Goal: Task Accomplishment & Management: Complete application form

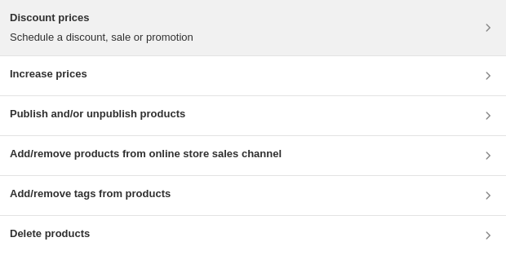
click at [259, 21] on div "Discount prices Schedule a discount, sale or promotion" at bounding box center [253, 28] width 486 height 36
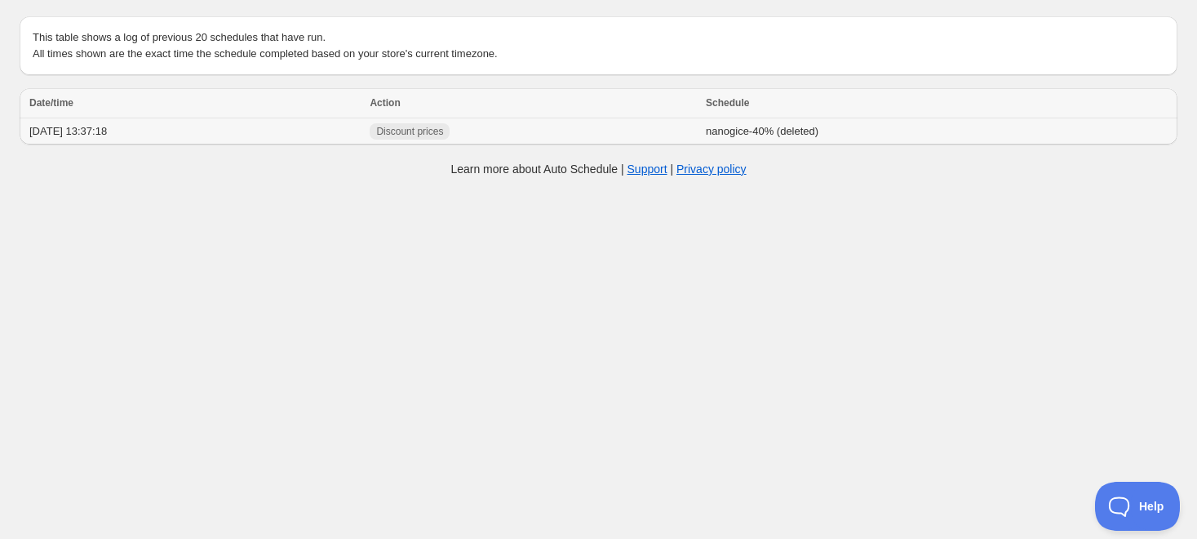
click at [274, 129] on td "[DATE] 13:37:18" at bounding box center [192, 131] width 345 height 27
click at [98, 135] on td "[DATE] 13:37:18" at bounding box center [192, 131] width 345 height 27
click at [285, 133] on td "2025/08/14 13:37:18" at bounding box center [192, 131] width 345 height 27
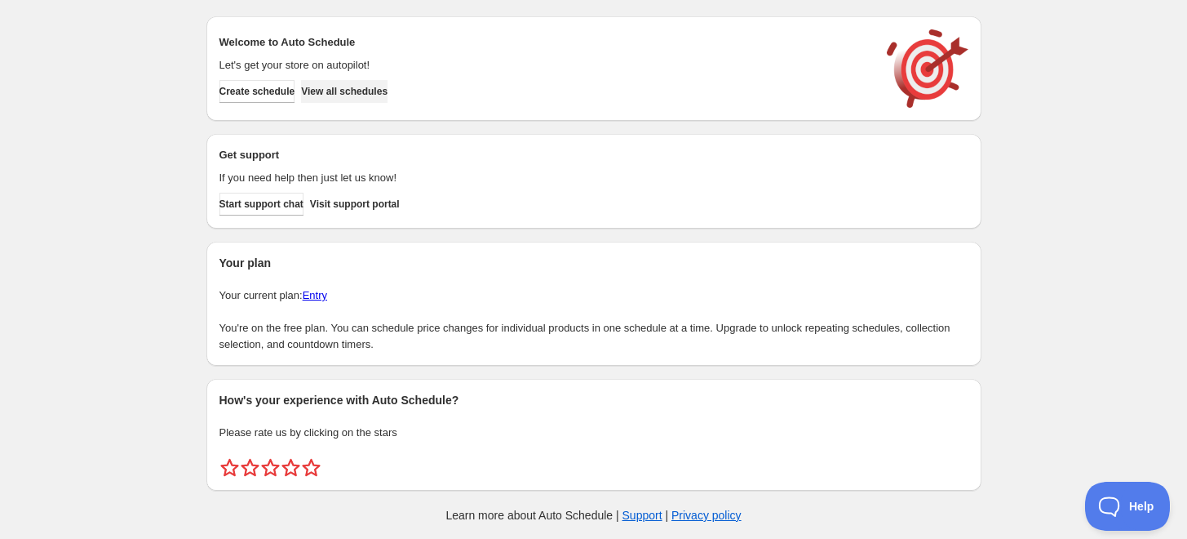
click at [367, 99] on button "View all schedules" at bounding box center [344, 91] width 86 height 23
click at [277, 96] on span "Create schedule" at bounding box center [258, 91] width 76 height 13
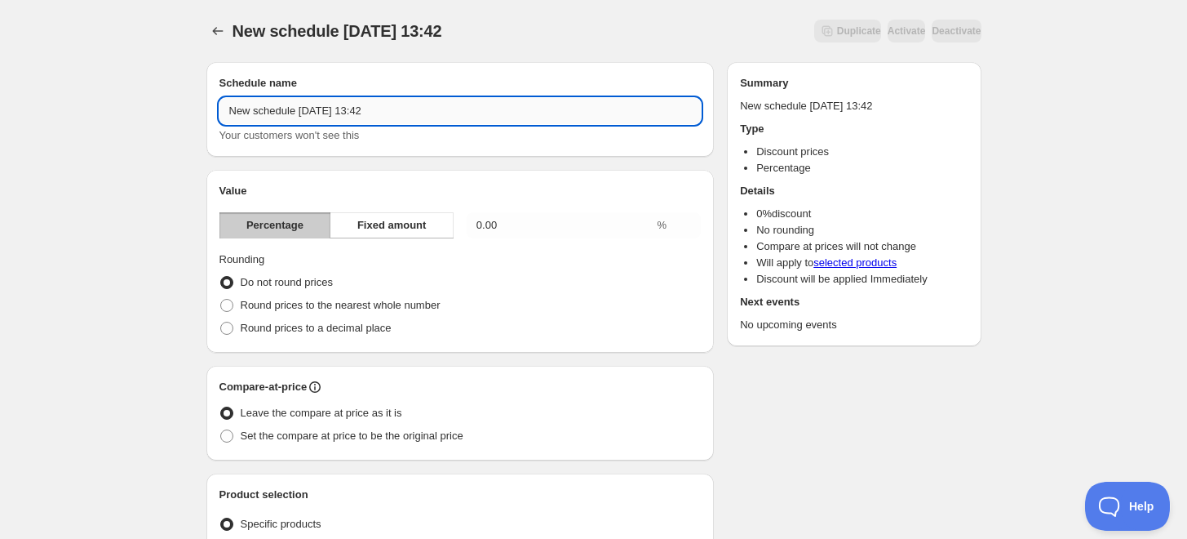
click at [412, 117] on input "New schedule Aug 14 2025 13:42" at bounding box center [461, 111] width 482 height 26
click at [410, 116] on input "New schedule Aug 14 2025 13:42" at bounding box center [461, 111] width 482 height 26
type input "nanogice-40%"
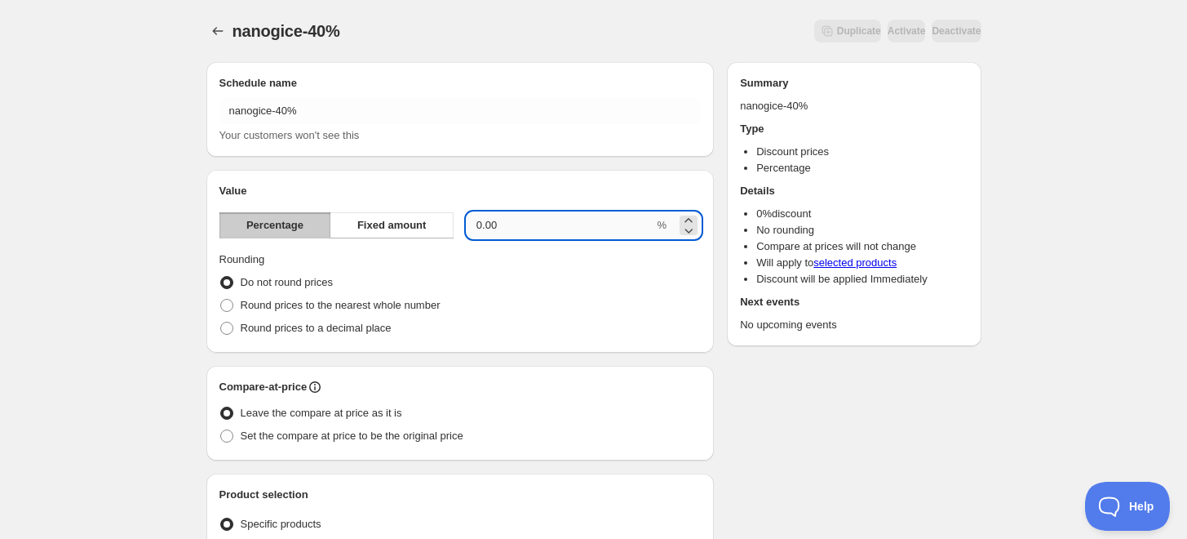
click at [512, 218] on input "0.00" at bounding box center [561, 225] width 188 height 26
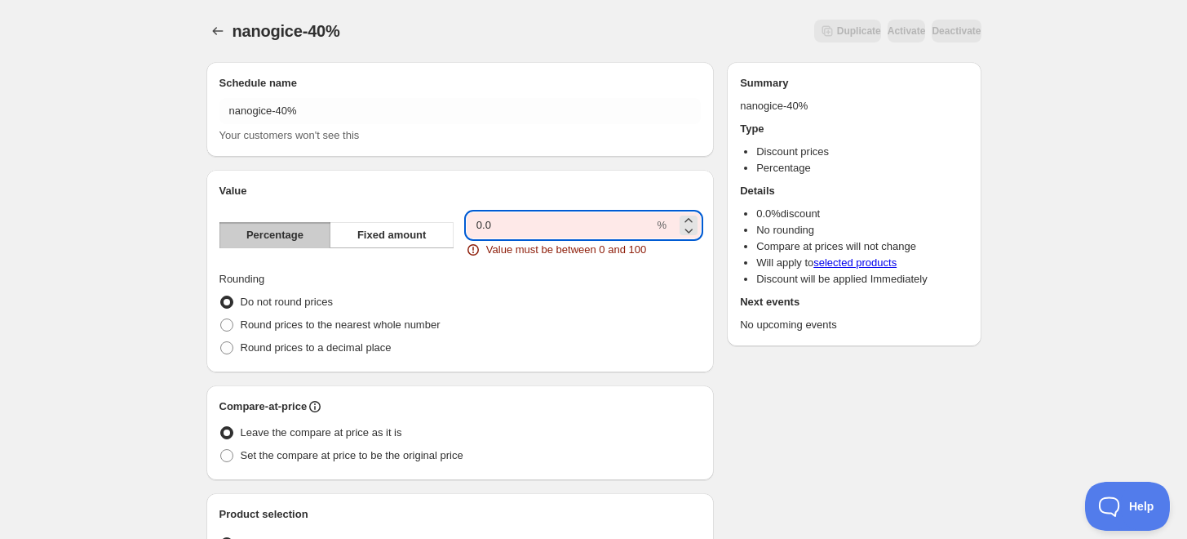
type input "0"
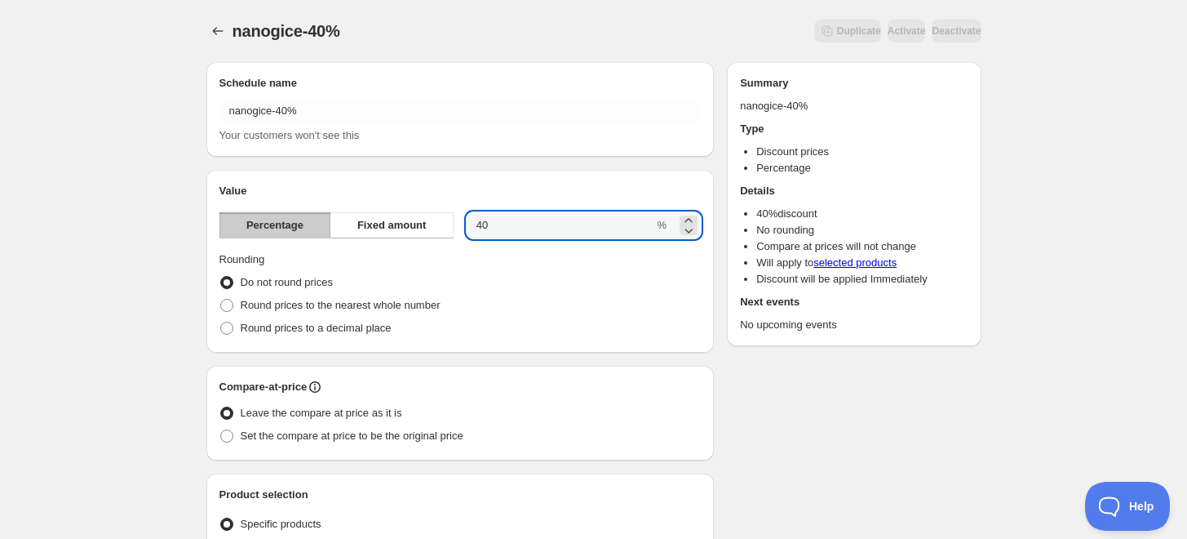
type input "40"
click at [451, 271] on div "Do not round prices" at bounding box center [461, 282] width 482 height 23
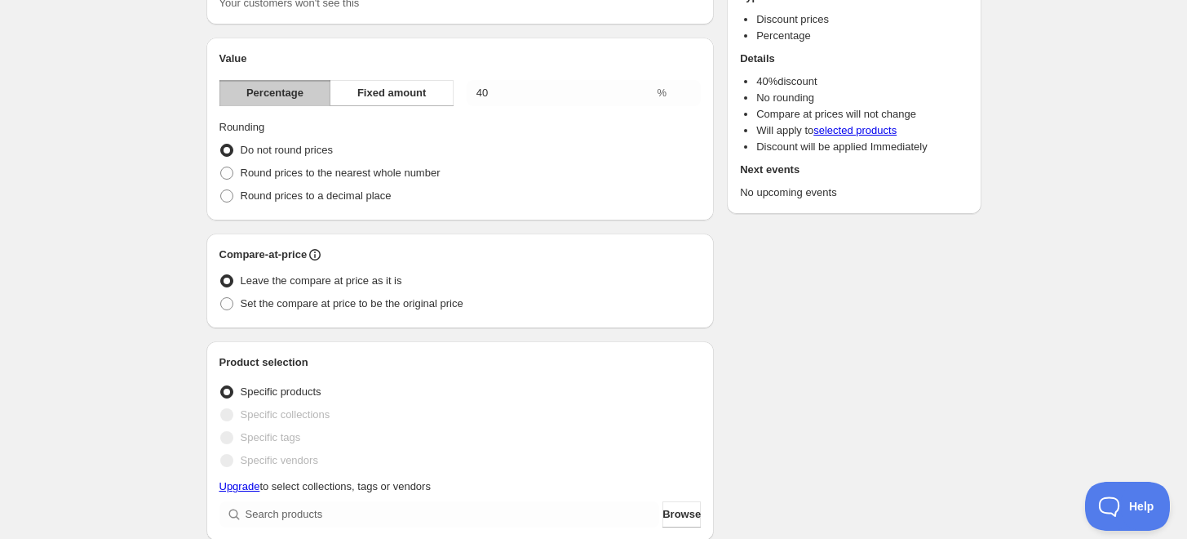
scroll to position [181, 0]
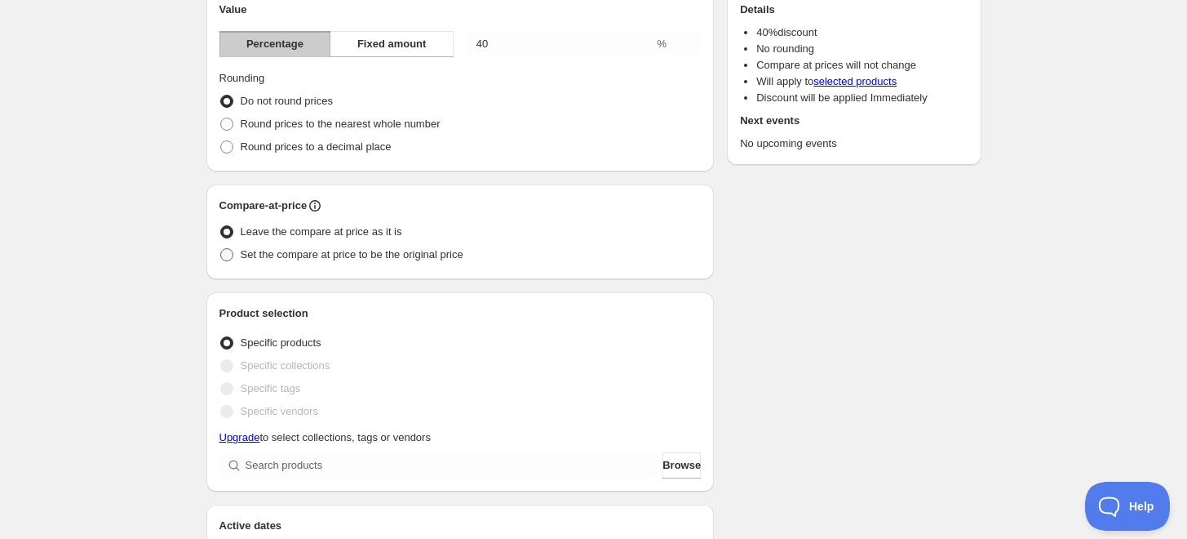
click at [228, 256] on span at bounding box center [226, 254] width 13 height 13
click at [221, 249] on input "Set the compare at price to be the original price" at bounding box center [220, 248] width 1 height 1
radio input "true"
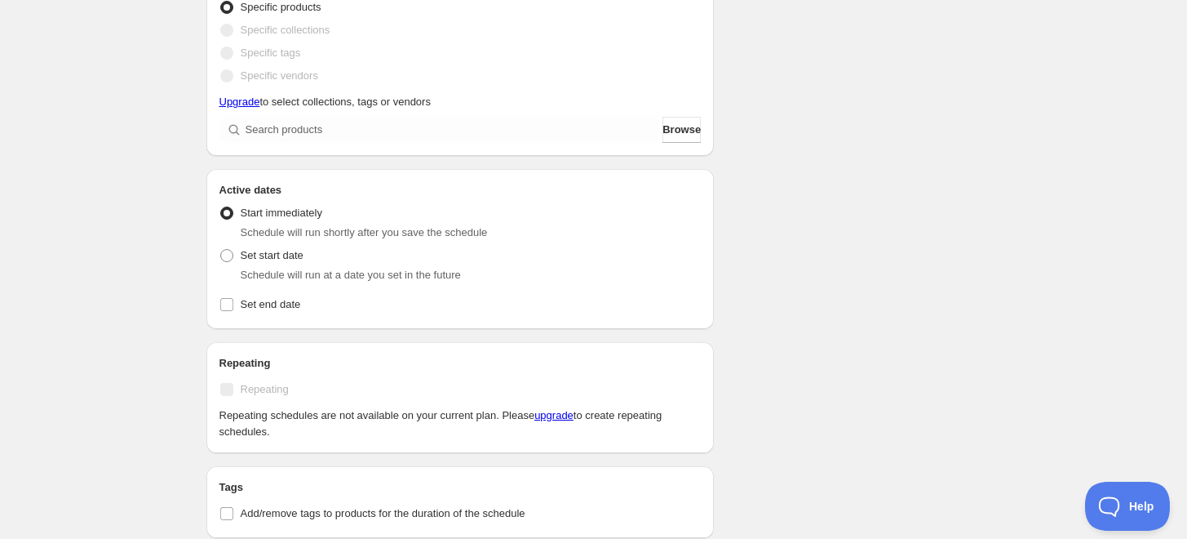
scroll to position [543, 0]
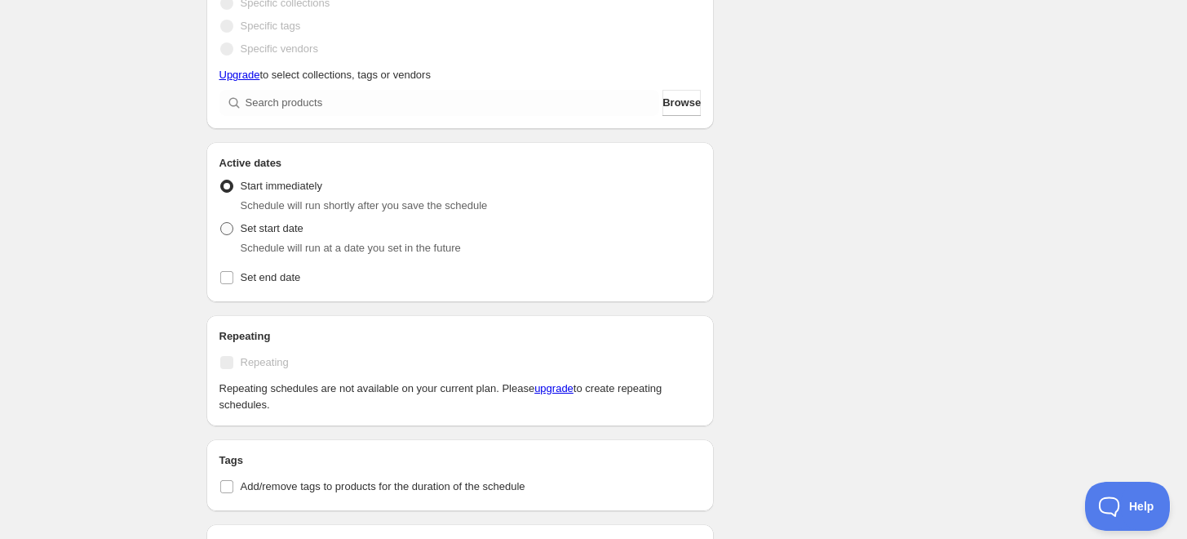
click at [231, 230] on span at bounding box center [226, 228] width 13 height 13
click at [221, 223] on input "Set start date" at bounding box center [220, 222] width 1 height 1
radio input "true"
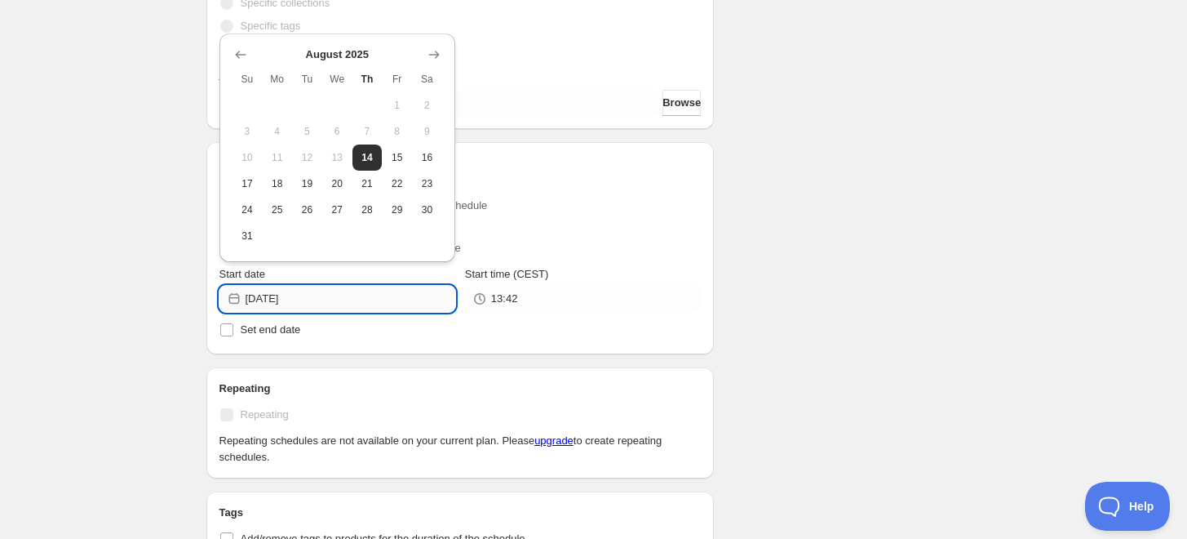
drag, startPoint x: 304, startPoint y: 298, endPoint x: 294, endPoint y: 298, distance: 9.8
click at [294, 298] on input "2025-08-14" at bounding box center [351, 299] width 210 height 26
click at [398, 158] on span "15" at bounding box center [396, 157] width 17 height 13
type input "2025-08-15"
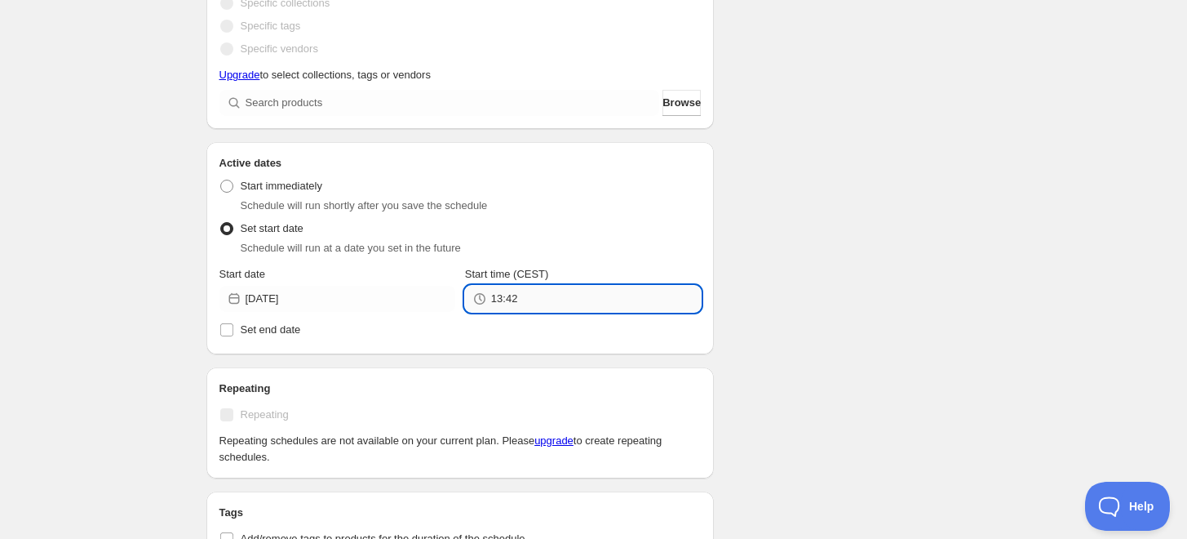
click at [503, 299] on input "13:42" at bounding box center [596, 299] width 210 height 26
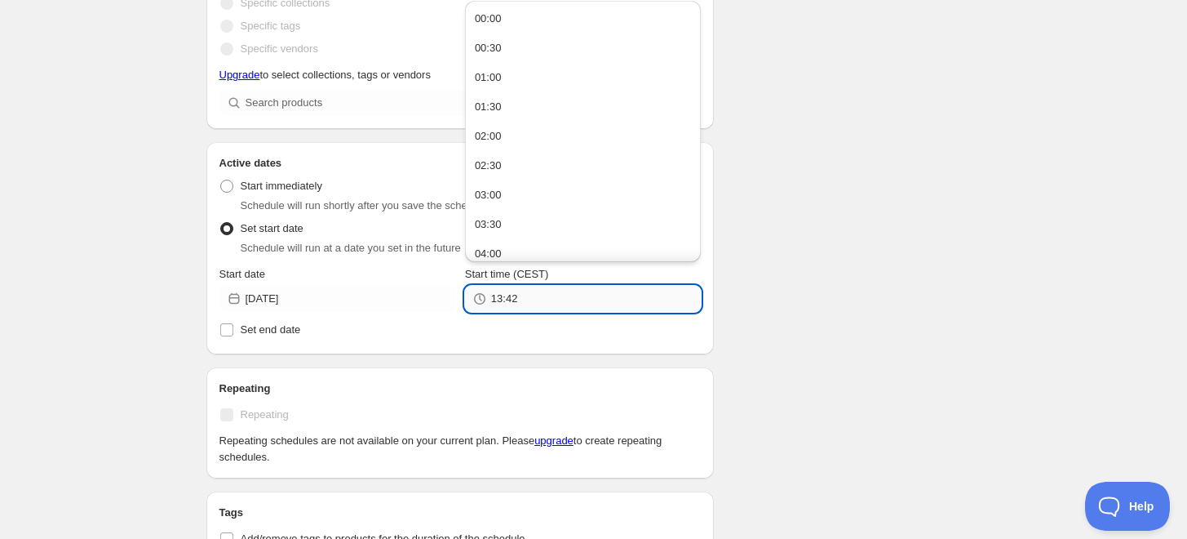
click at [503, 299] on input "13:42" at bounding box center [596, 299] width 210 height 26
click at [490, 15] on div "00:00" at bounding box center [488, 19] width 27 height 16
type input "00:00"
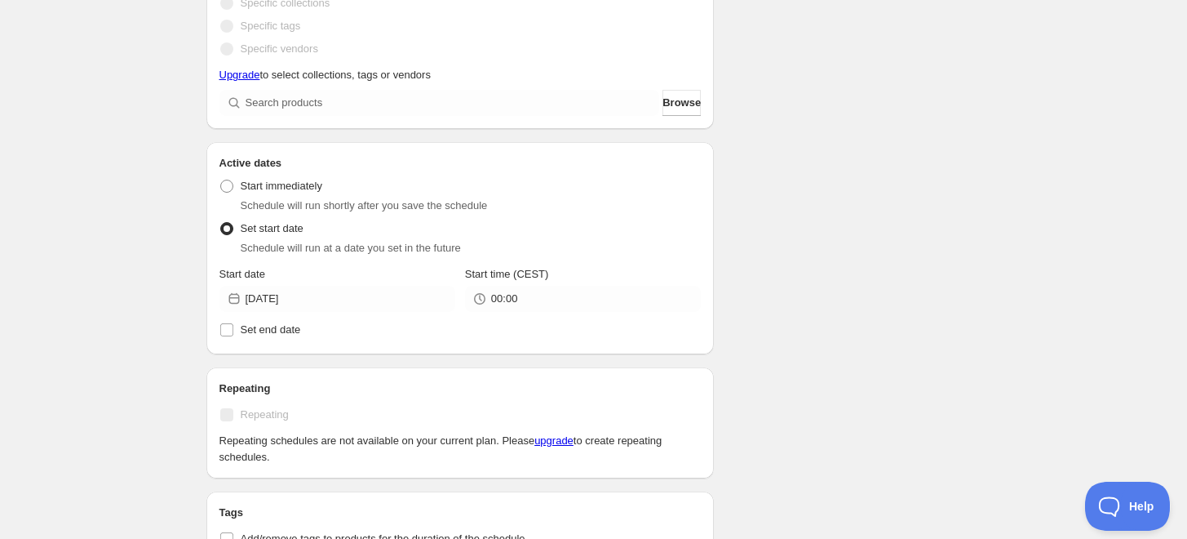
click at [825, 282] on div "Schedule name nanogice-40% Your customers won't see this Value Percentage Fixed…" at bounding box center [587, 137] width 788 height 1263
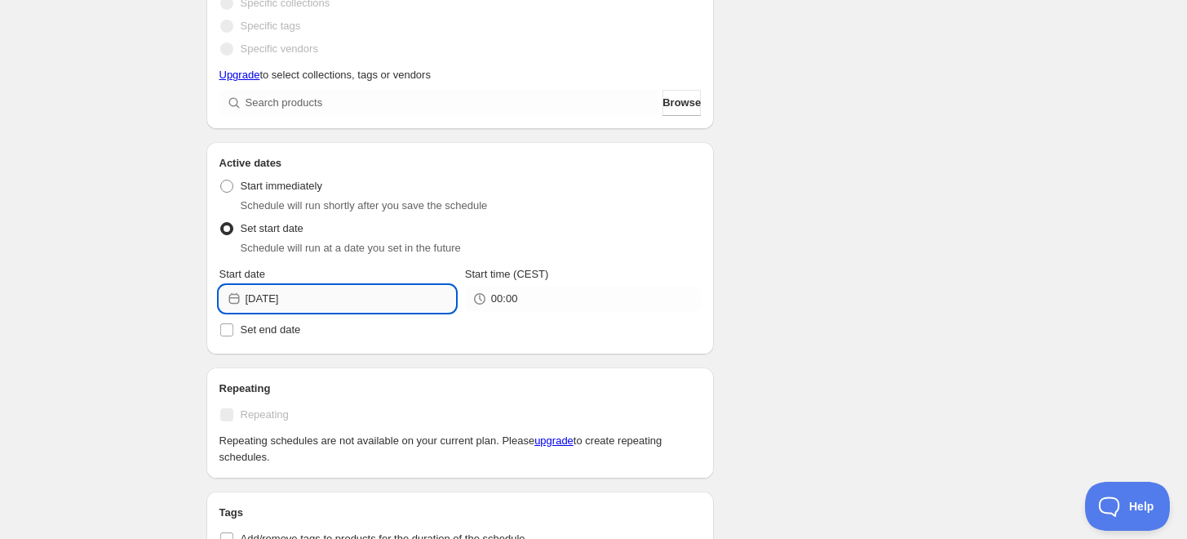
click at [323, 293] on input "2025-08-15" at bounding box center [351, 299] width 210 height 26
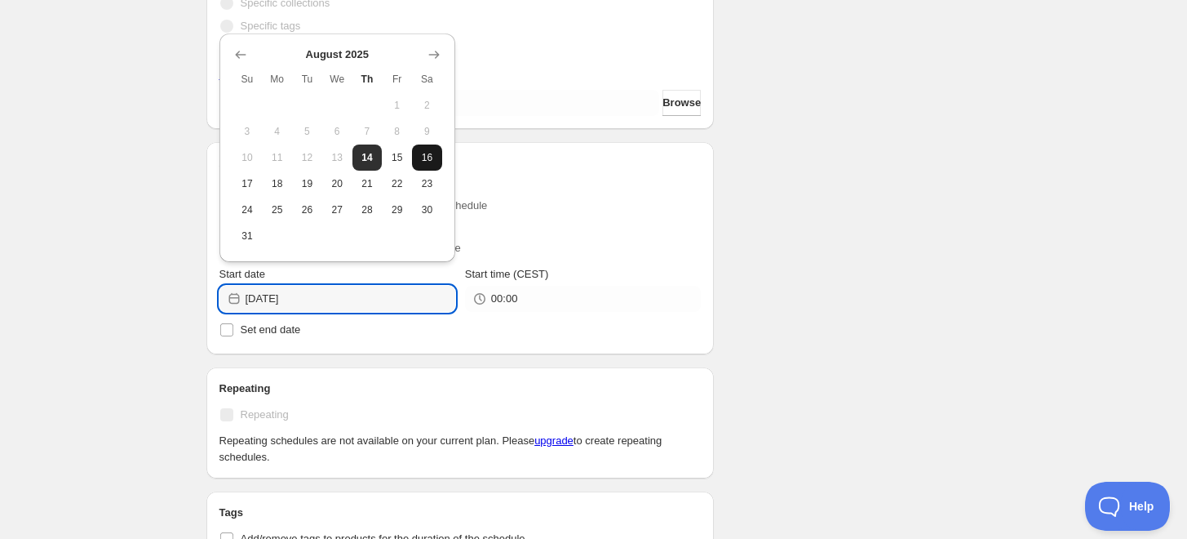
click at [426, 155] on span "16" at bounding box center [427, 157] width 17 height 13
type input "2025-08-16"
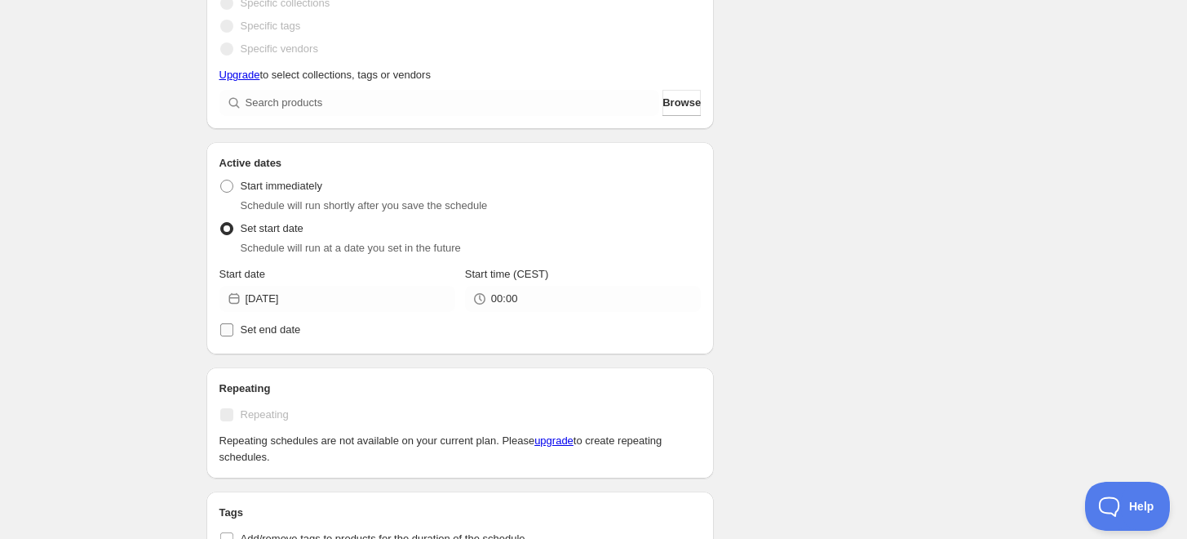
click at [350, 326] on label "Set end date" at bounding box center [461, 329] width 482 height 23
click at [233, 326] on input "Set end date" at bounding box center [226, 329] width 13 height 13
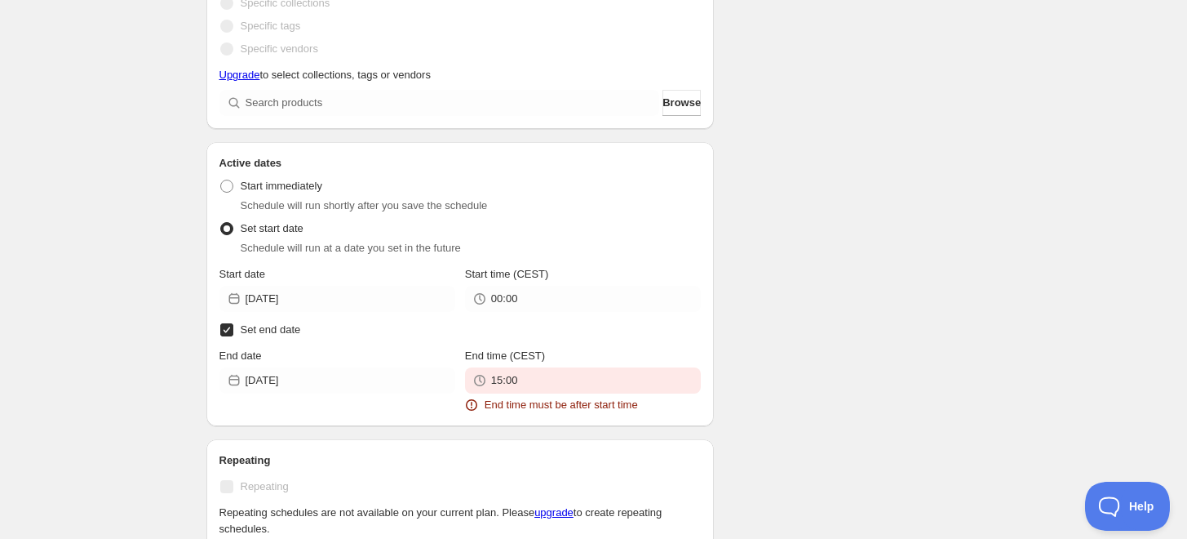
click at [225, 327] on input "Set end date" at bounding box center [226, 329] width 13 height 13
checkbox input "false"
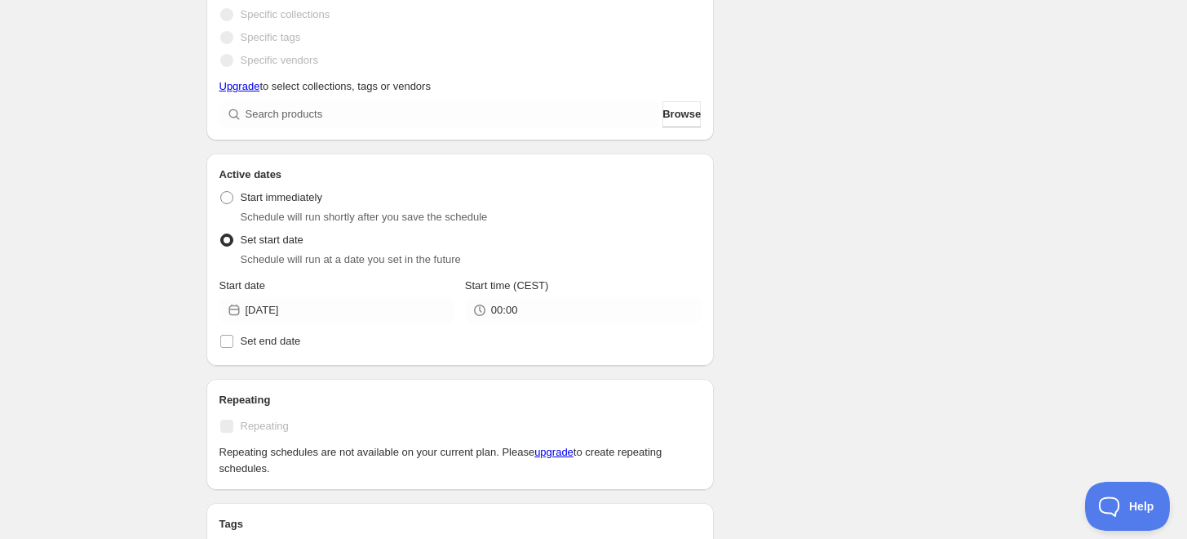
scroll to position [441, 0]
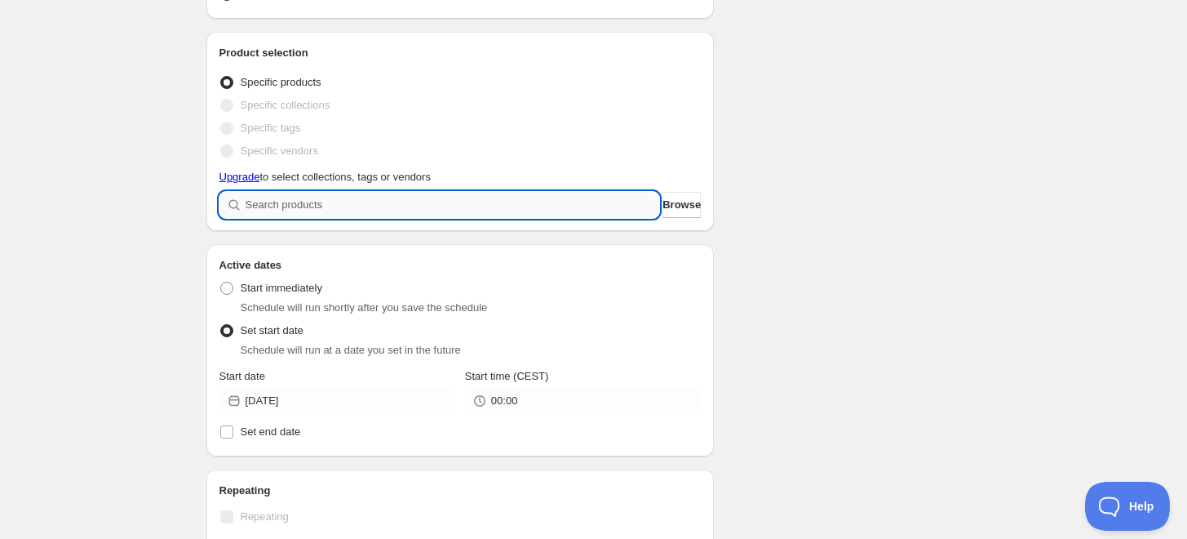
click at [315, 214] on input "search" at bounding box center [453, 205] width 415 height 26
click at [685, 207] on span "Browse" at bounding box center [682, 205] width 38 height 16
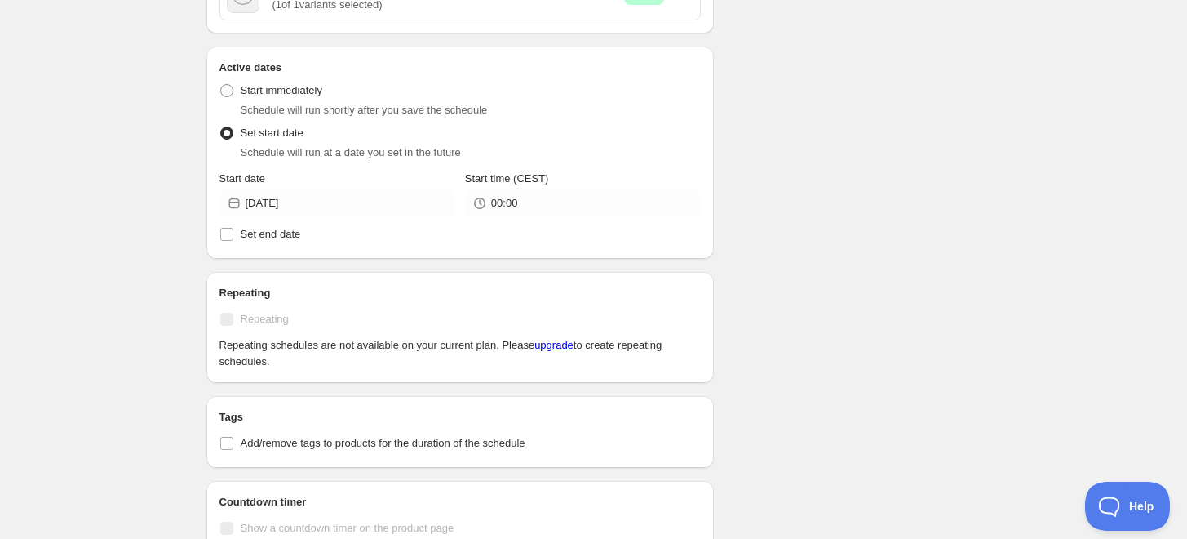
scroll to position [997, 0]
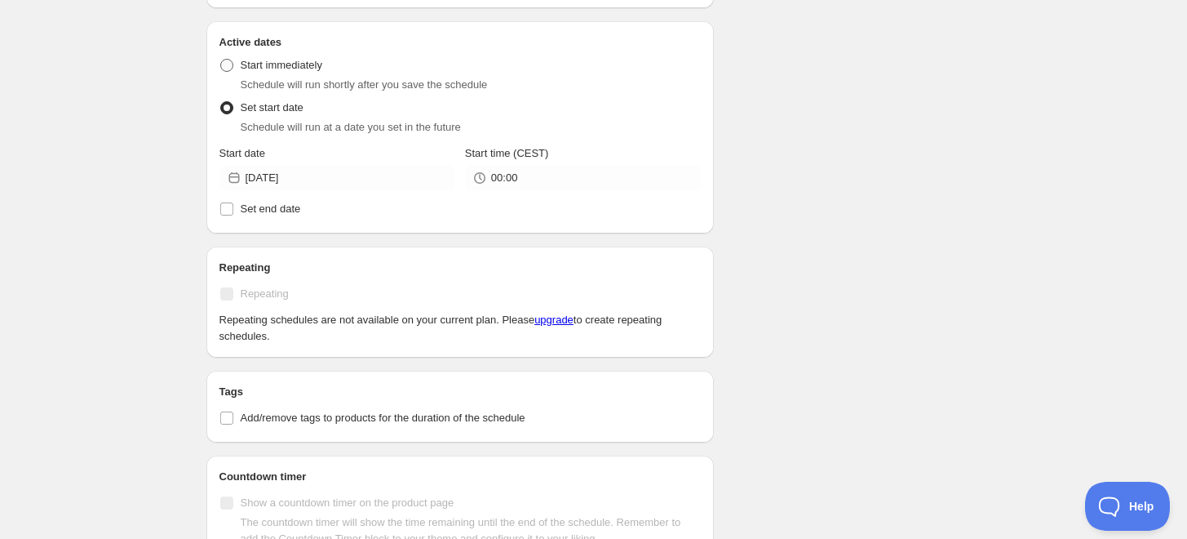
click at [232, 61] on span at bounding box center [226, 65] width 13 height 13
click at [221, 60] on input "Start immediately" at bounding box center [220, 59] width 1 height 1
radio input "true"
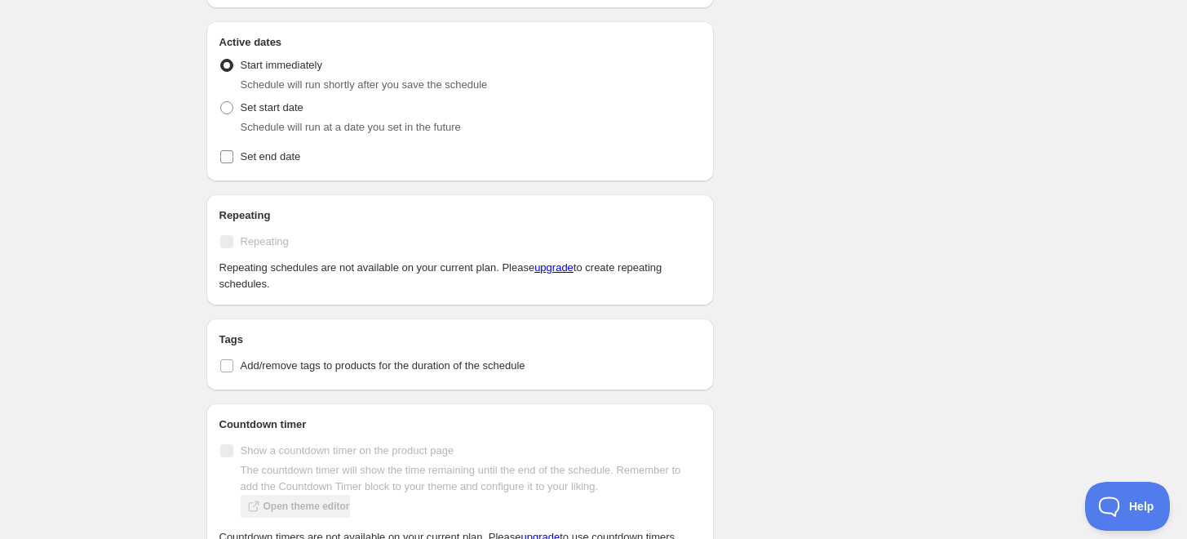
click at [226, 155] on input "Set end date" at bounding box center [226, 156] width 13 height 13
checkbox input "true"
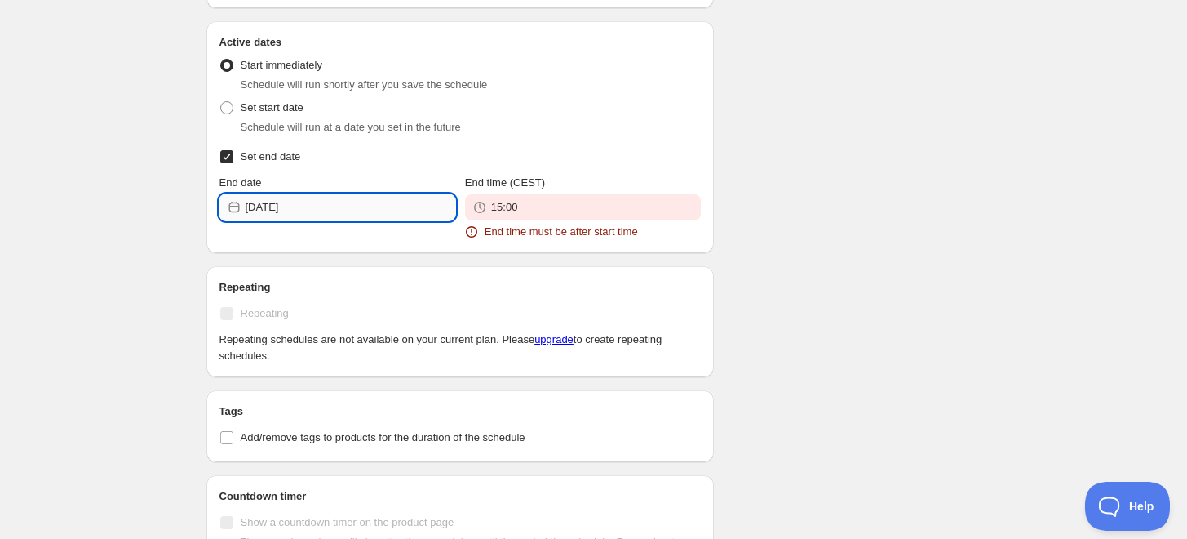
click at [313, 208] on input "2025-08-14" at bounding box center [351, 207] width 210 height 26
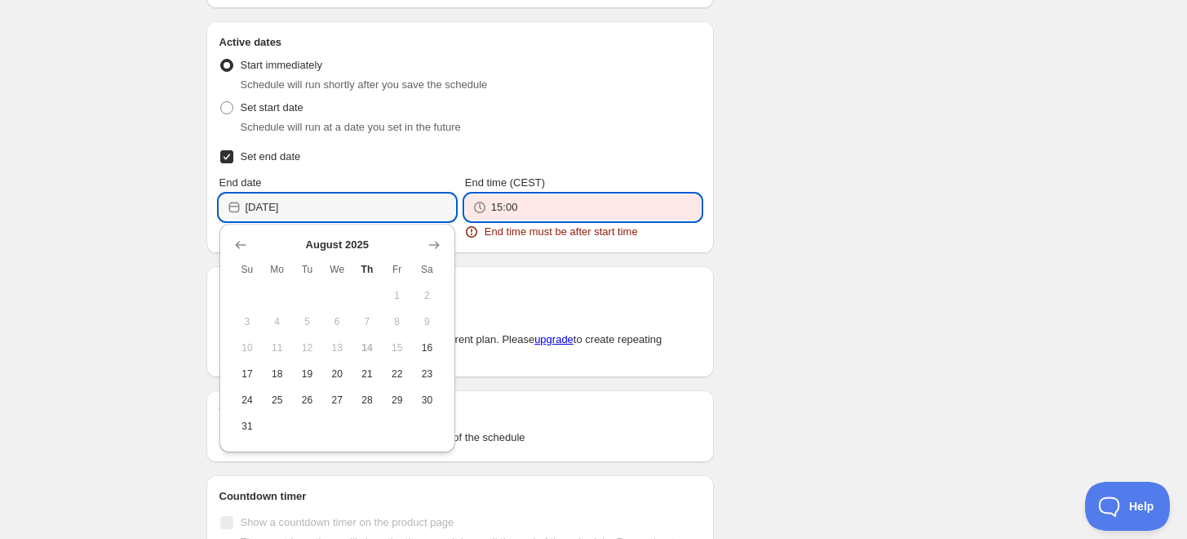
click at [524, 207] on input "15:00" at bounding box center [596, 207] width 210 height 26
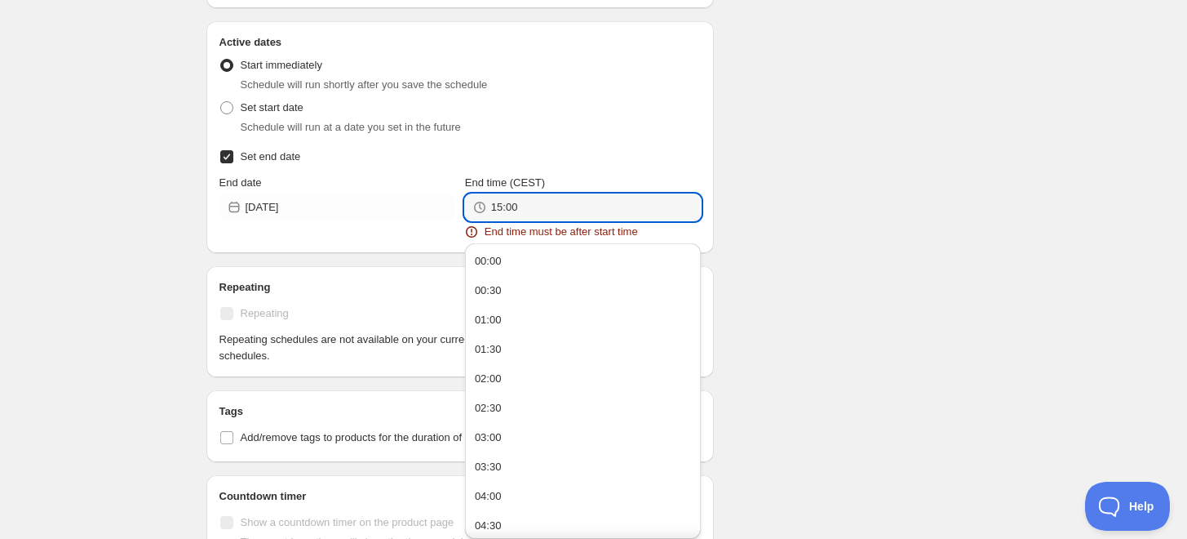
drag, startPoint x: 524, startPoint y: 207, endPoint x: 474, endPoint y: 207, distance: 49.8
click at [474, 207] on div "15:00" at bounding box center [583, 207] width 236 height 26
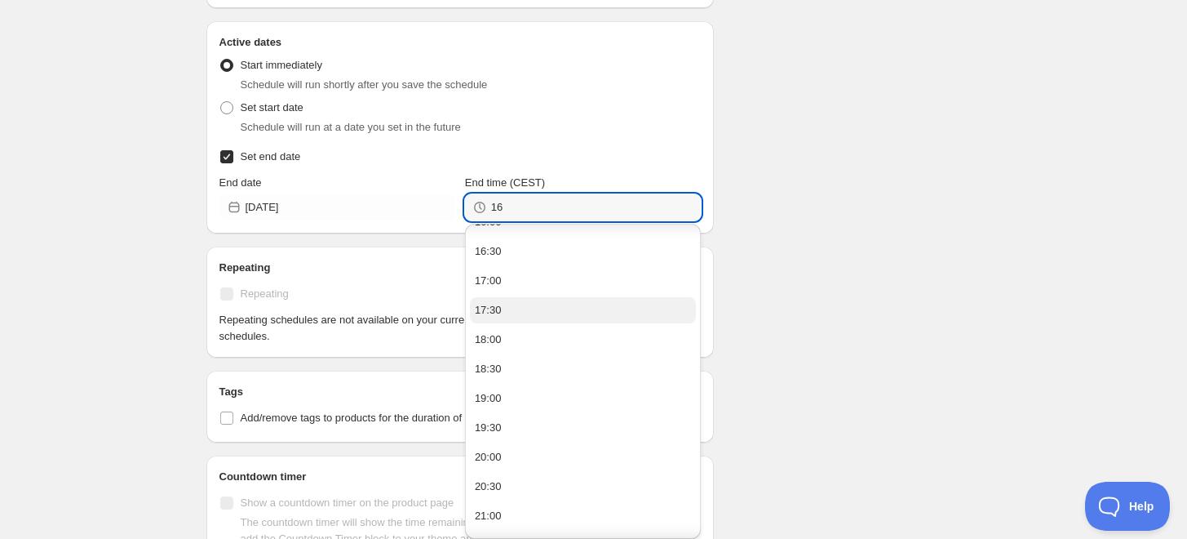
scroll to position [920, 0]
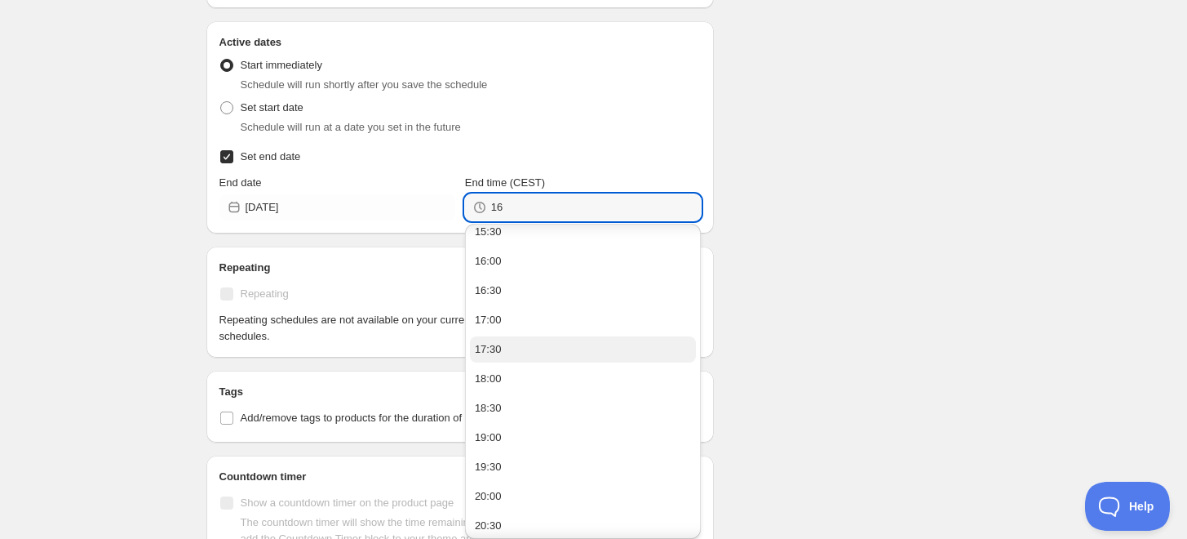
type input "16:00"
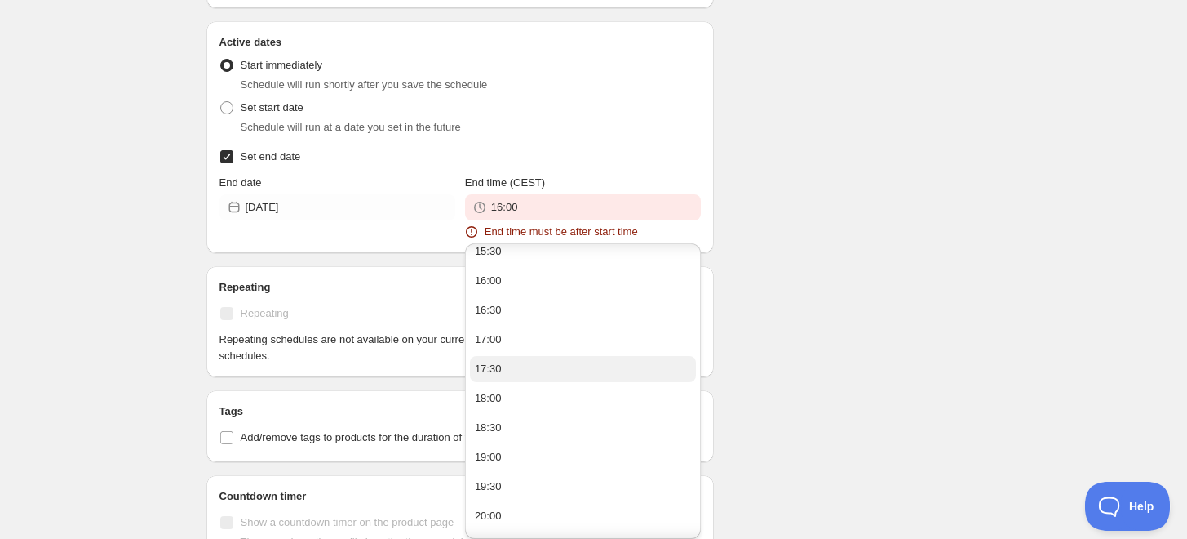
click at [488, 264] on ul "00:00 00:30 01:00 01:30 02:00 02:30 03:00 03:30 04:00 04:30 05:00 05:30 06:00 0…" at bounding box center [583, 31] width 226 height 1407
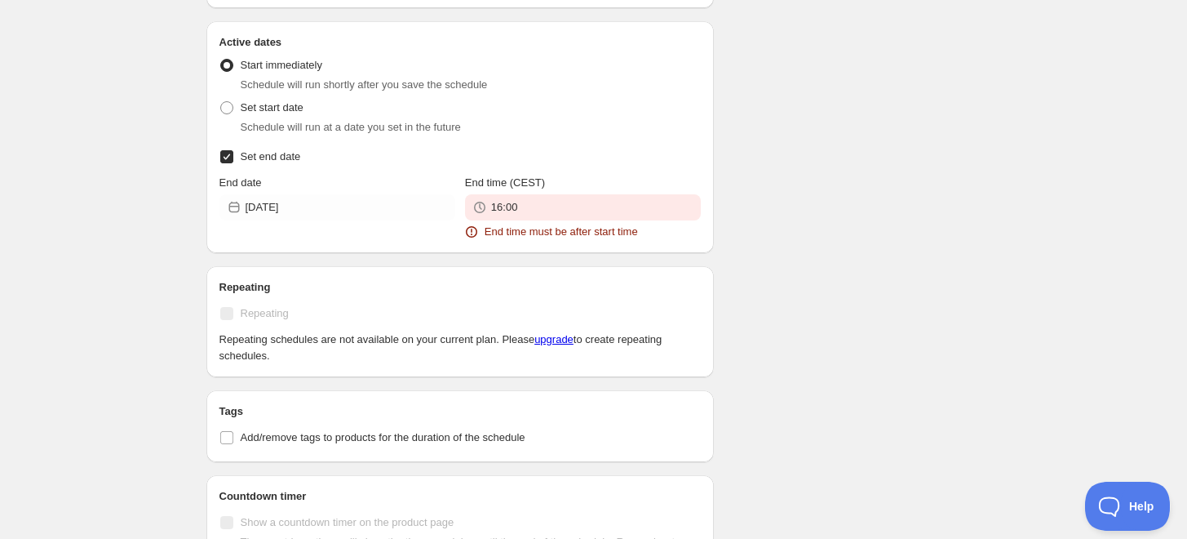
click at [267, 71] on span "Start immediately" at bounding box center [282, 65] width 82 height 12
click at [221, 60] on input "Start immediately" at bounding box center [220, 59] width 1 height 1
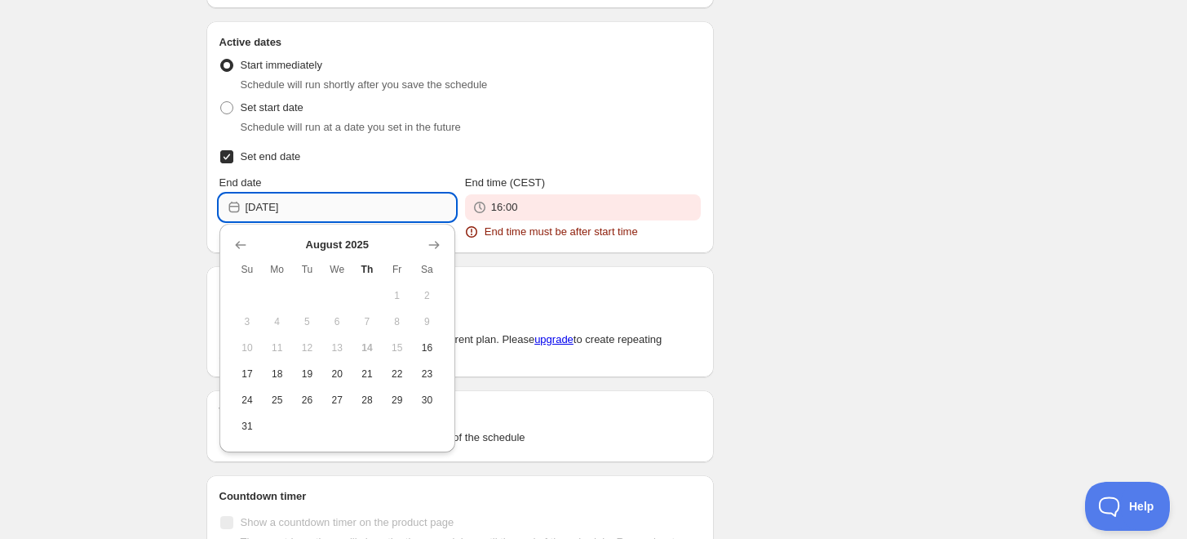
click at [322, 205] on input "2025-08-14" at bounding box center [351, 207] width 210 height 26
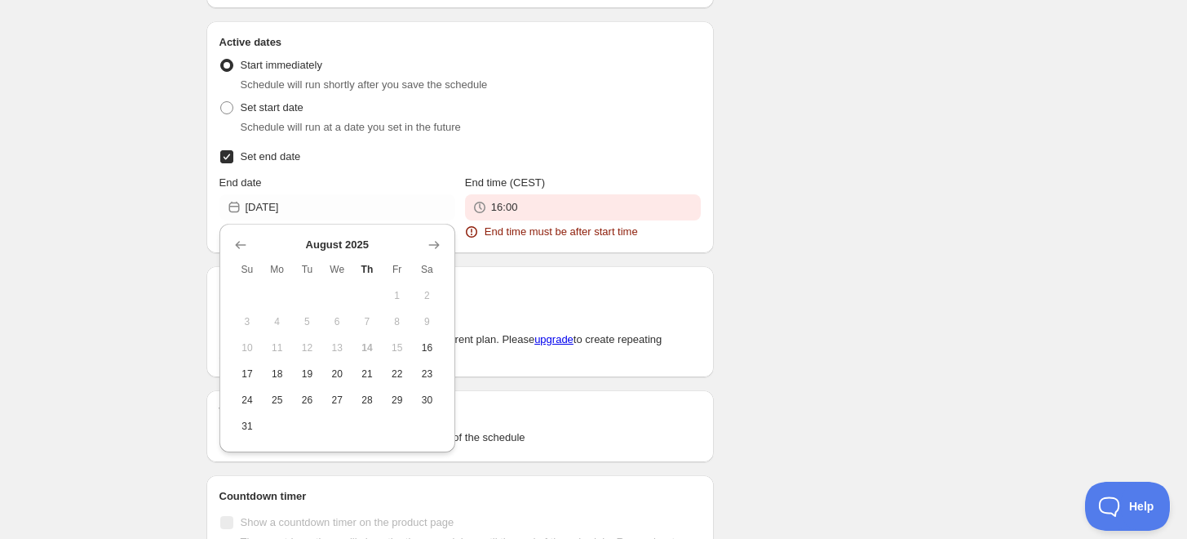
click at [365, 150] on label "Set end date" at bounding box center [461, 156] width 482 height 23
click at [233, 150] on input "Set end date" at bounding box center [226, 156] width 13 height 13
checkbox input "false"
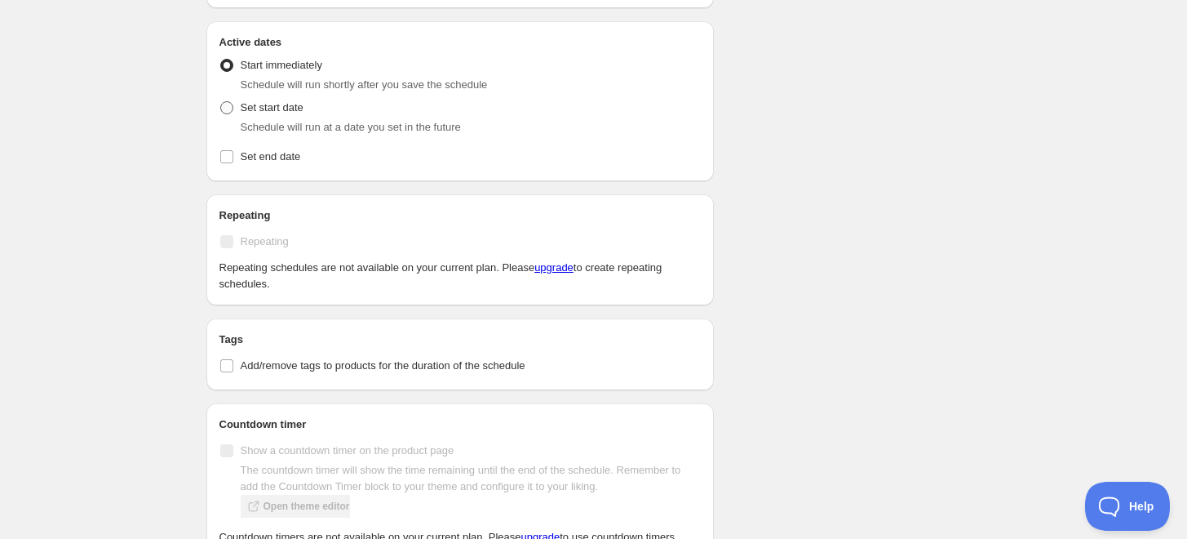
click at [222, 114] on label "Set start date" at bounding box center [262, 107] width 84 height 23
click at [221, 102] on input "Set start date" at bounding box center [220, 101] width 1 height 1
radio input "true"
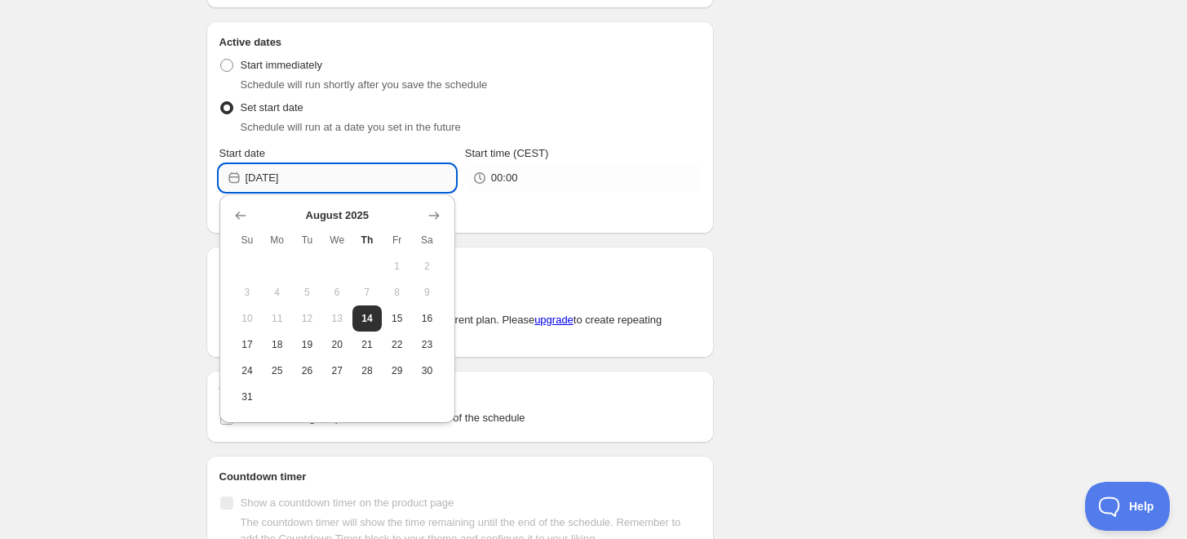
drag, startPoint x: 318, startPoint y: 180, endPoint x: 289, endPoint y: 177, distance: 29.5
click at [289, 177] on input "2025-08-16" at bounding box center [351, 178] width 210 height 26
type input "2025-08-14"
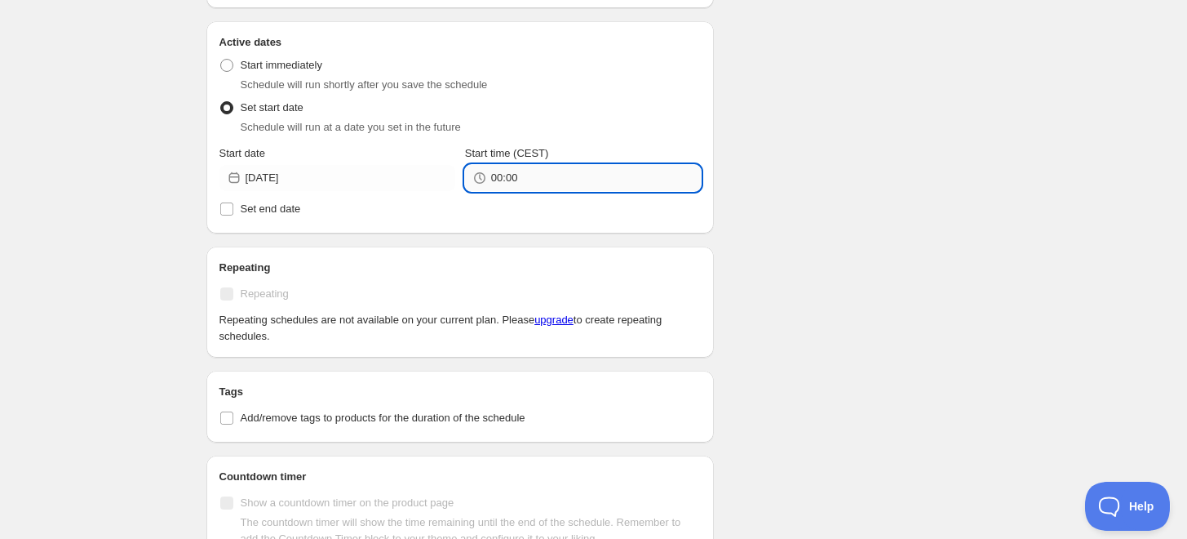
click at [537, 184] on input "00:00" at bounding box center [596, 178] width 210 height 26
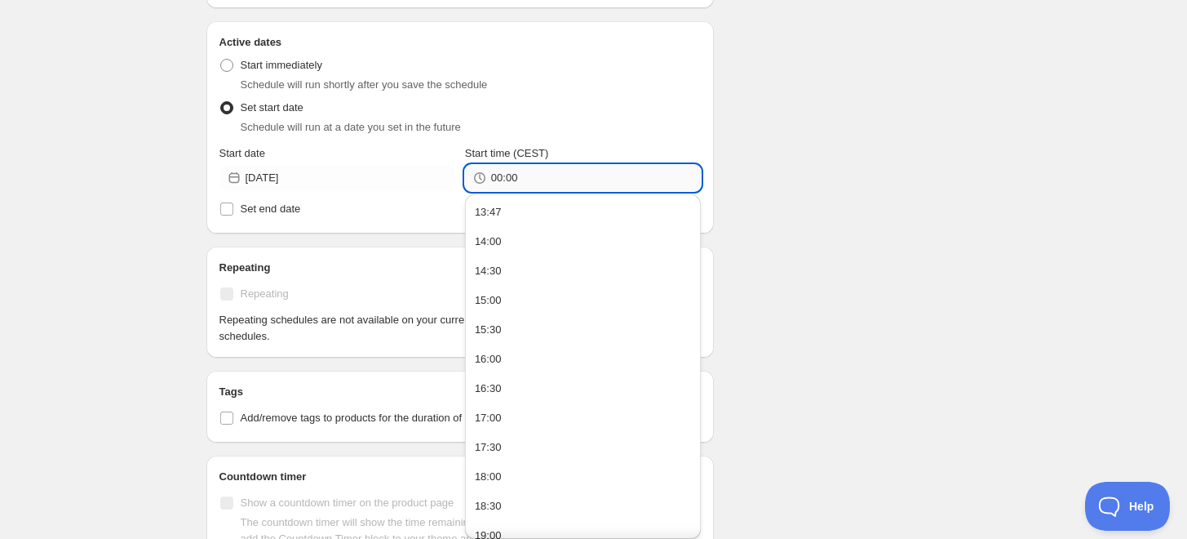
click at [537, 184] on input "00:00" at bounding box center [596, 178] width 210 height 26
click at [492, 211] on div "13:47 14:00 14:30 15:00 15:30 16:00 16:30 17:00 17:30 18:00 18:30 19:00 19:30 2…" at bounding box center [583, 364] width 236 height 348
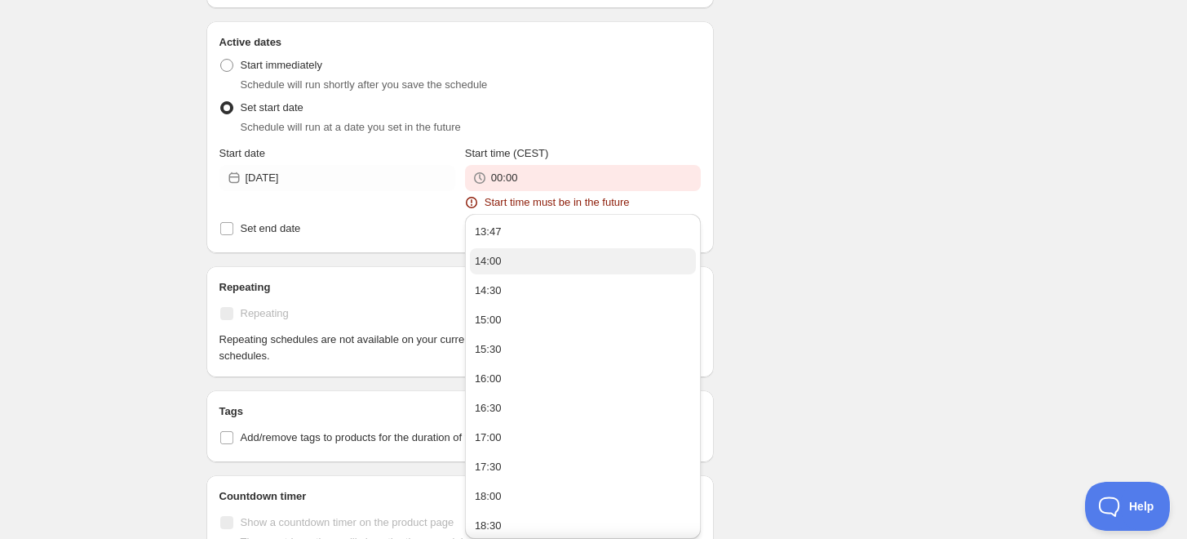
click at [494, 263] on div "14:00" at bounding box center [488, 261] width 27 height 16
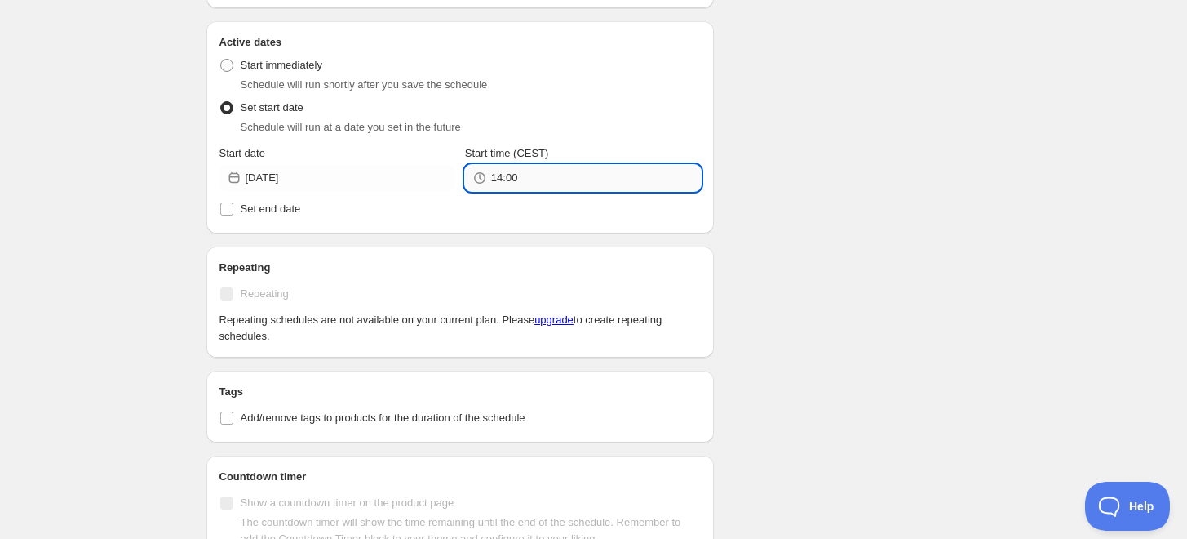
click at [529, 175] on input "14:00" at bounding box center [596, 178] width 210 height 26
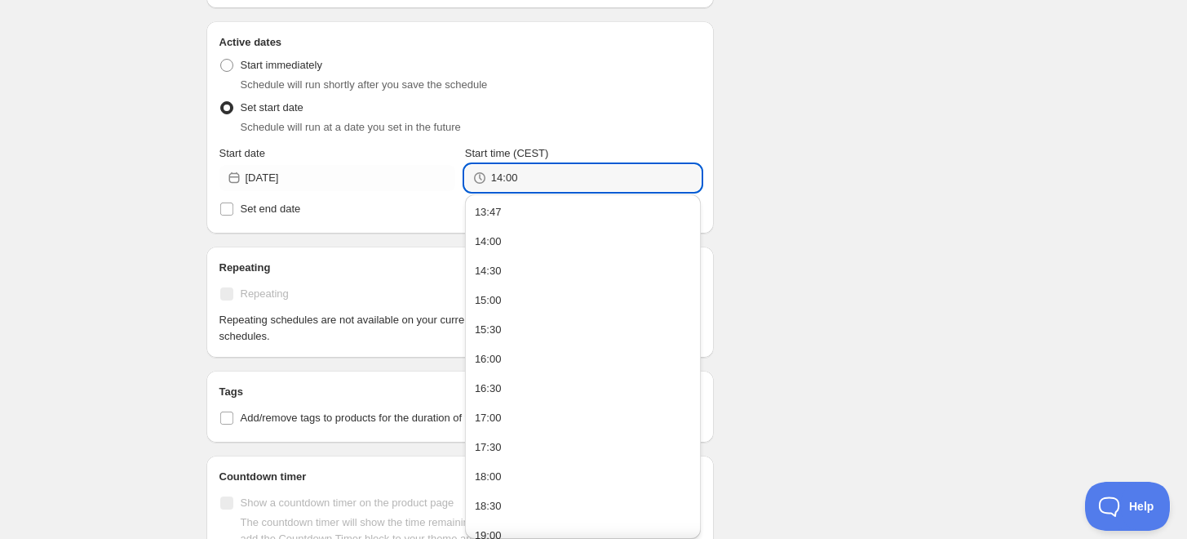
drag, startPoint x: 530, startPoint y: 175, endPoint x: 481, endPoint y: 178, distance: 49.0
click at [481, 181] on div "14:00" at bounding box center [583, 178] width 236 height 26
type input "13:49"
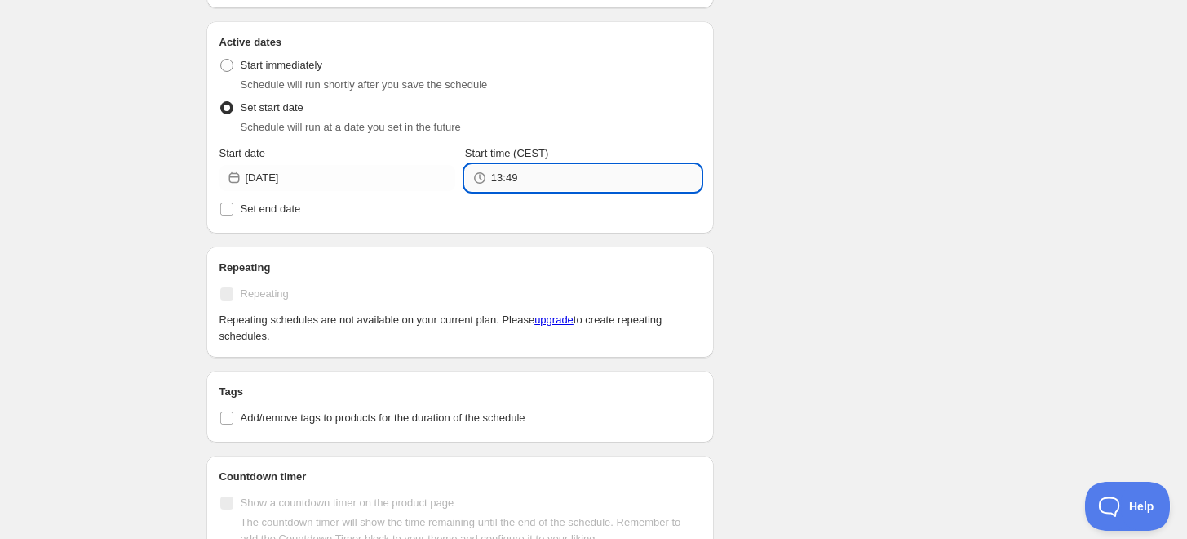
click at [547, 176] on input "13:49" at bounding box center [596, 178] width 210 height 26
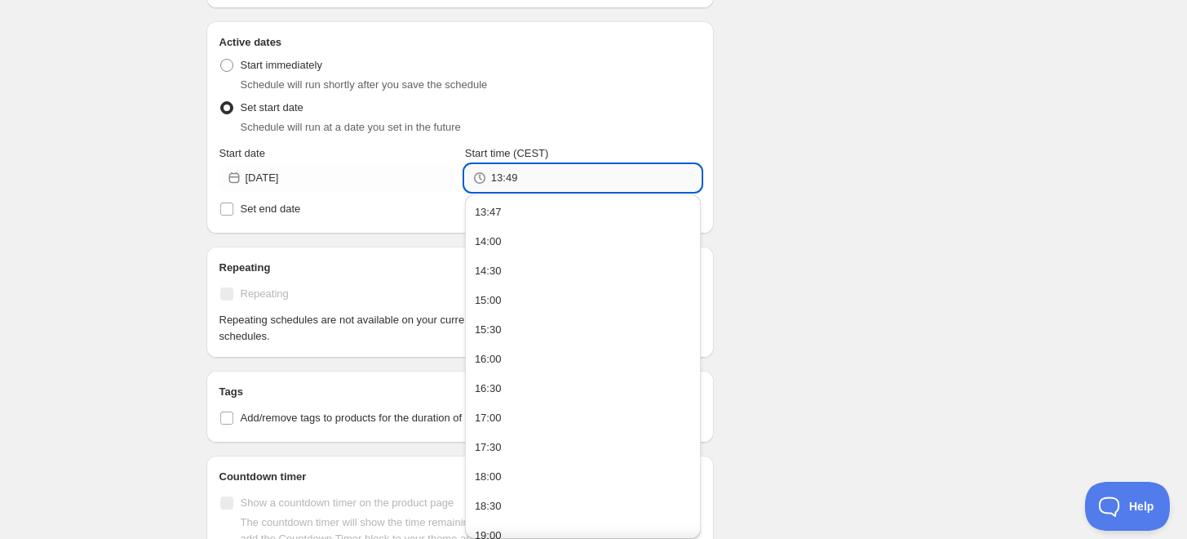
click at [547, 176] on input "13:49" at bounding box center [596, 178] width 210 height 26
click at [310, 178] on input "2025-08-14" at bounding box center [351, 178] width 210 height 26
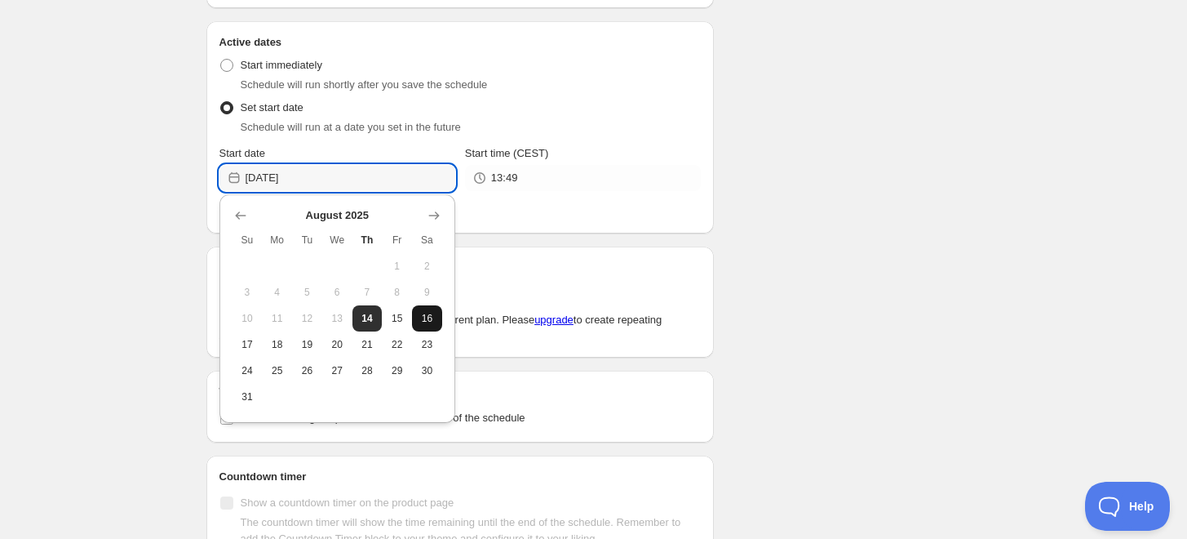
click at [424, 323] on span "16" at bounding box center [427, 318] width 17 height 13
type input "2025-08-16"
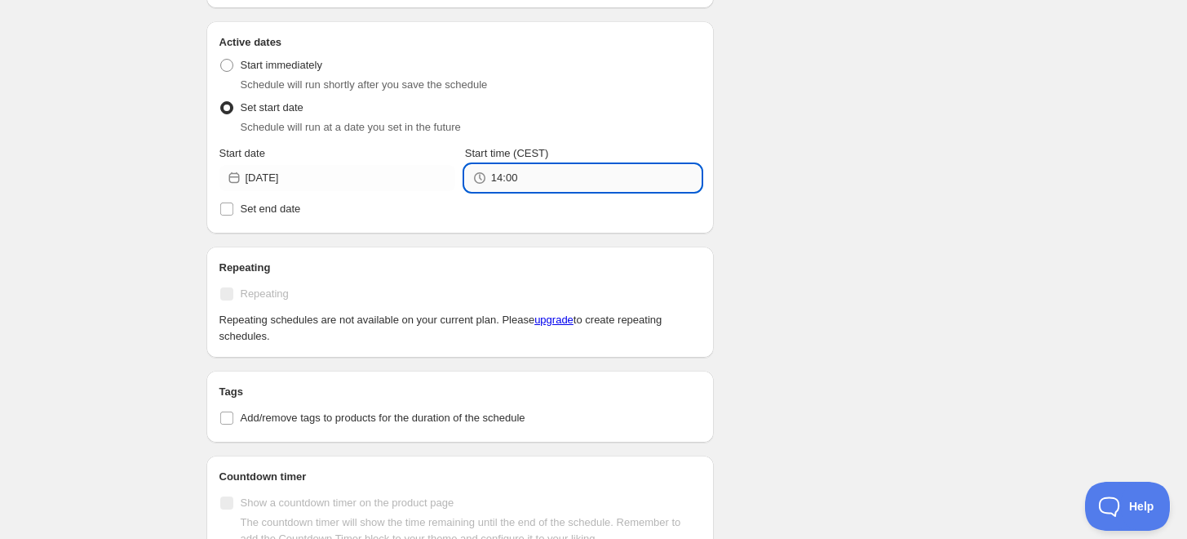
click at [527, 175] on input "14:00" at bounding box center [596, 178] width 210 height 26
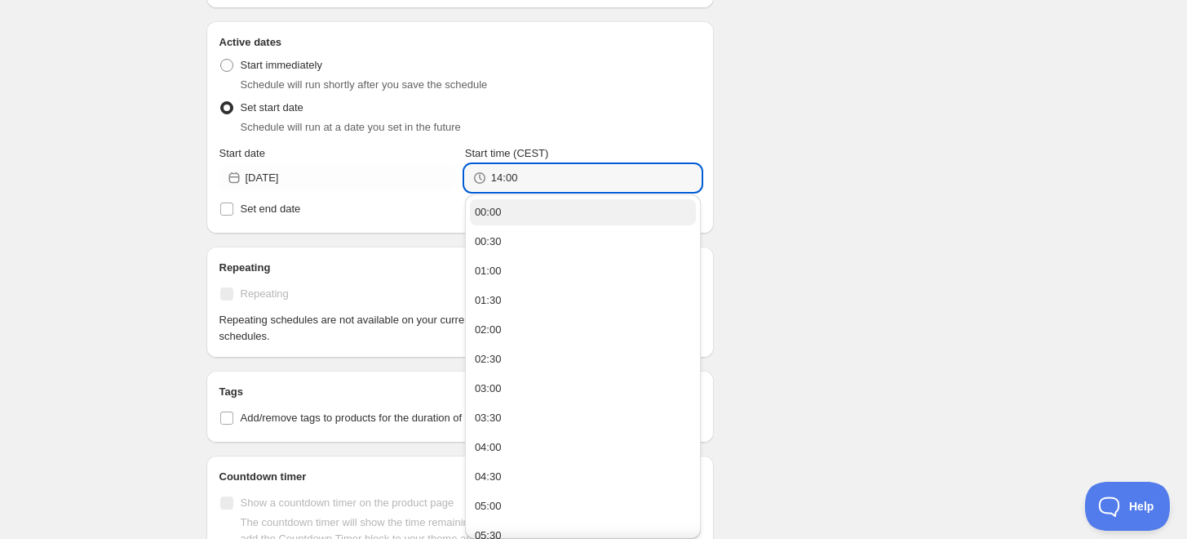
click at [502, 211] on button "00:00" at bounding box center [583, 212] width 226 height 26
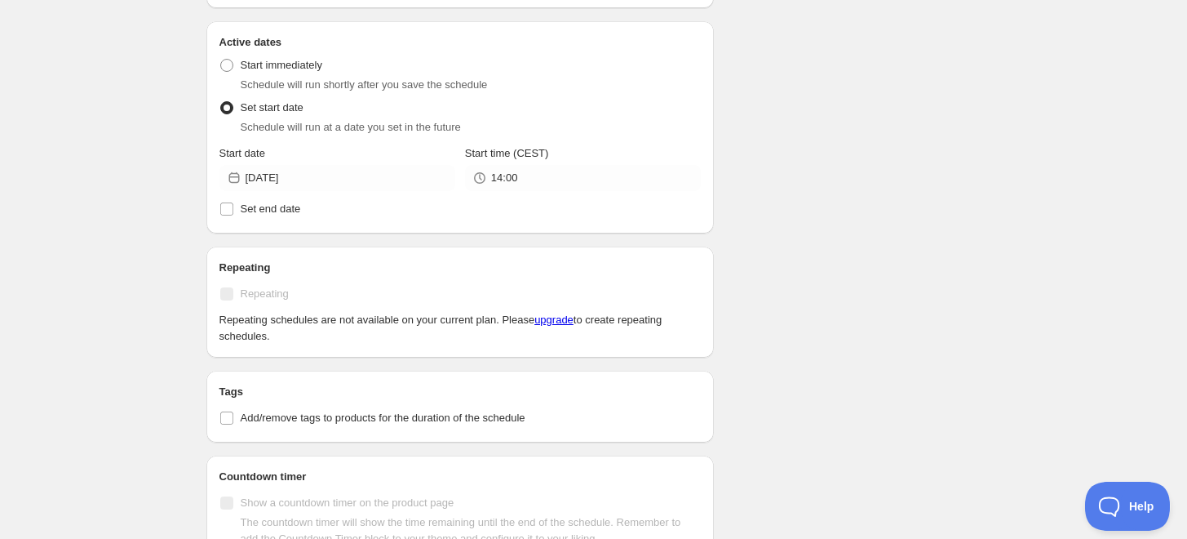
type input "00:00"
click at [221, 208] on input "Set end date" at bounding box center [226, 208] width 13 height 13
checkbox input "true"
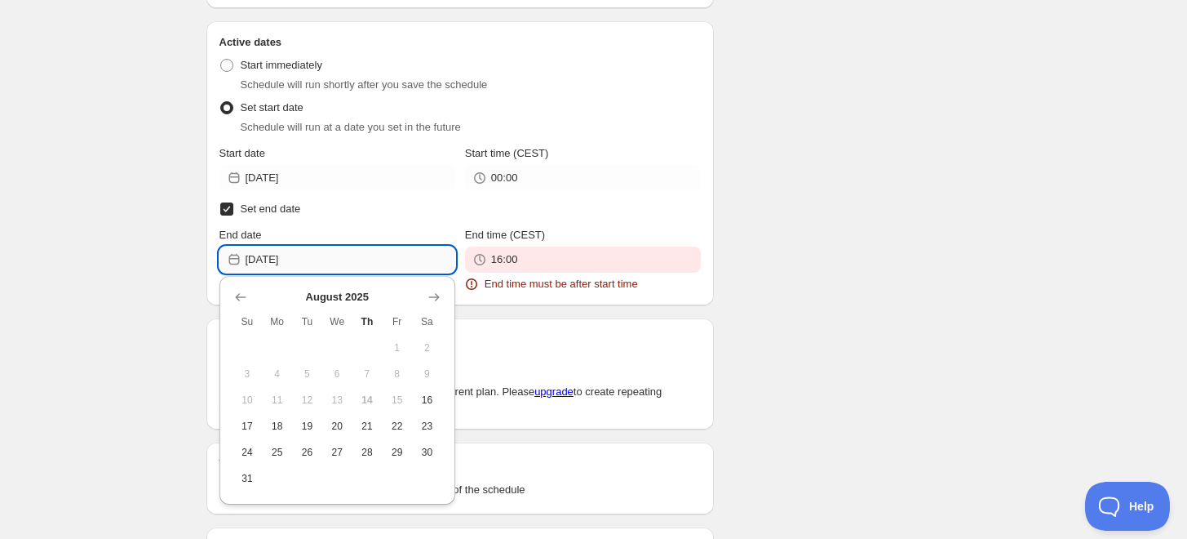
click at [318, 255] on input "2025-08-14" at bounding box center [351, 259] width 210 height 26
click at [430, 300] on icon "Show next month, September 2025" at bounding box center [434, 297] width 16 height 16
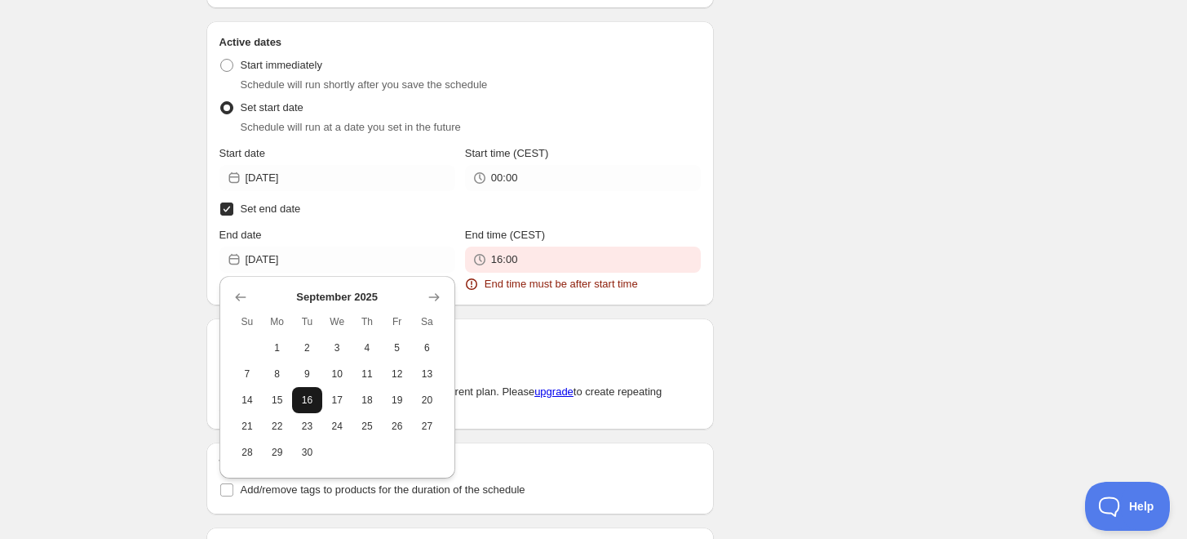
click at [308, 403] on span "16" at bounding box center [307, 399] width 17 height 13
type input "2025-09-16"
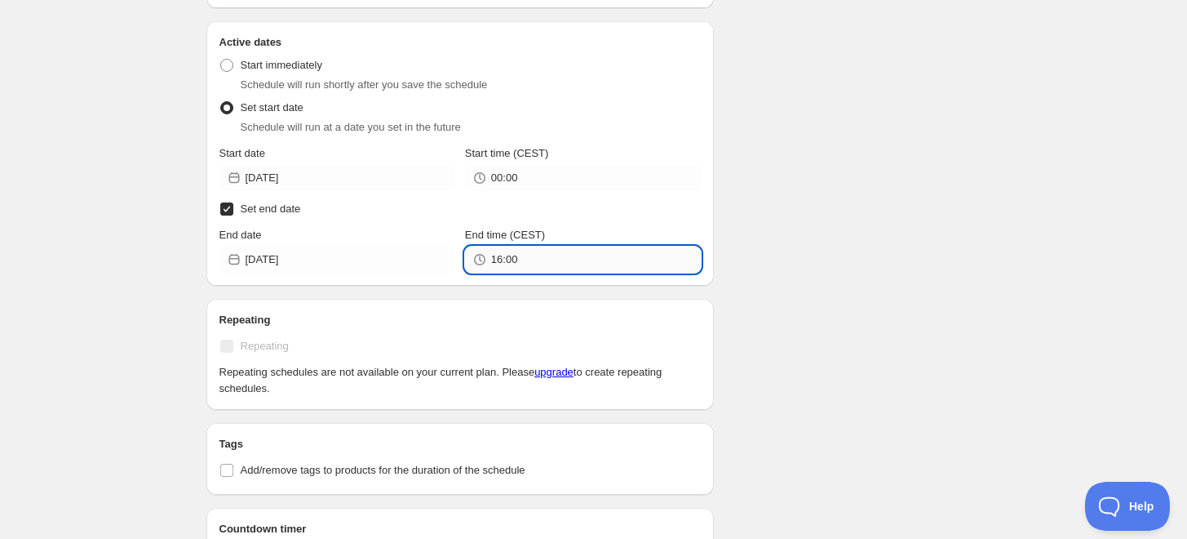
click at [573, 261] on input "16:00" at bounding box center [596, 259] width 210 height 26
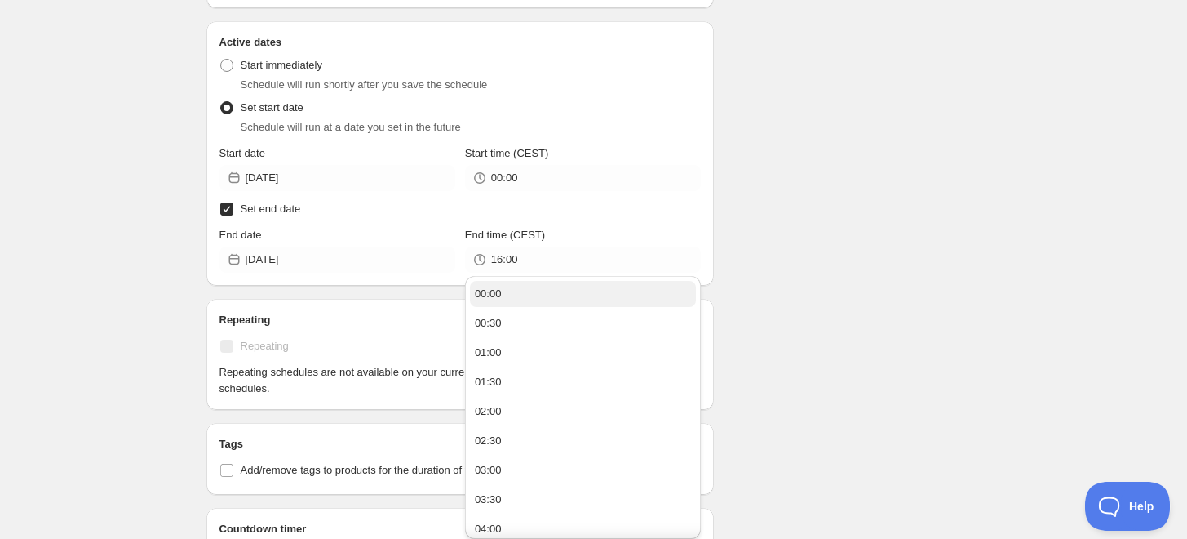
click at [509, 295] on button "00:00" at bounding box center [583, 294] width 226 height 26
type input "00:00"
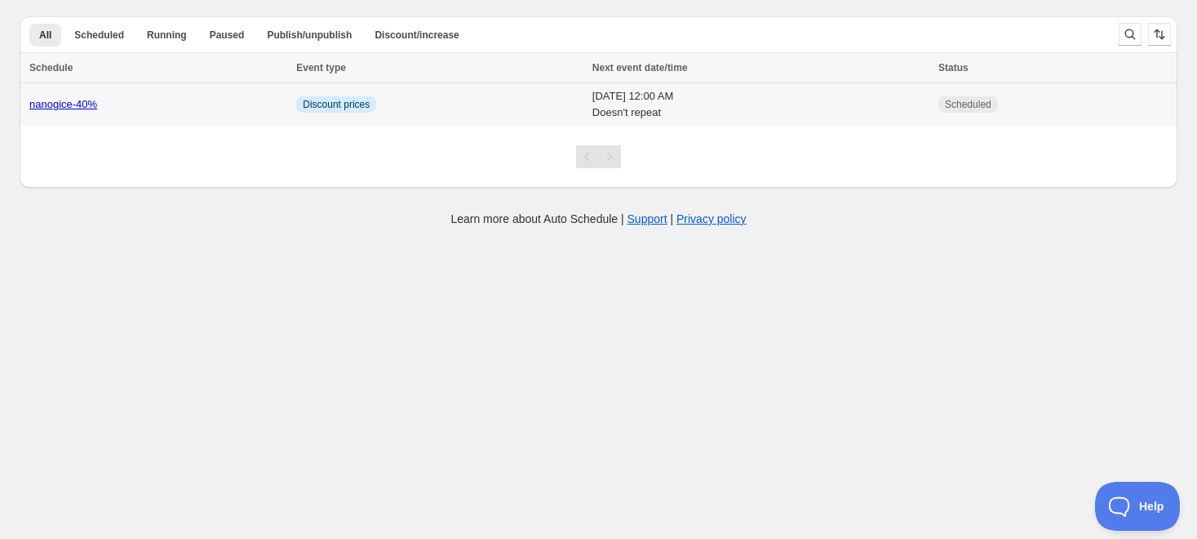
click at [588, 100] on td "Sat 16th August 25 12:00 AM Doesn't repeat" at bounding box center [761, 104] width 346 height 43
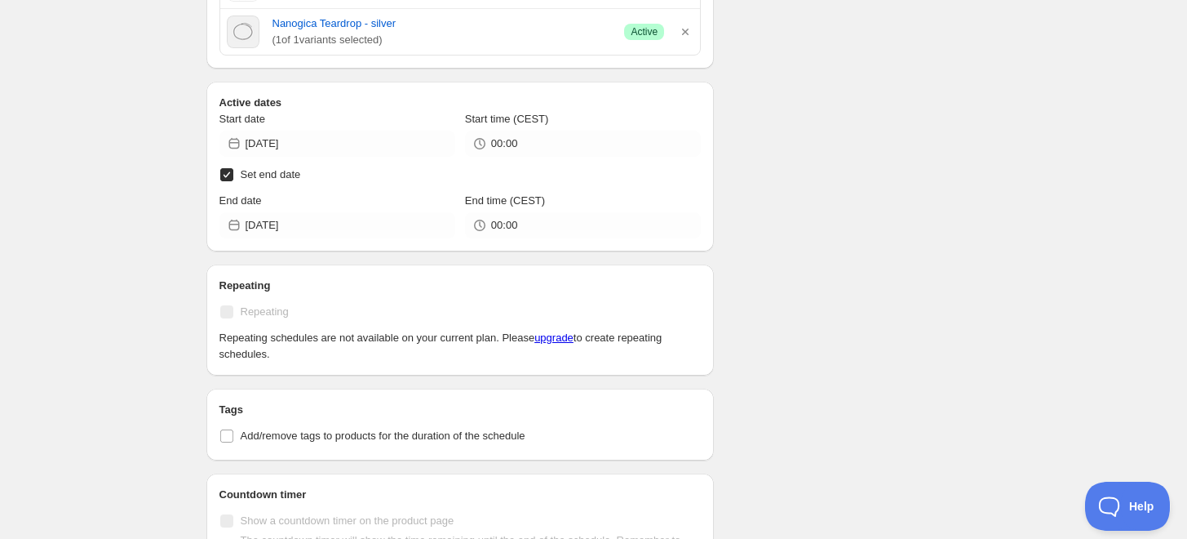
scroll to position [907, 0]
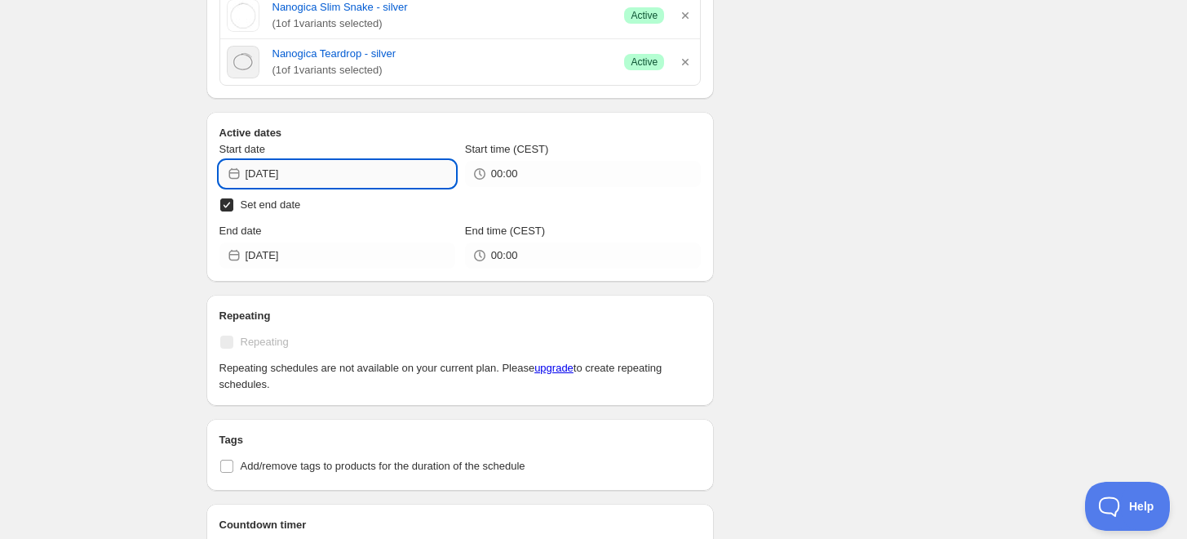
click at [330, 170] on input "2025-08-16" at bounding box center [351, 174] width 210 height 26
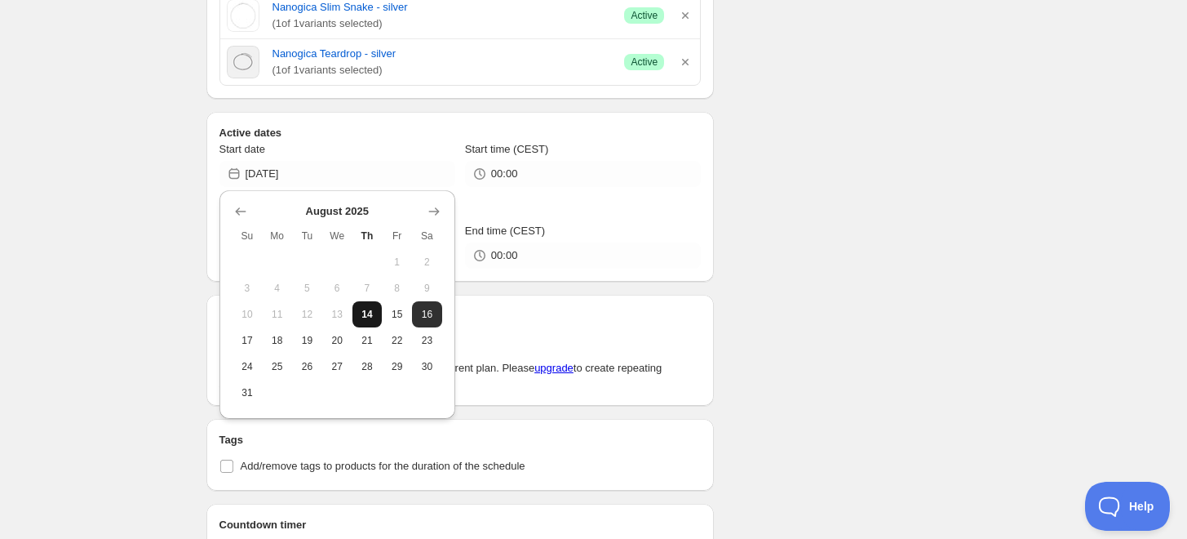
click at [365, 317] on span "14" at bounding box center [367, 314] width 17 height 13
type input "2025-08-14"
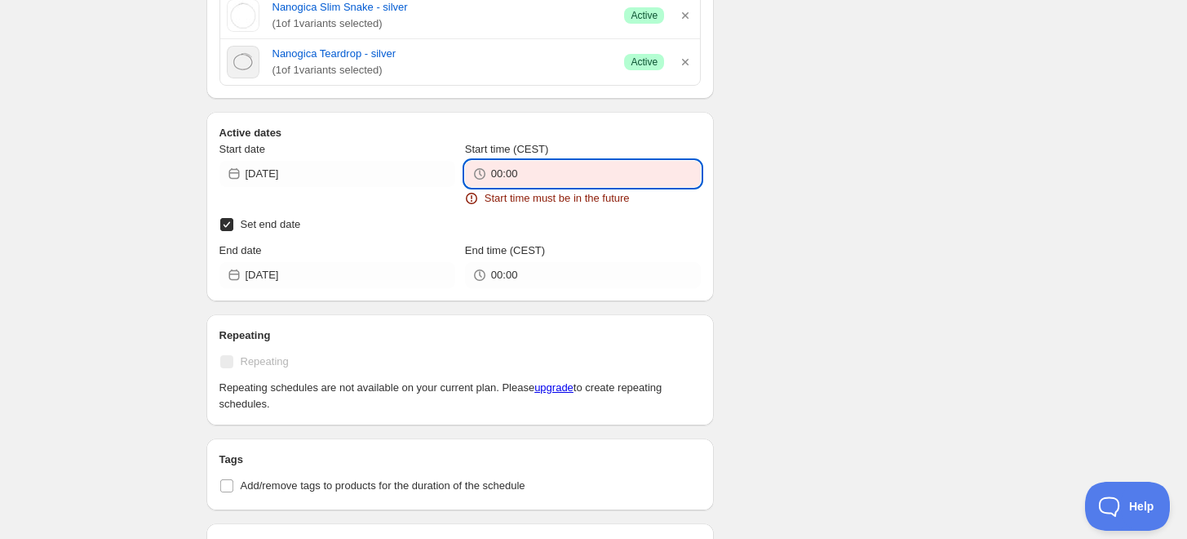
click at [548, 173] on input "00:00" at bounding box center [596, 174] width 210 height 26
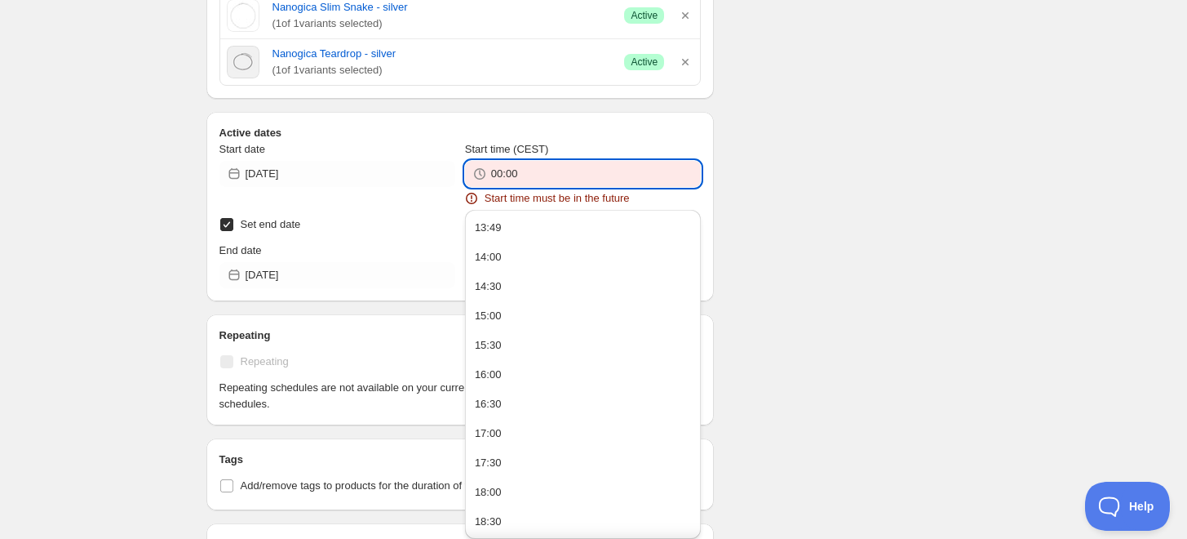
click at [548, 173] on input "00:00" at bounding box center [596, 174] width 210 height 26
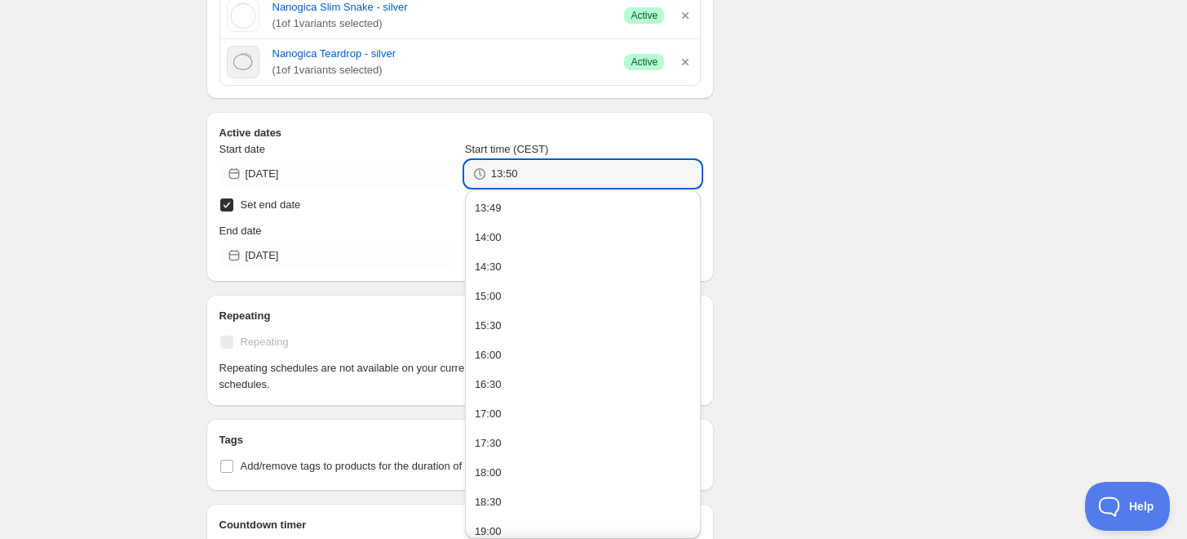
type input "13:50"
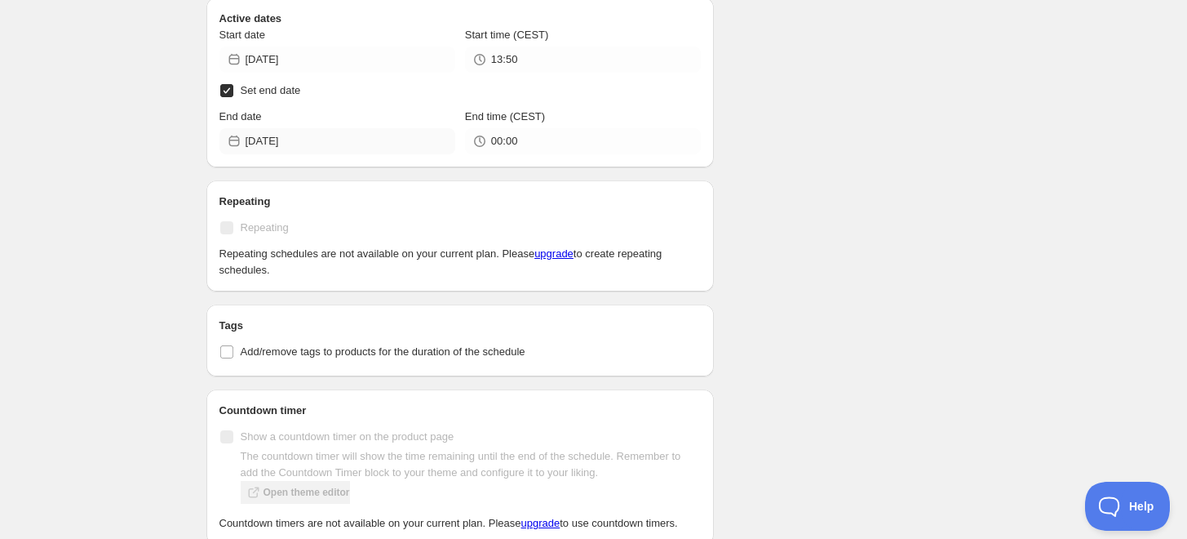
scroll to position [997, 0]
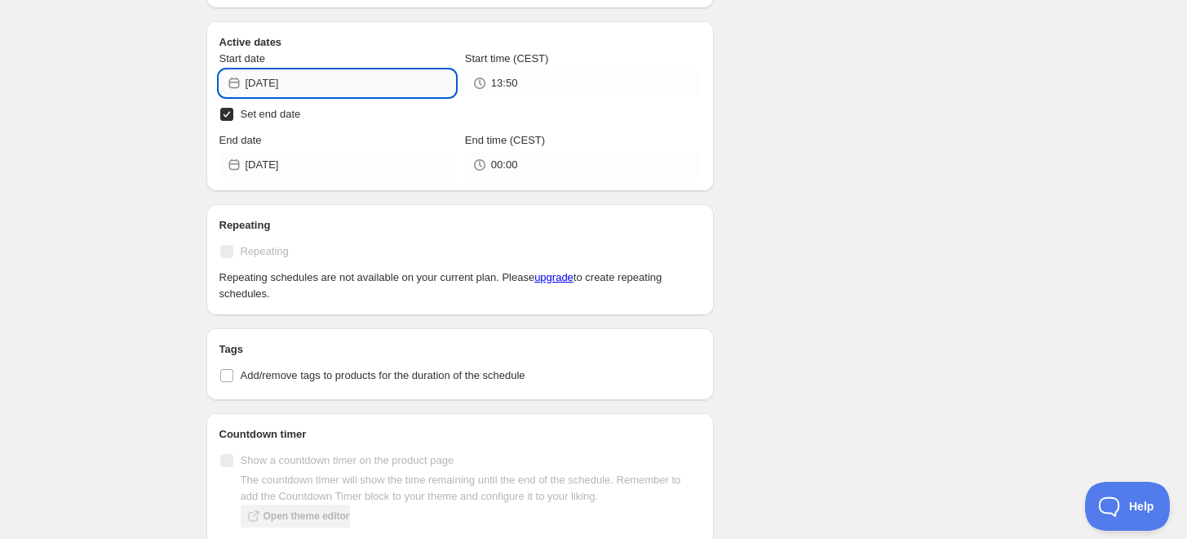
click at [321, 90] on input "2025-08-14" at bounding box center [351, 83] width 210 height 26
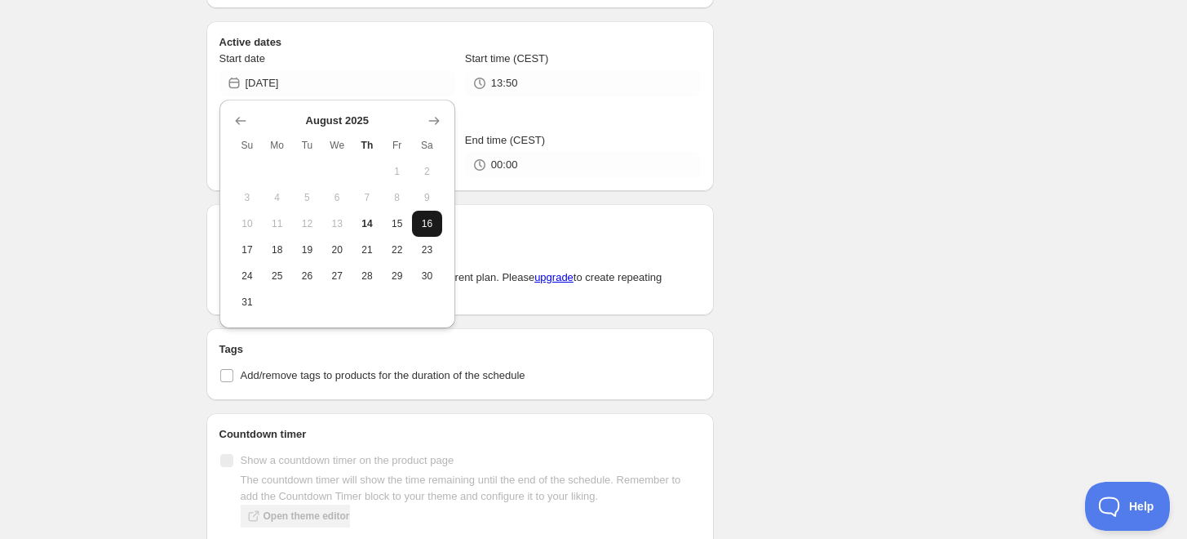
click at [432, 222] on span "16" at bounding box center [427, 223] width 17 height 13
type input "2025-08-16"
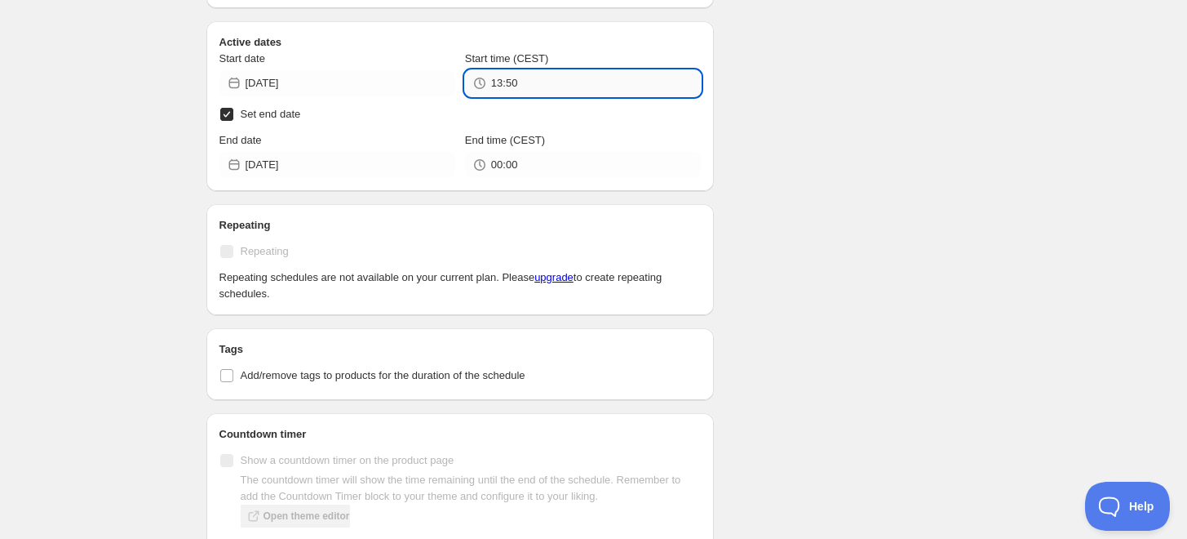
click at [500, 81] on input "13:50" at bounding box center [596, 83] width 210 height 26
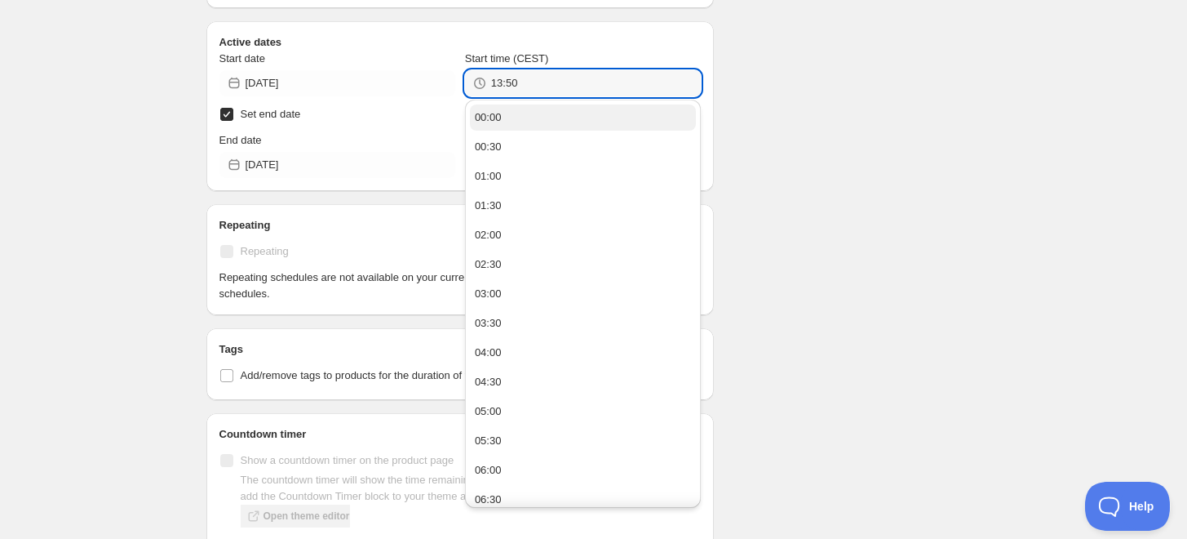
click at [497, 116] on div "00:00" at bounding box center [488, 117] width 27 height 16
type input "00:00"
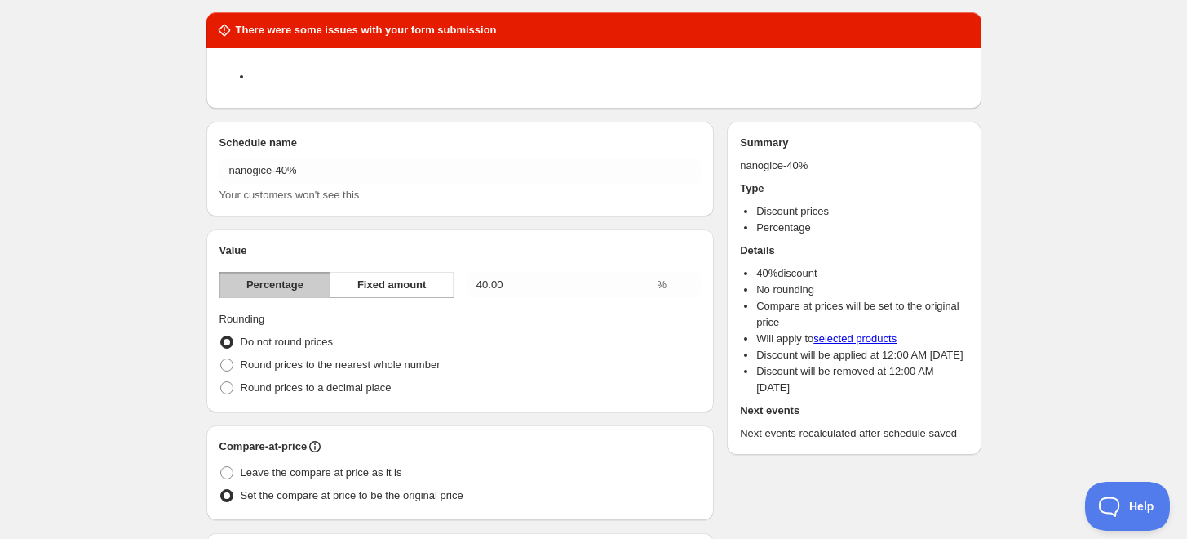
scroll to position [0, 0]
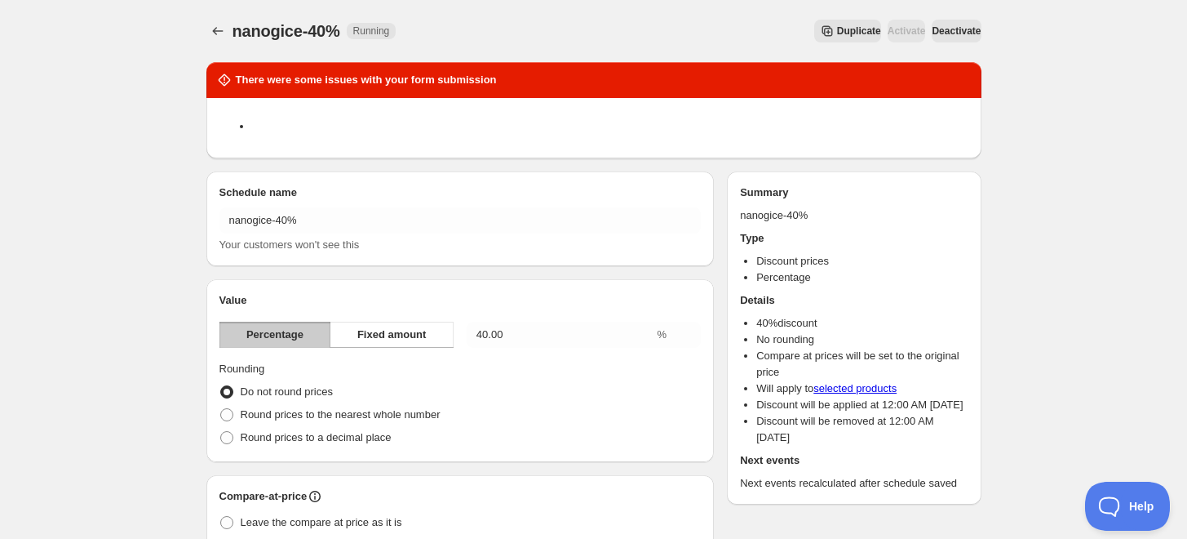
click at [938, 27] on span "Deactivate" at bounding box center [956, 30] width 49 height 13
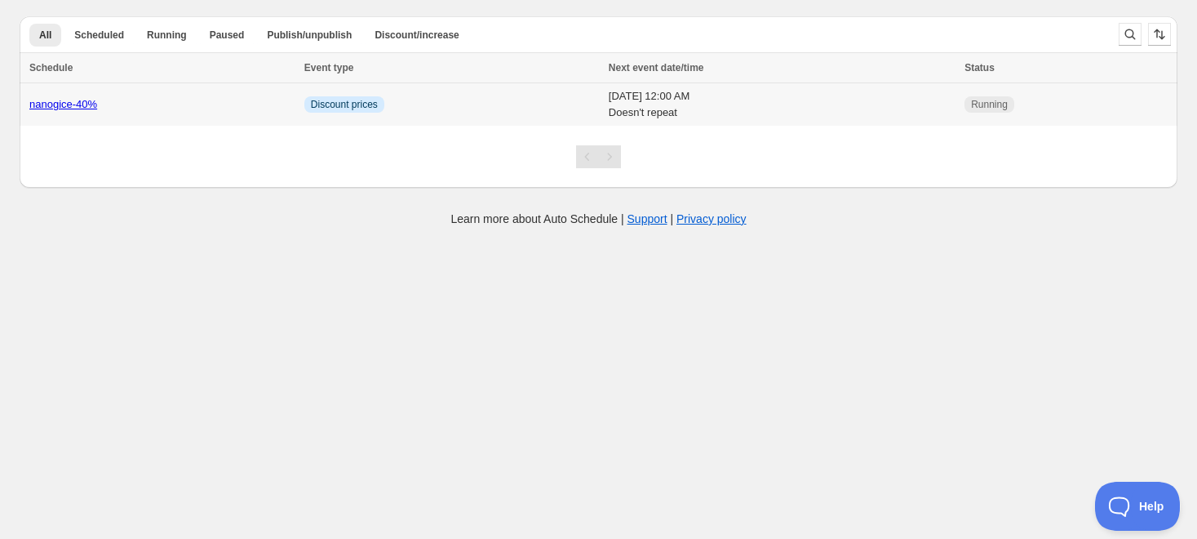
click at [52, 104] on link "nanogice-40%" at bounding box center [63, 104] width 68 height 12
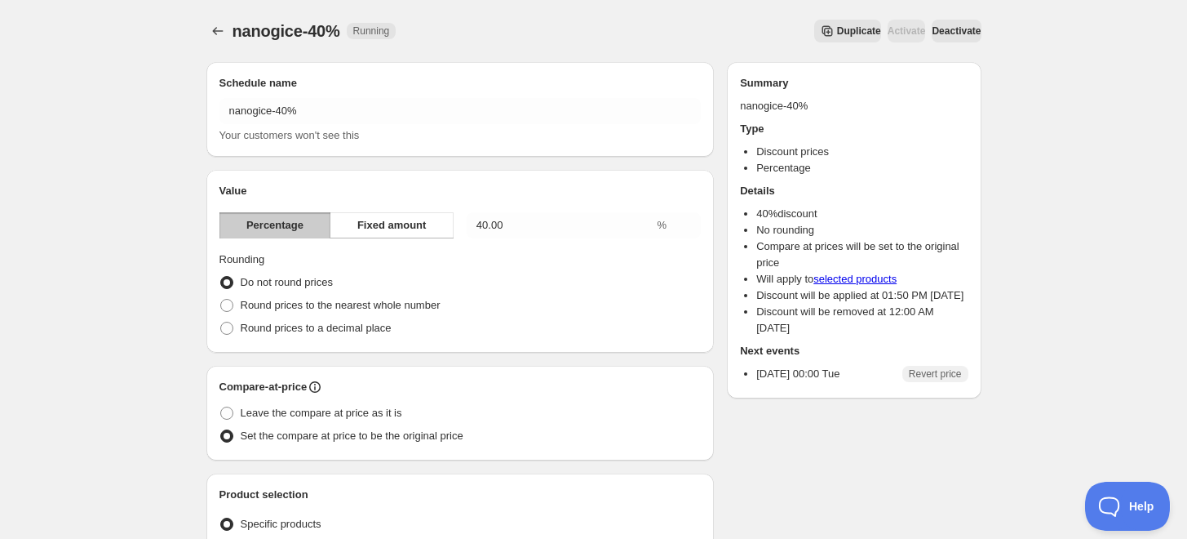
click at [964, 33] on span "Deactivate" at bounding box center [956, 30] width 49 height 13
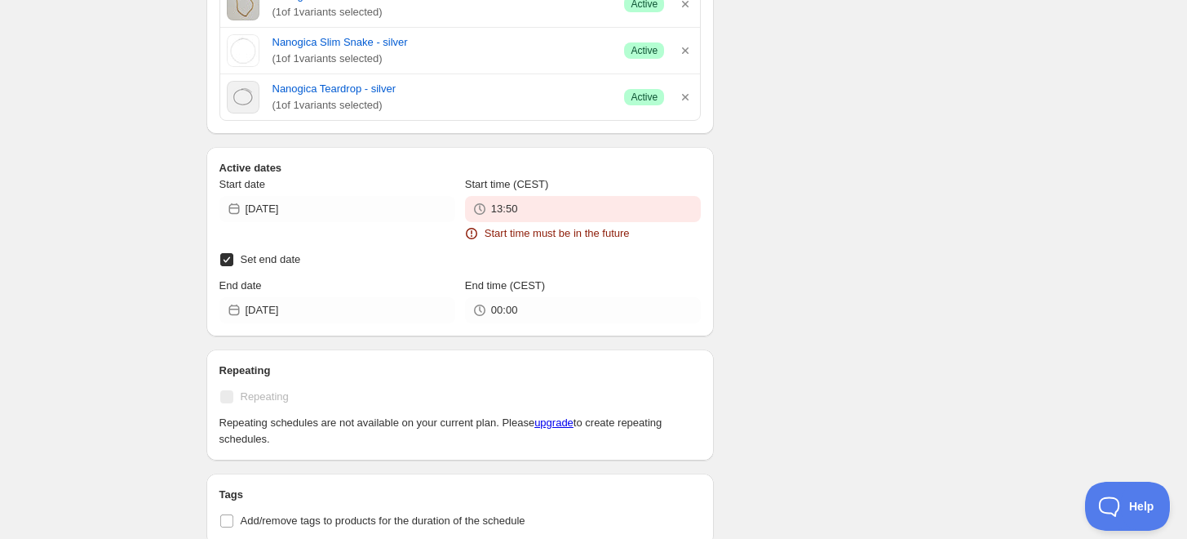
scroll to position [997, 0]
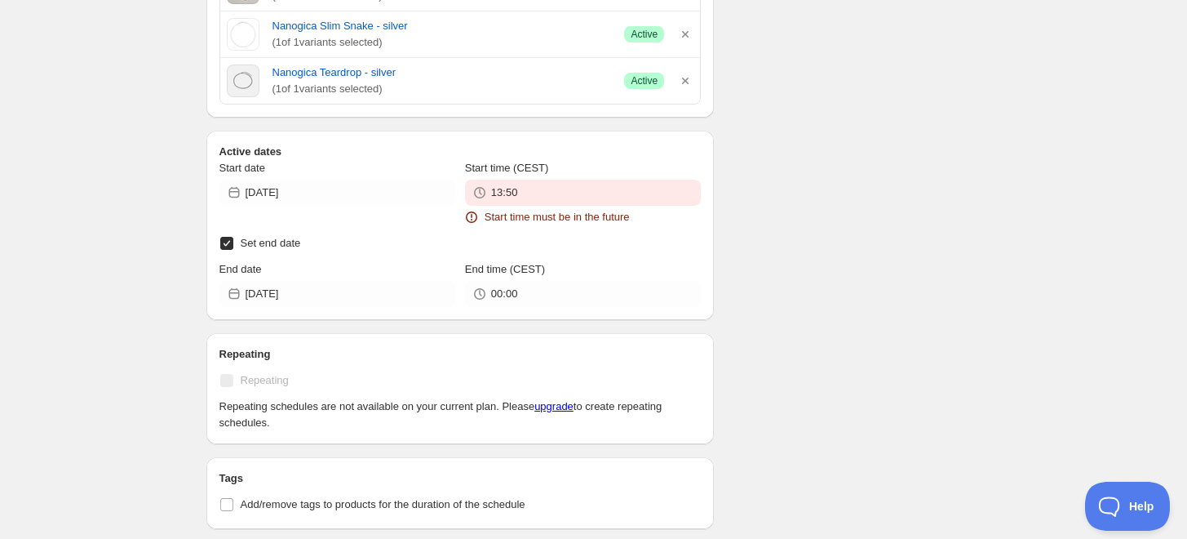
type input "2025-08-14"
type input "15:00"
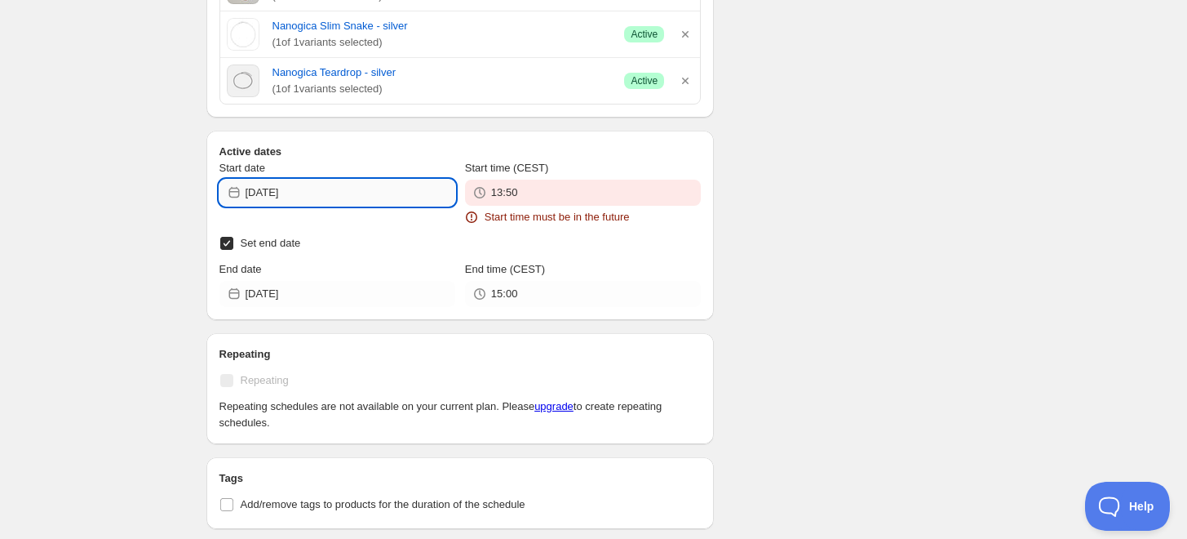
click at [357, 201] on input "2025-08-14" at bounding box center [351, 193] width 210 height 26
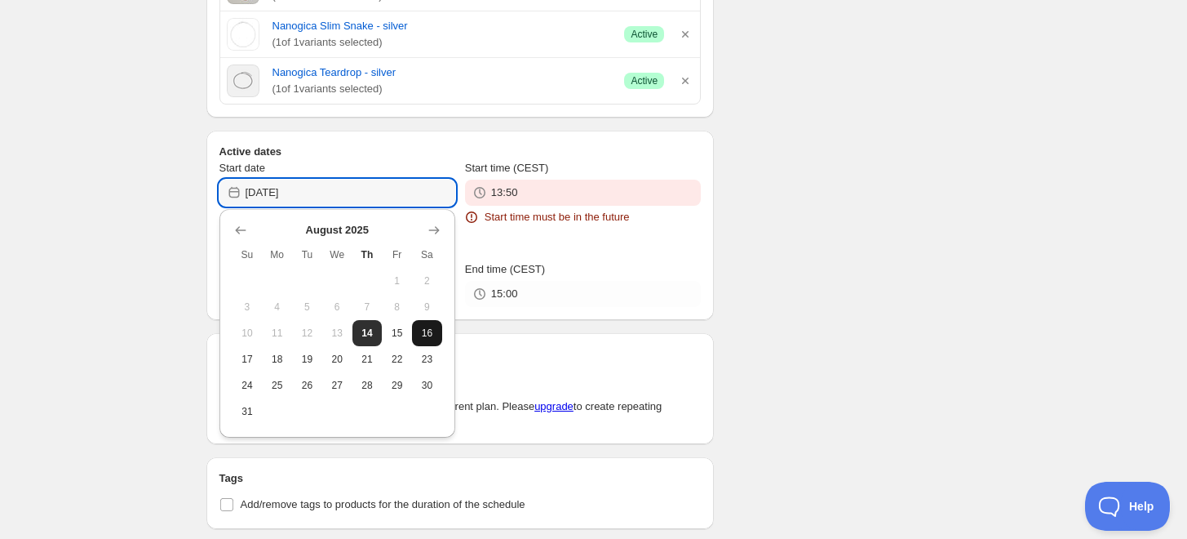
click at [420, 331] on span "16" at bounding box center [427, 332] width 17 height 13
type input "2025-08-16"
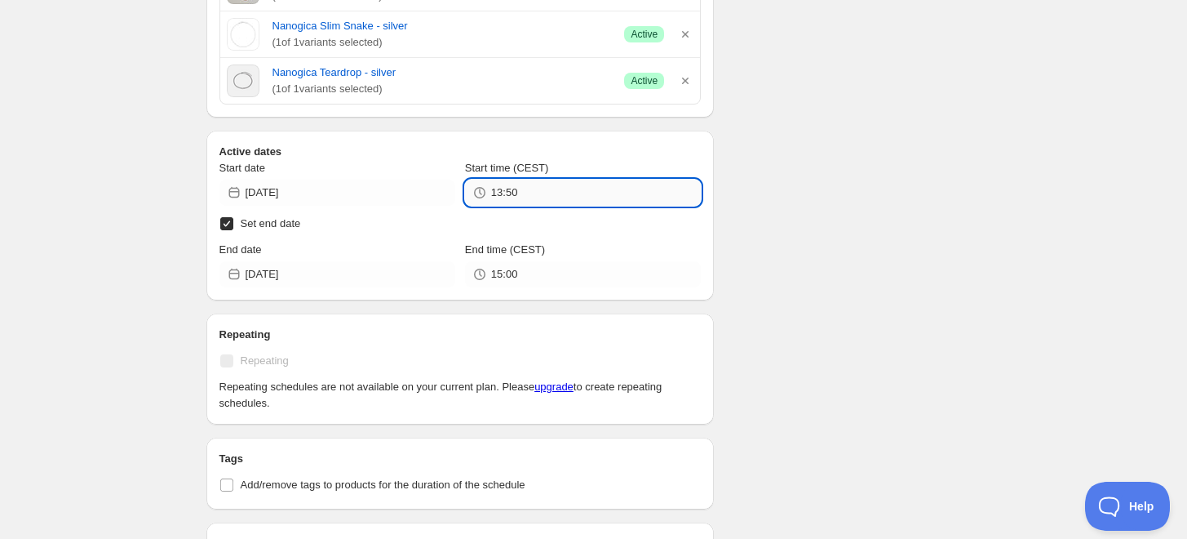
click at [516, 180] on input "13:50" at bounding box center [596, 193] width 210 height 26
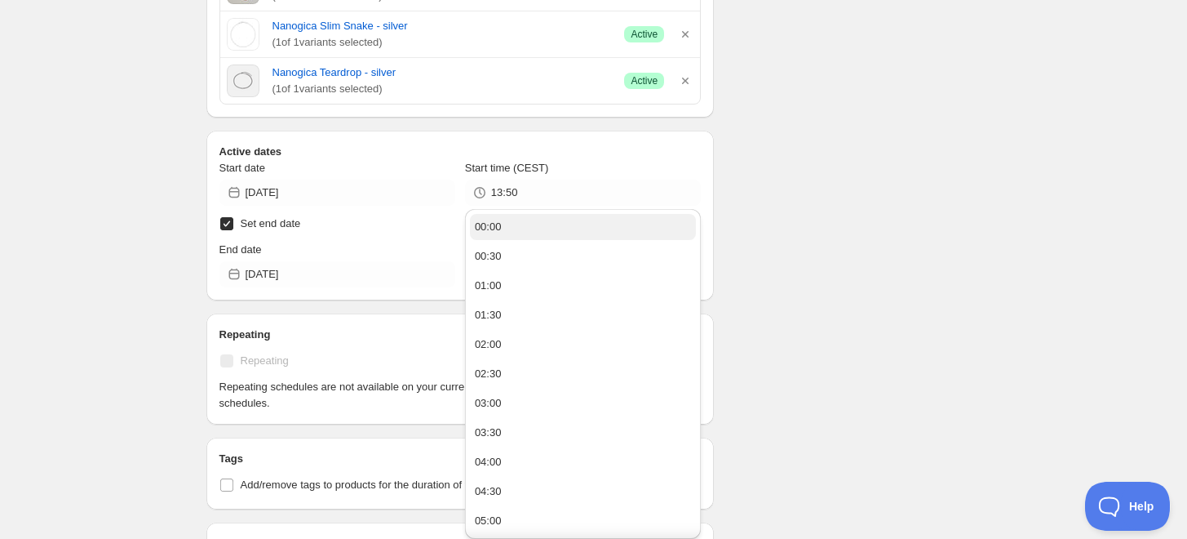
click at [488, 220] on div "00:00" at bounding box center [488, 227] width 27 height 16
type input "00:00"
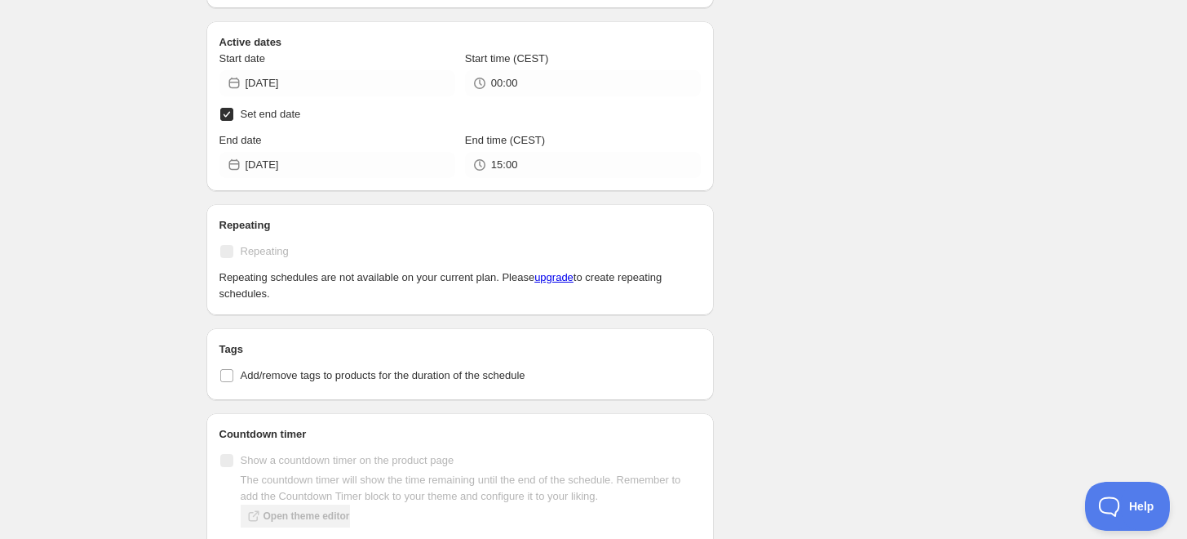
scroll to position [888, 0]
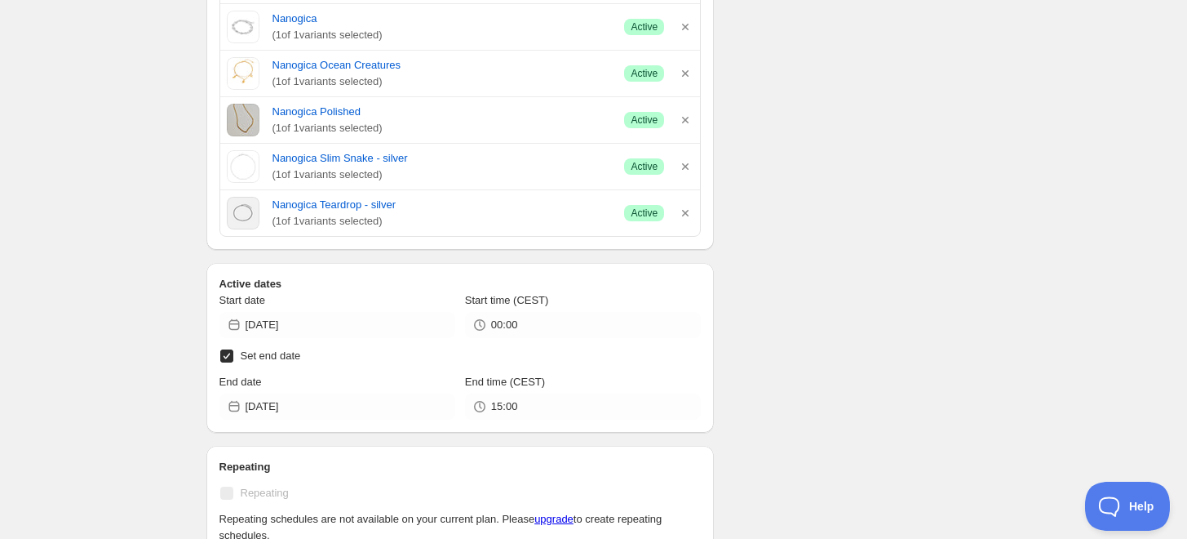
scroll to position [907, 0]
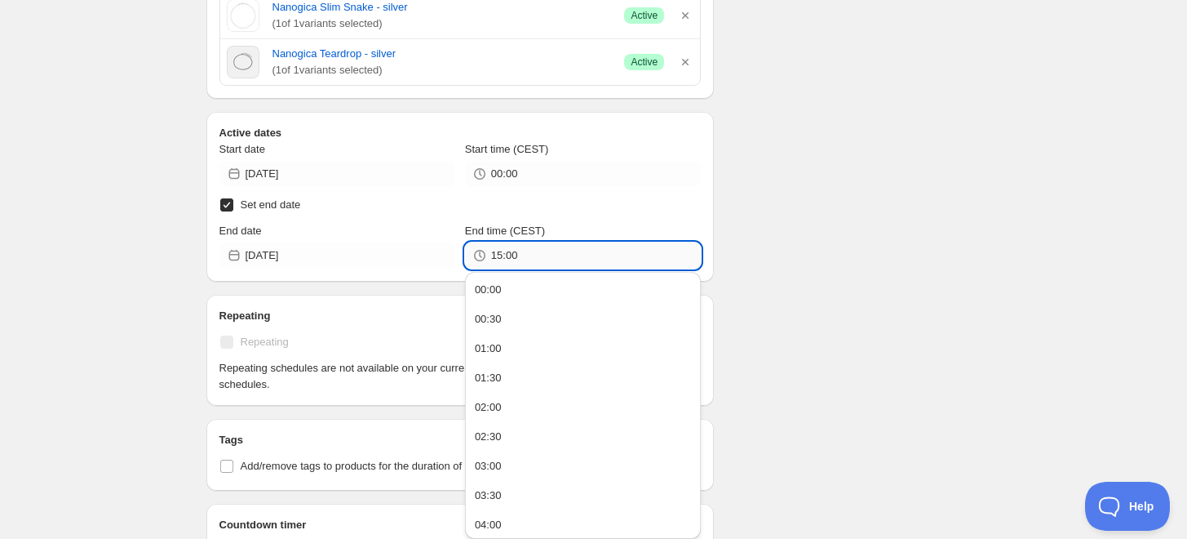
click at [539, 257] on input "15:00" at bounding box center [596, 255] width 210 height 26
click at [499, 256] on input "15:00" at bounding box center [596, 255] width 210 height 26
drag, startPoint x: 518, startPoint y: 256, endPoint x: 497, endPoint y: 254, distance: 21.4
click at [497, 254] on input "15:00" at bounding box center [596, 255] width 210 height 26
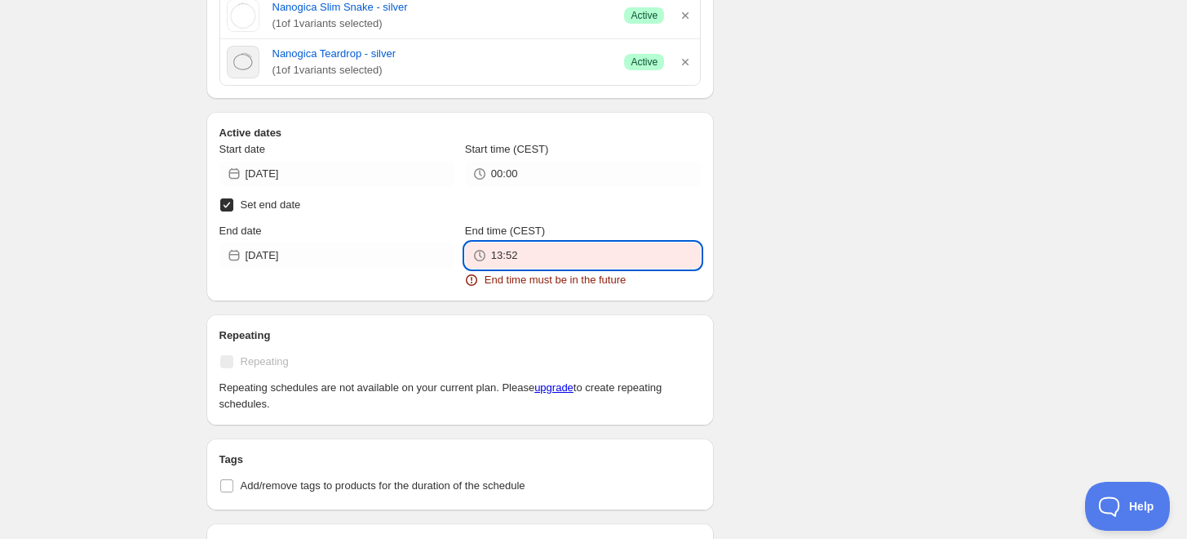
click at [566, 255] on input "13:52" at bounding box center [596, 255] width 210 height 26
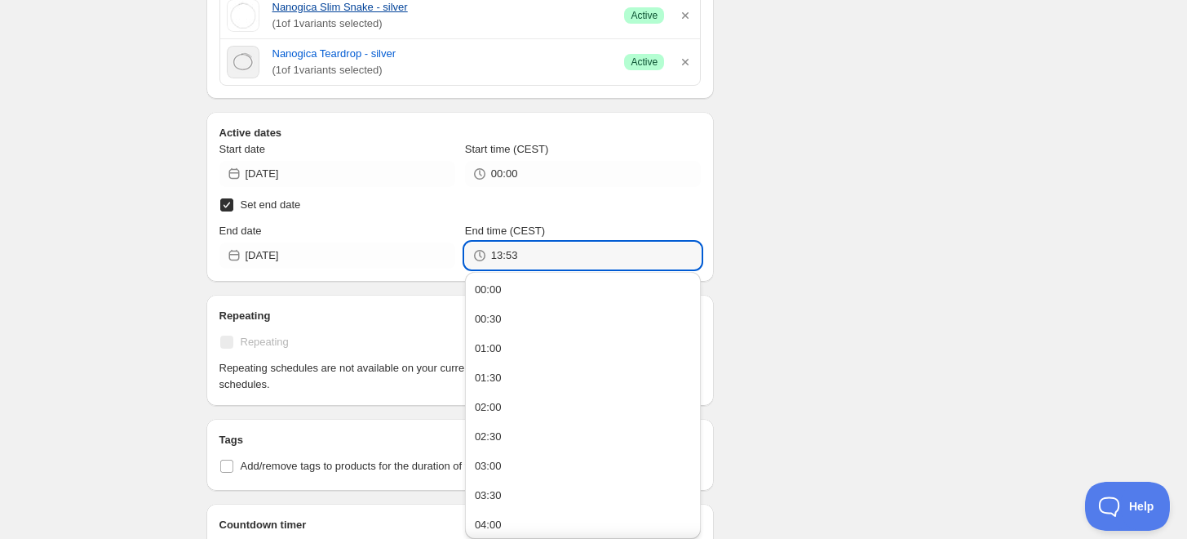
type input "13:53"
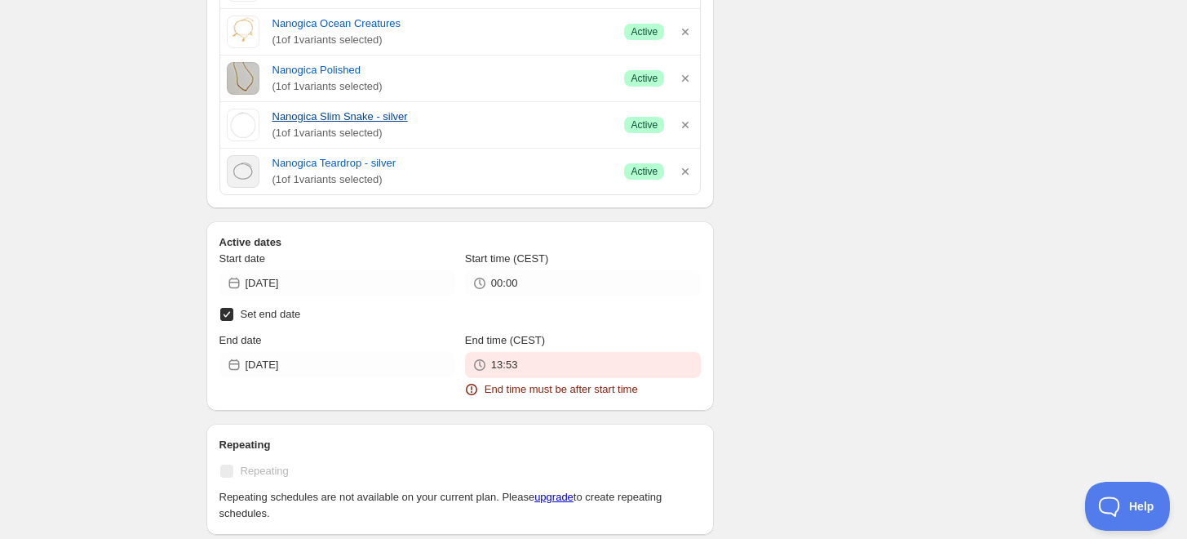
scroll to position [1015, 0]
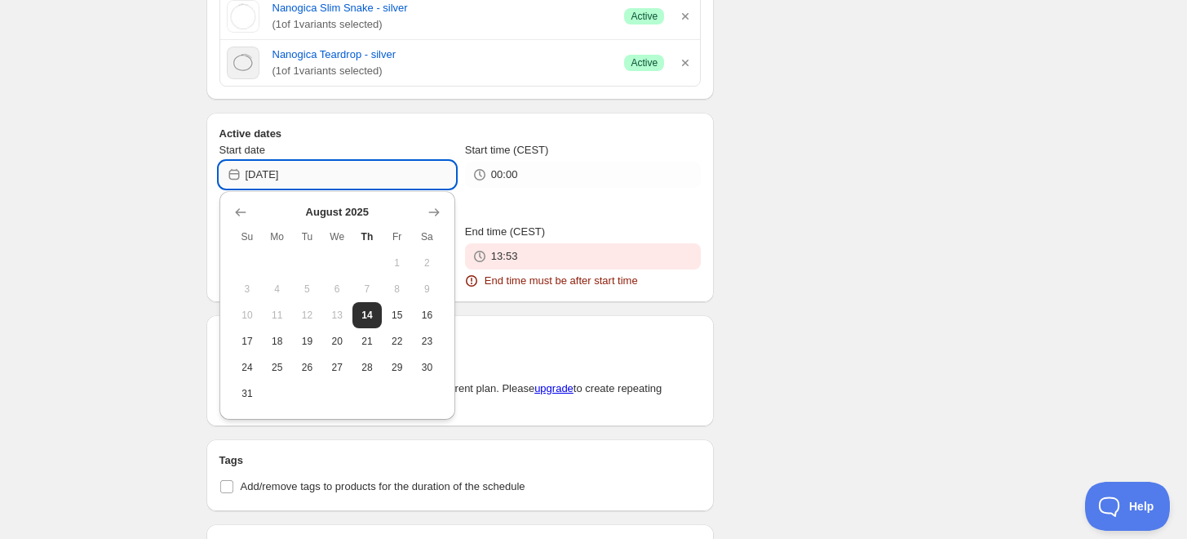
click at [377, 171] on input "2025-08-16" at bounding box center [351, 175] width 210 height 26
click at [358, 174] on input "2025-08-16" at bounding box center [351, 175] width 210 height 26
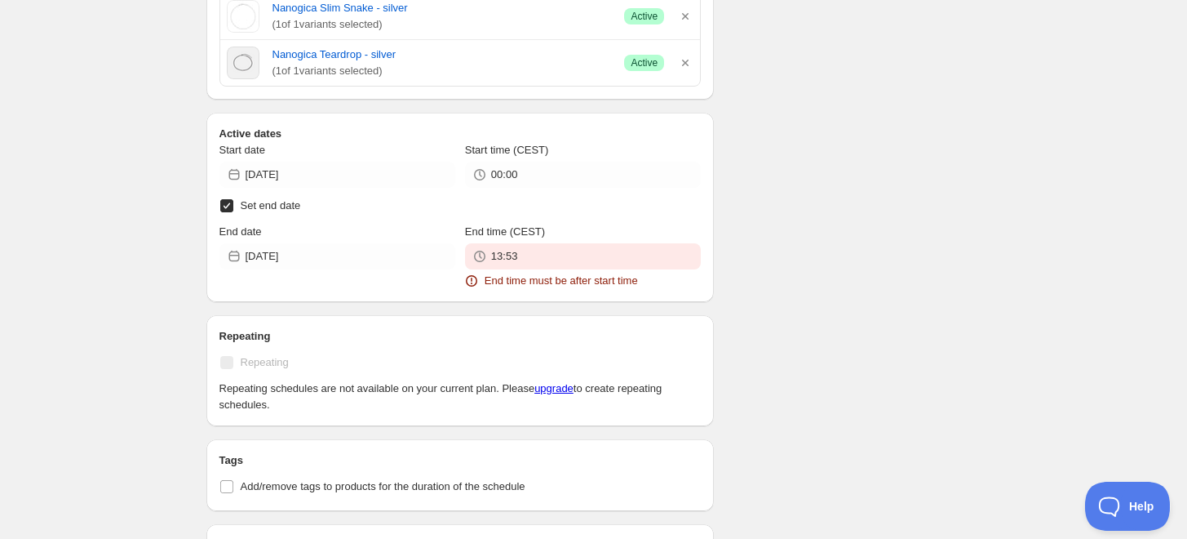
click at [223, 201] on input "Set end date" at bounding box center [226, 205] width 13 height 13
checkbox input "false"
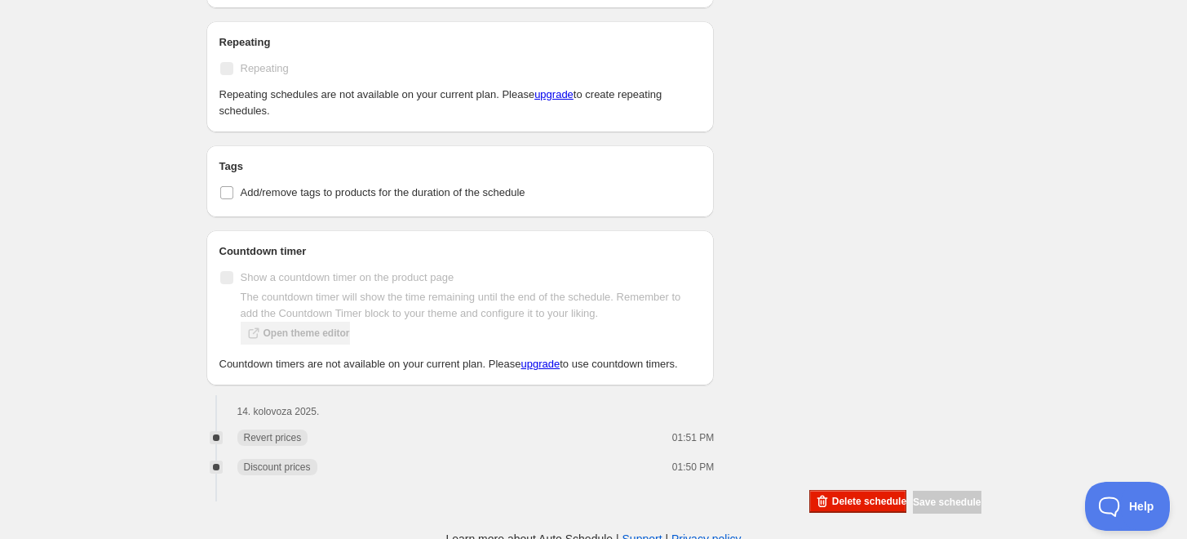
scroll to position [1133, 0]
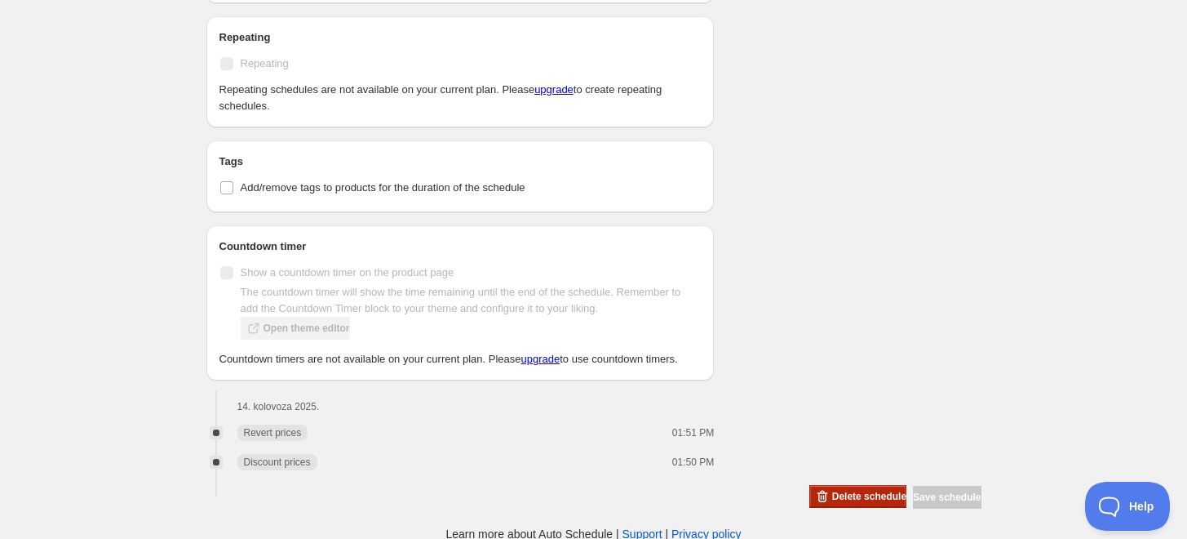
click at [836, 501] on button "Delete schedule" at bounding box center [857, 496] width 97 height 23
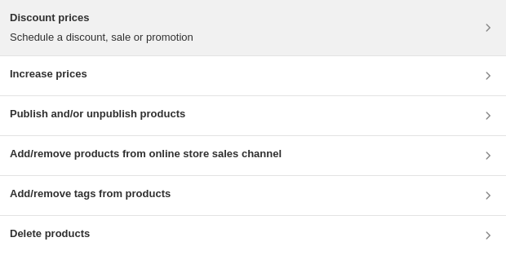
click at [50, 39] on p "Schedule a discount, sale or promotion" at bounding box center [102, 37] width 184 height 16
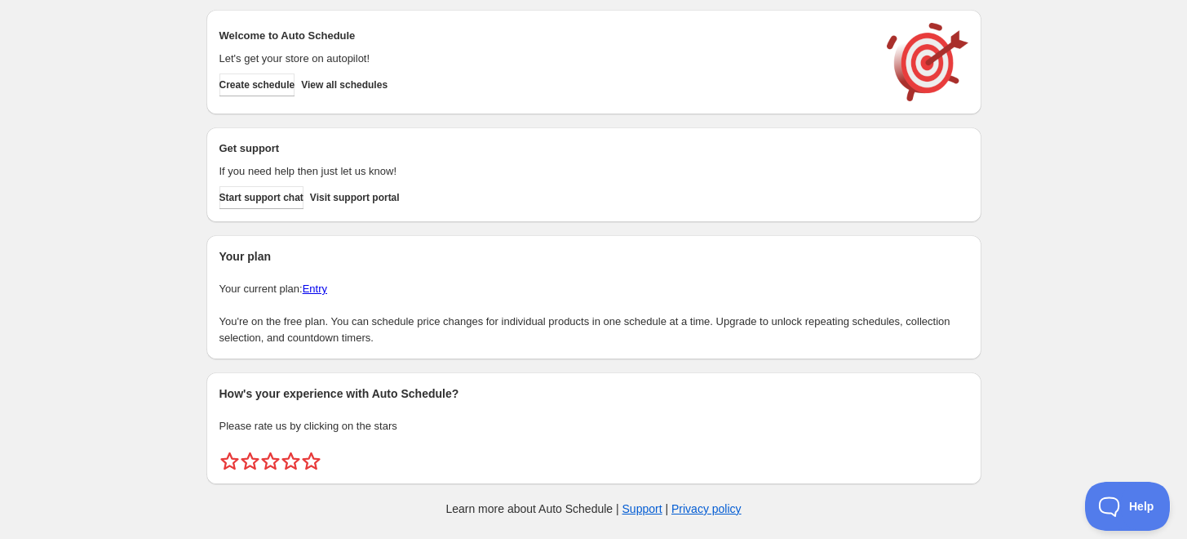
scroll to position [7, 0]
click at [332, 86] on span "View all schedules" at bounding box center [344, 84] width 86 height 13
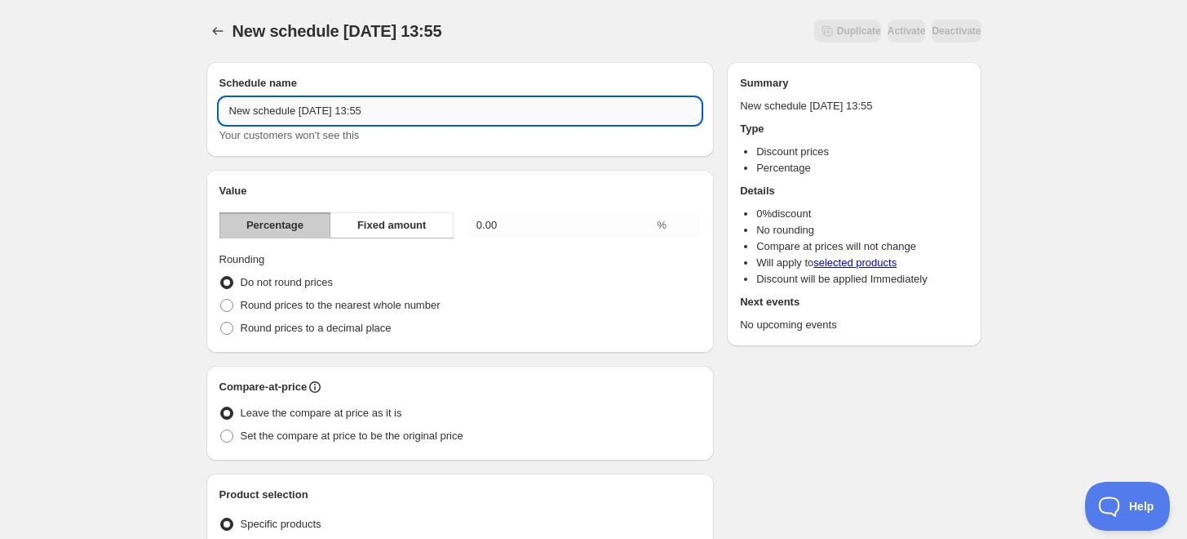
click at [311, 118] on input "New schedule Aug 14 2025 13:55" at bounding box center [461, 111] width 482 height 26
click at [311, 118] on input "nanogice-40" at bounding box center [461, 111] width 482 height 26
type input "nanogice-40%"
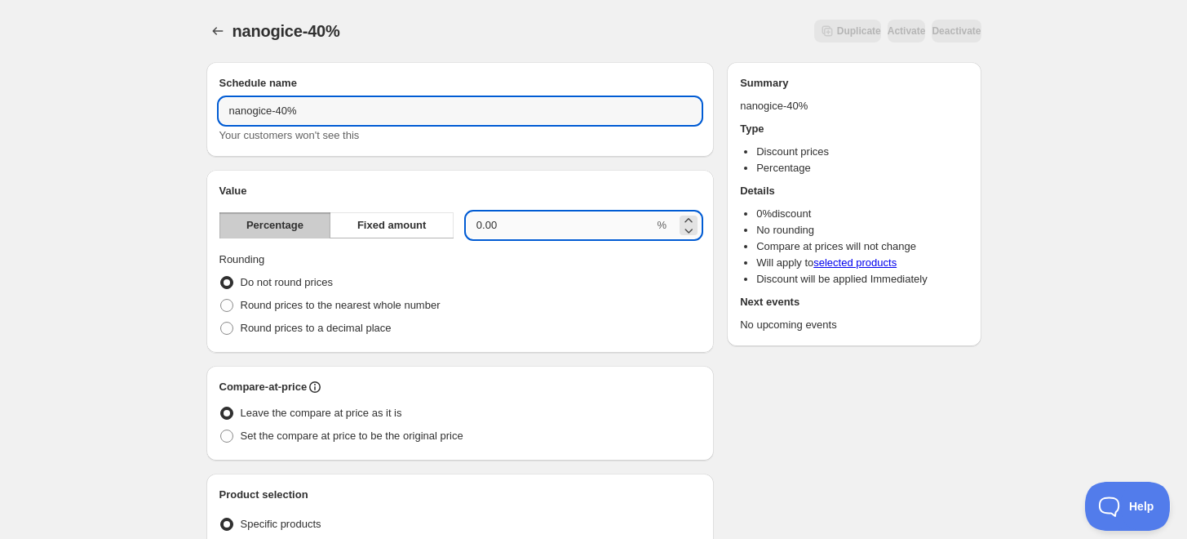
click at [519, 233] on input "0.00" at bounding box center [561, 225] width 188 height 26
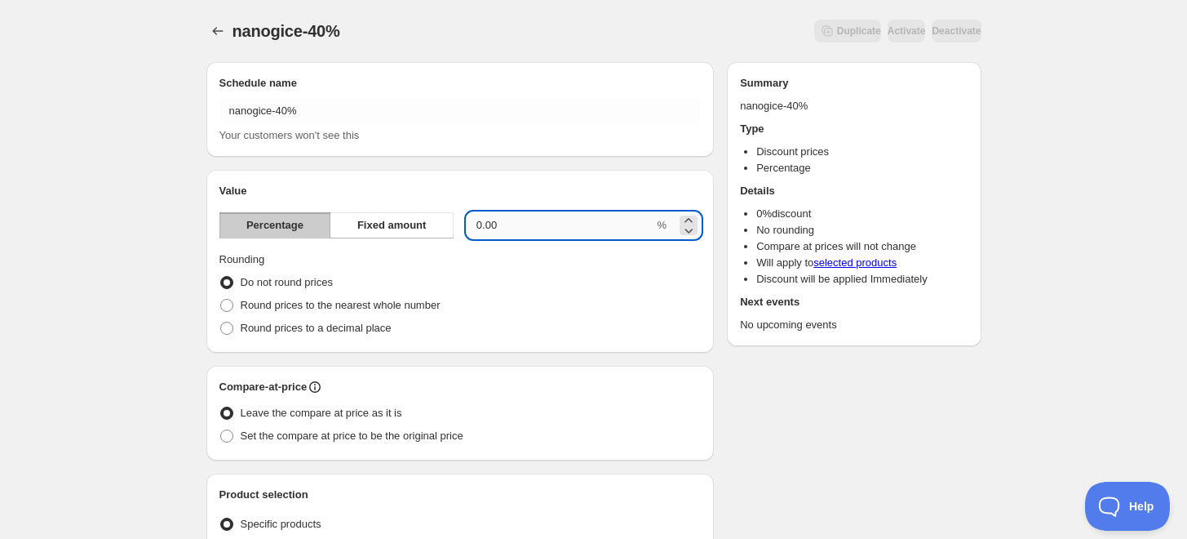
click at [518, 220] on input "0.00" at bounding box center [561, 225] width 188 height 26
type input "40"
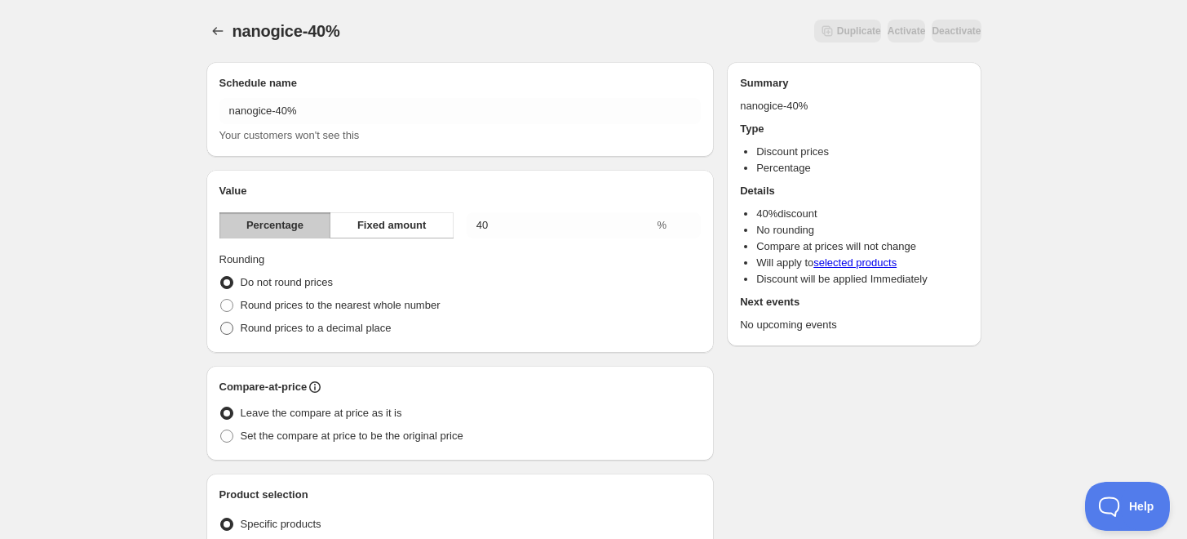
scroll to position [91, 0]
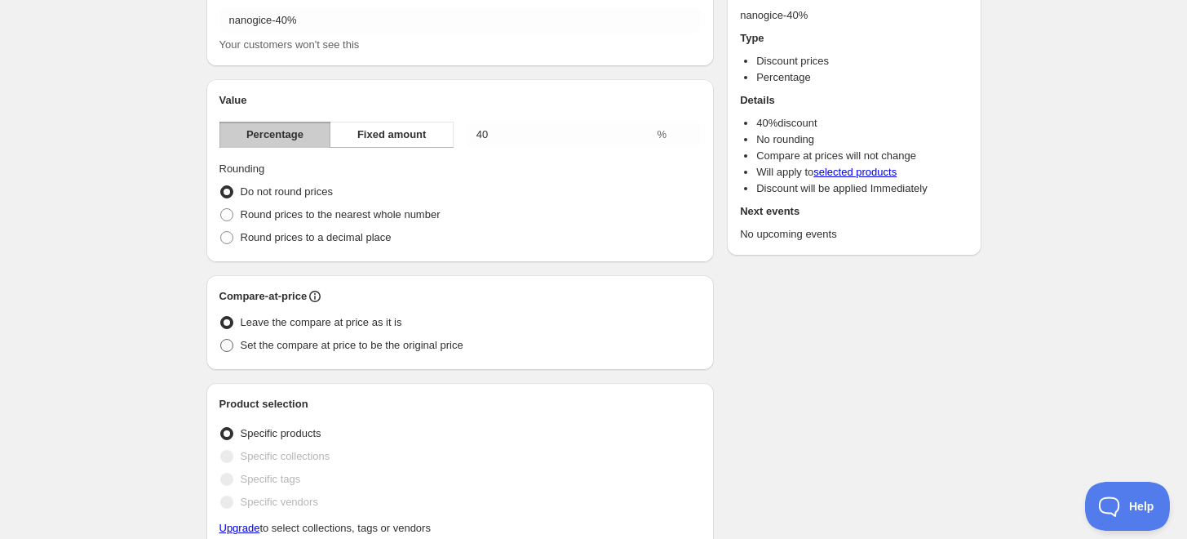
click at [277, 343] on span "Set the compare at price to be the original price" at bounding box center [352, 345] width 223 height 12
click at [221, 339] on input "Set the compare at price to be the original price" at bounding box center [220, 339] width 1 height 1
radio input "true"
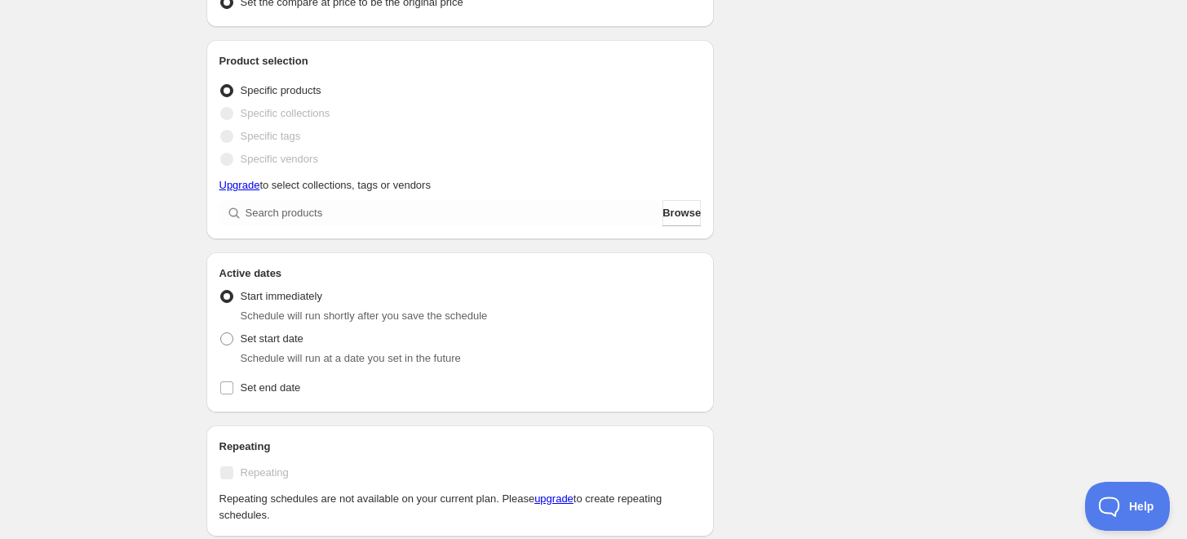
scroll to position [453, 0]
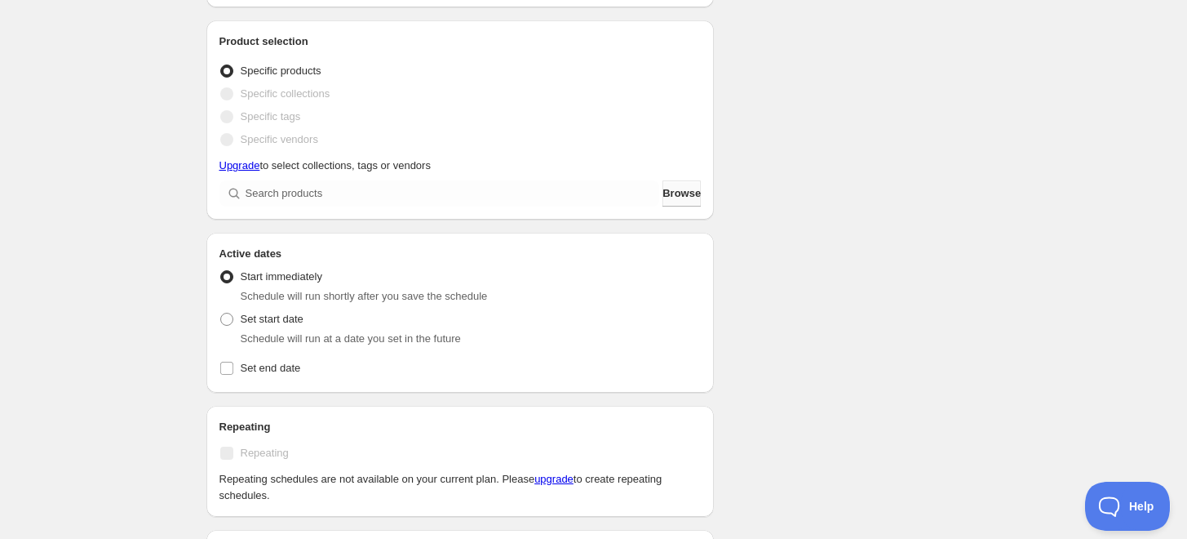
click at [670, 185] on span "Browse" at bounding box center [682, 193] width 38 height 16
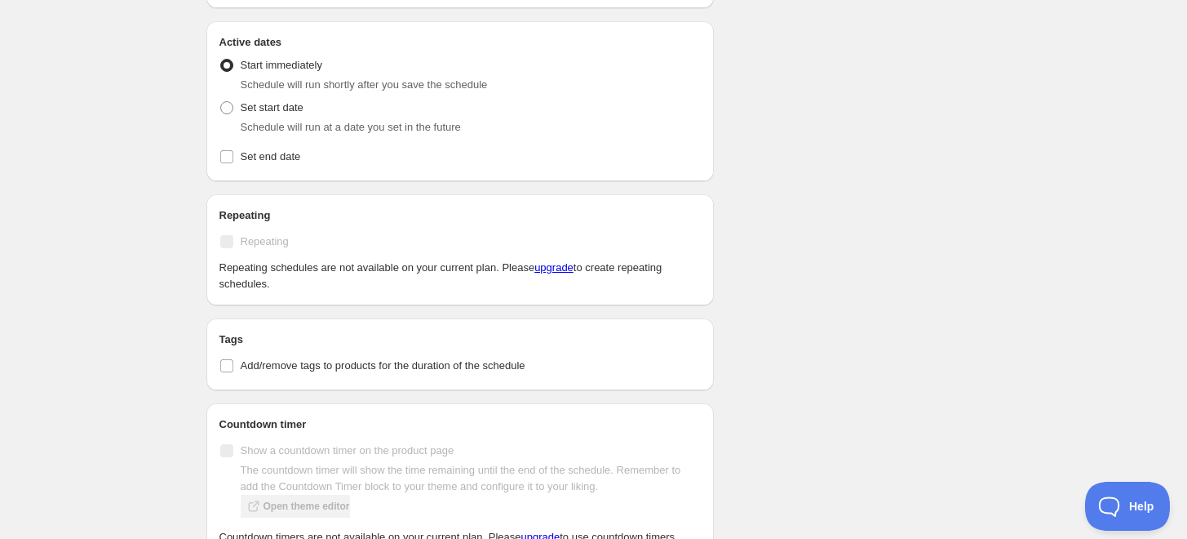
scroll to position [907, 0]
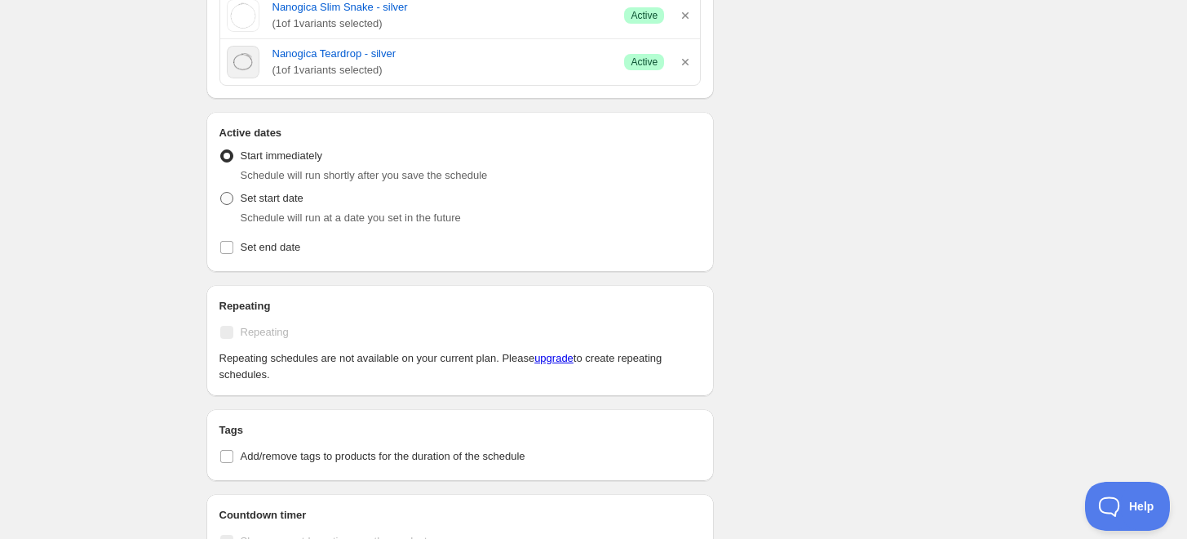
click at [228, 194] on span at bounding box center [226, 198] width 13 height 13
click at [221, 193] on input "Set start date" at bounding box center [220, 192] width 1 height 1
radio input "true"
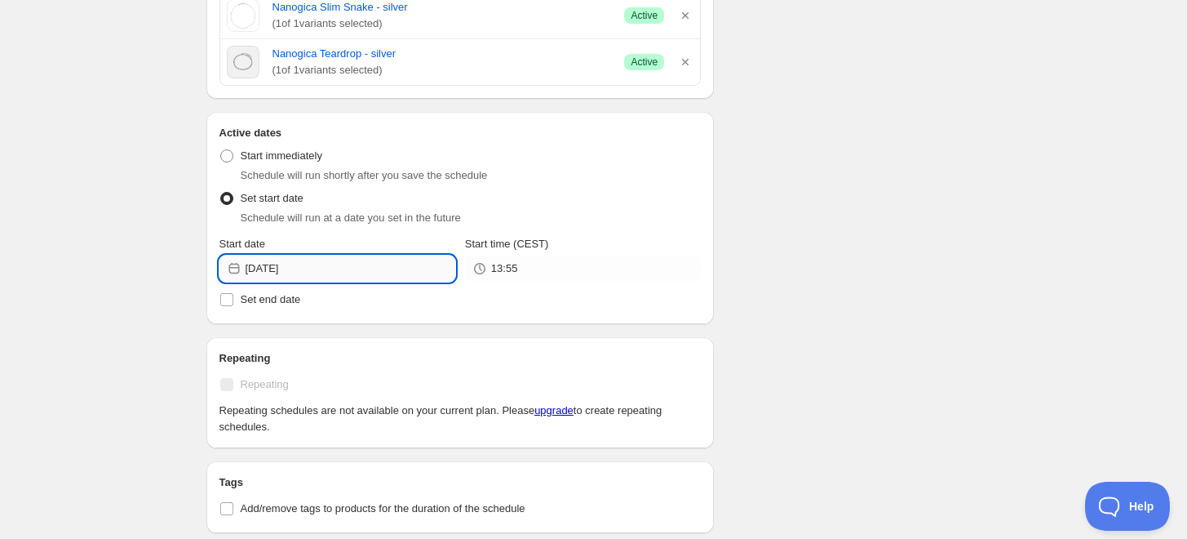
click at [348, 273] on input "2025-08-14" at bounding box center [351, 268] width 210 height 26
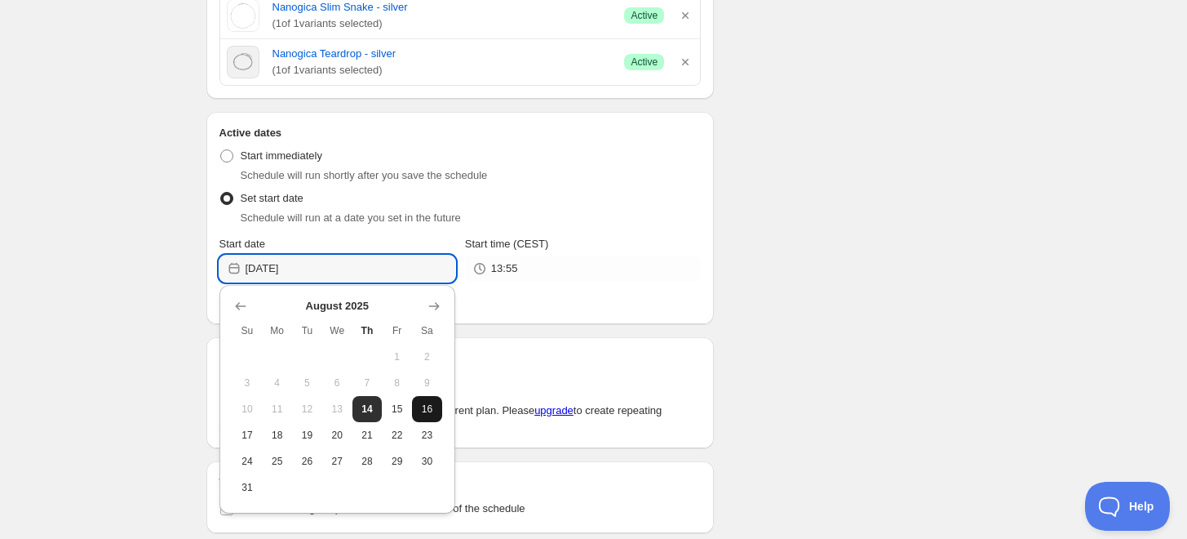
click at [426, 410] on span "16" at bounding box center [427, 408] width 17 height 13
type input "2025-08-16"
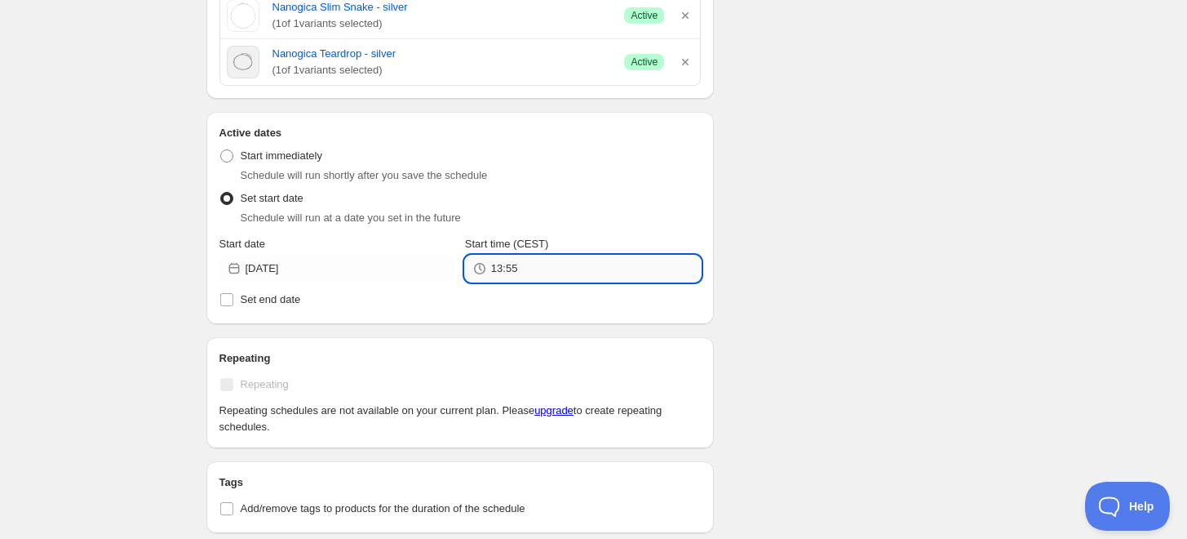
click at [504, 276] on input "13:55" at bounding box center [596, 268] width 210 height 26
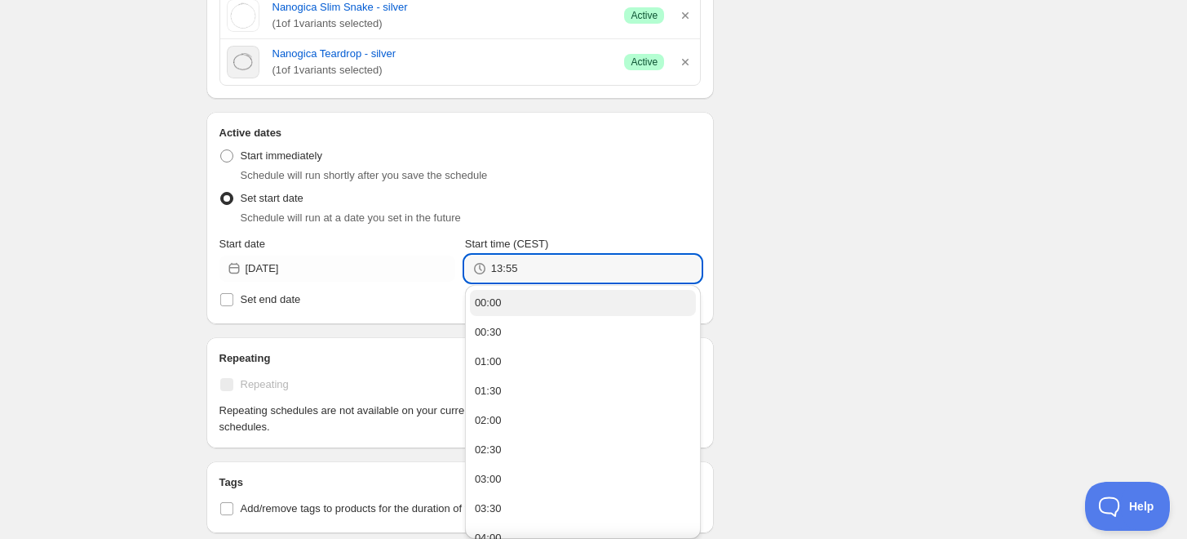
click at [496, 305] on div "00:00" at bounding box center [488, 303] width 27 height 16
type input "00:00"
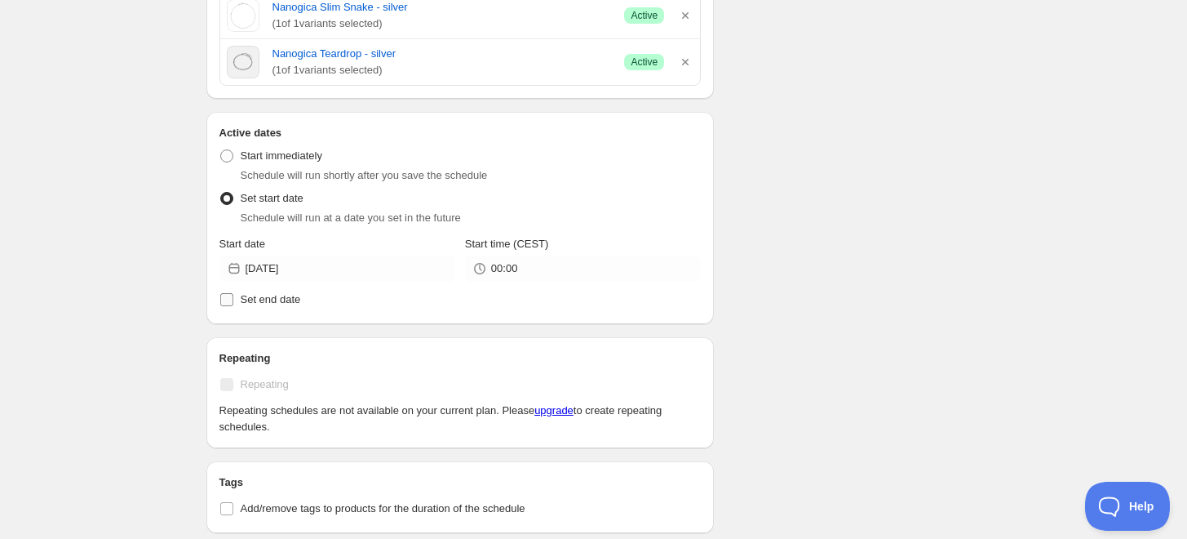
click at [224, 304] on input "Set end date" at bounding box center [226, 299] width 13 height 13
checkbox input "true"
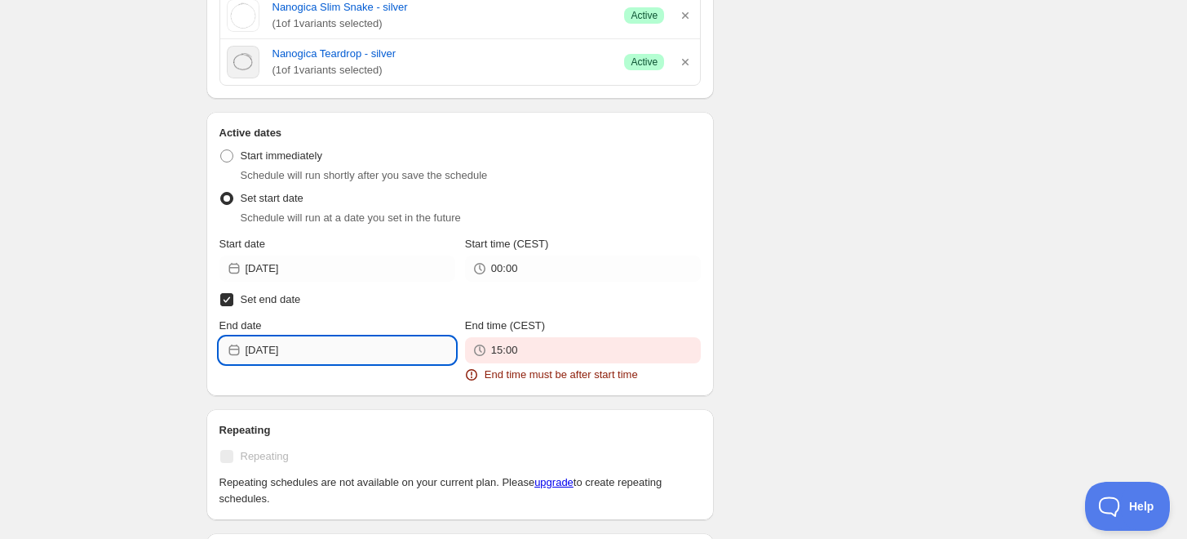
click at [371, 357] on input "2025-08-14" at bounding box center [351, 350] width 210 height 26
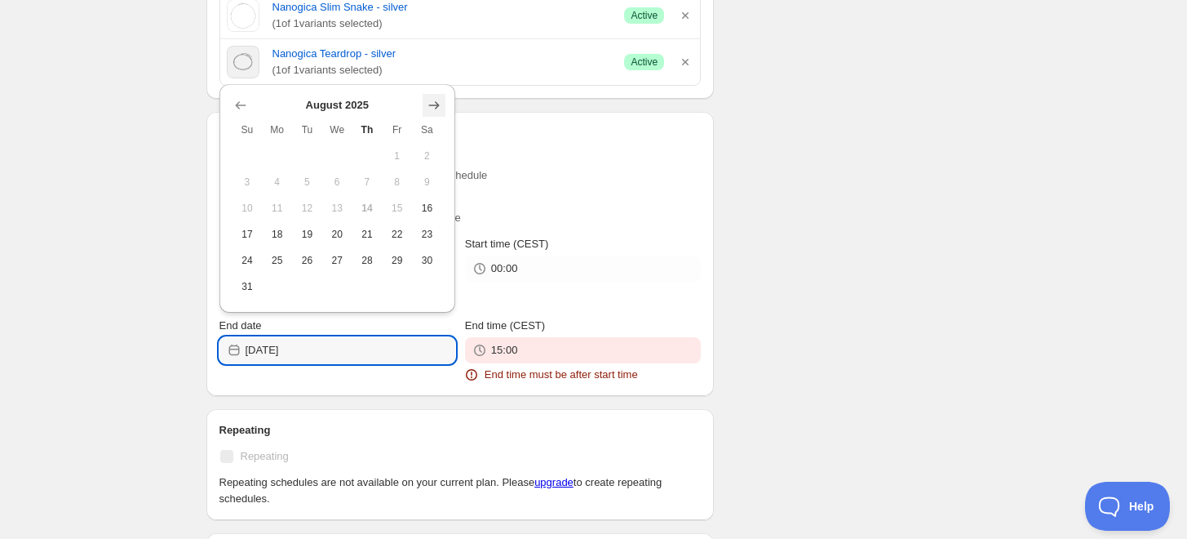
click at [437, 111] on icon "Show next month, September 2025" at bounding box center [434, 105] width 16 height 16
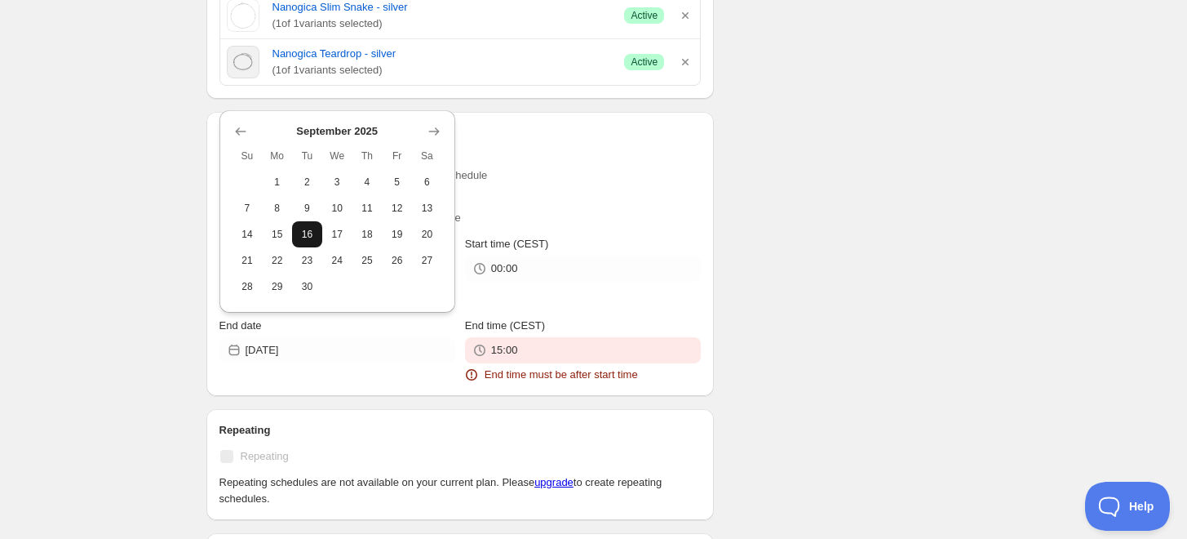
click at [304, 236] on span "16" at bounding box center [307, 234] width 17 height 13
type input "2025-09-16"
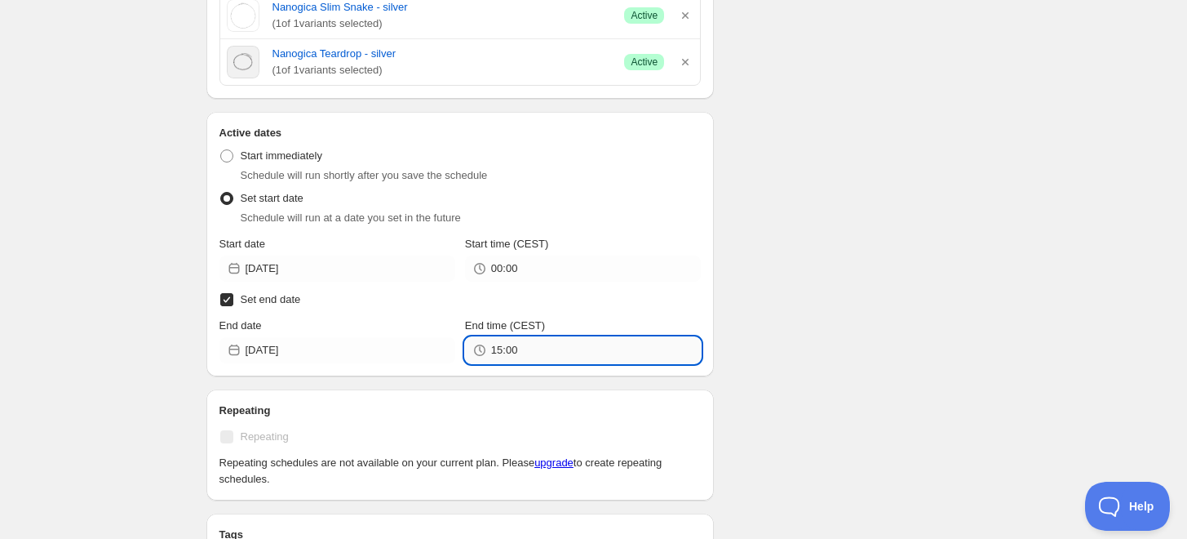
click at [636, 361] on input "15:00" at bounding box center [596, 350] width 210 height 26
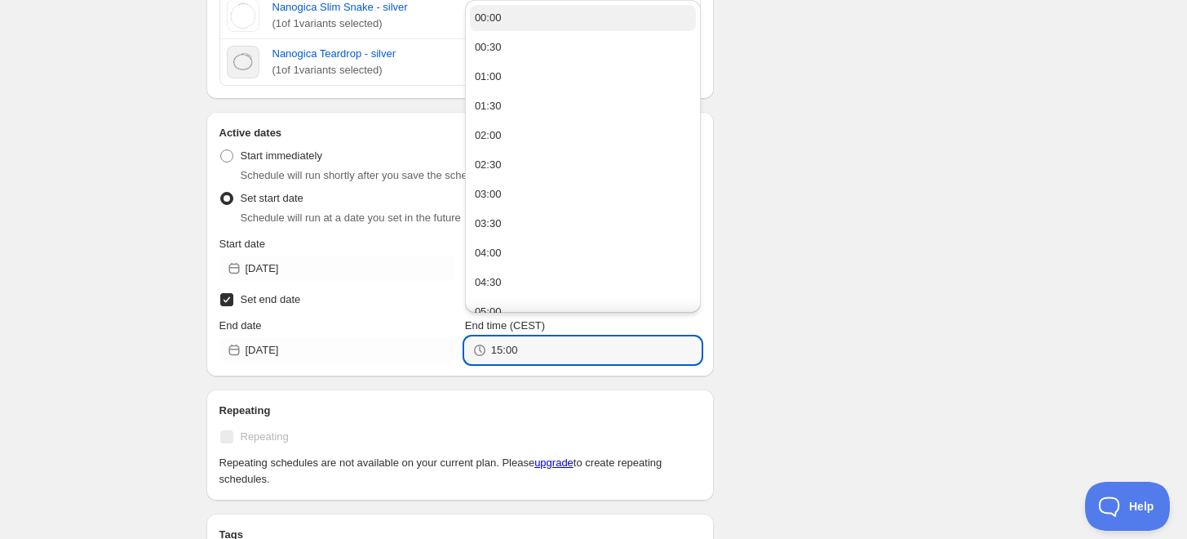
click at [504, 15] on button "00:00" at bounding box center [583, 18] width 226 height 26
type input "00:00"
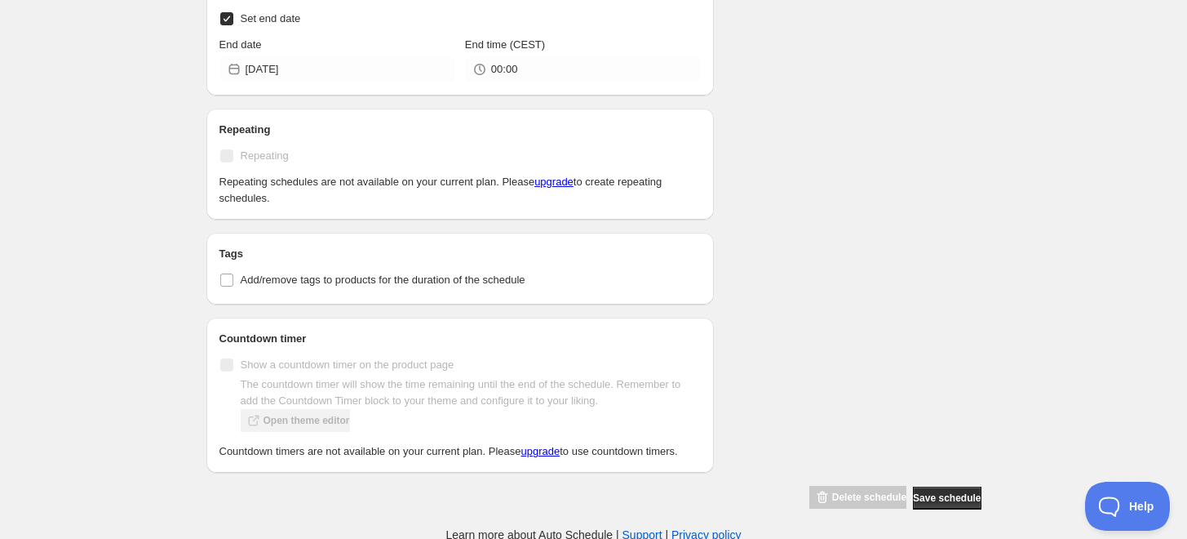
scroll to position [1188, 0]
click at [933, 503] on button "Save schedule" at bounding box center [947, 497] width 68 height 23
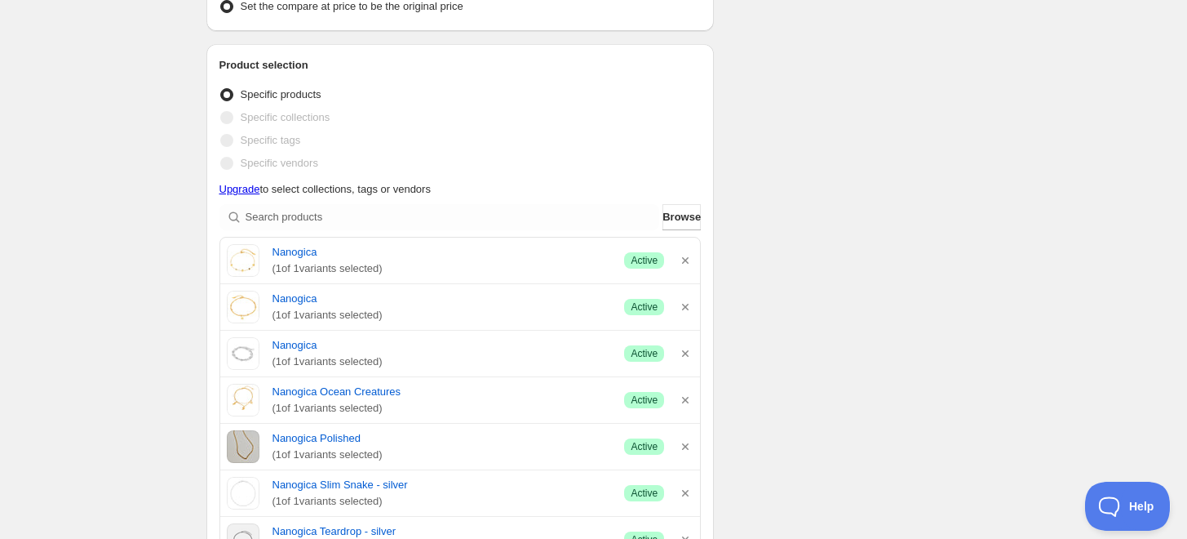
scroll to position [91, 0]
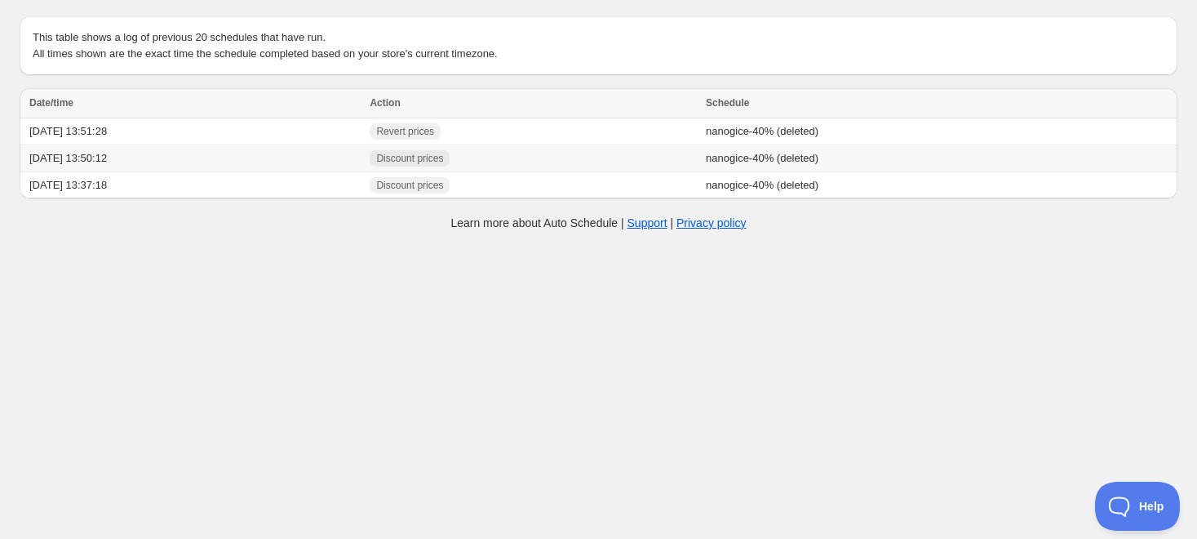
click at [44, 162] on td "2025/08/14 13:50:12" at bounding box center [192, 158] width 345 height 27
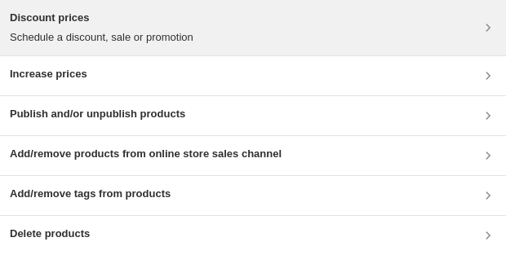
click at [184, 34] on p "Schedule a discount, sale or promotion" at bounding box center [102, 37] width 184 height 16
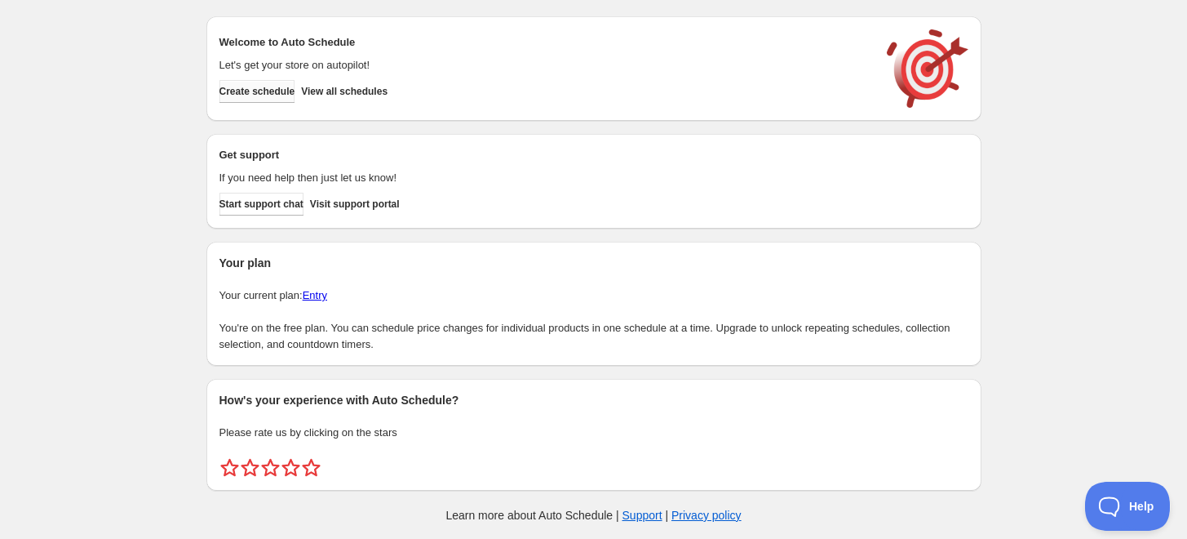
click at [276, 82] on button "Create schedule" at bounding box center [258, 91] width 76 height 23
